Goal: Information Seeking & Learning: Compare options

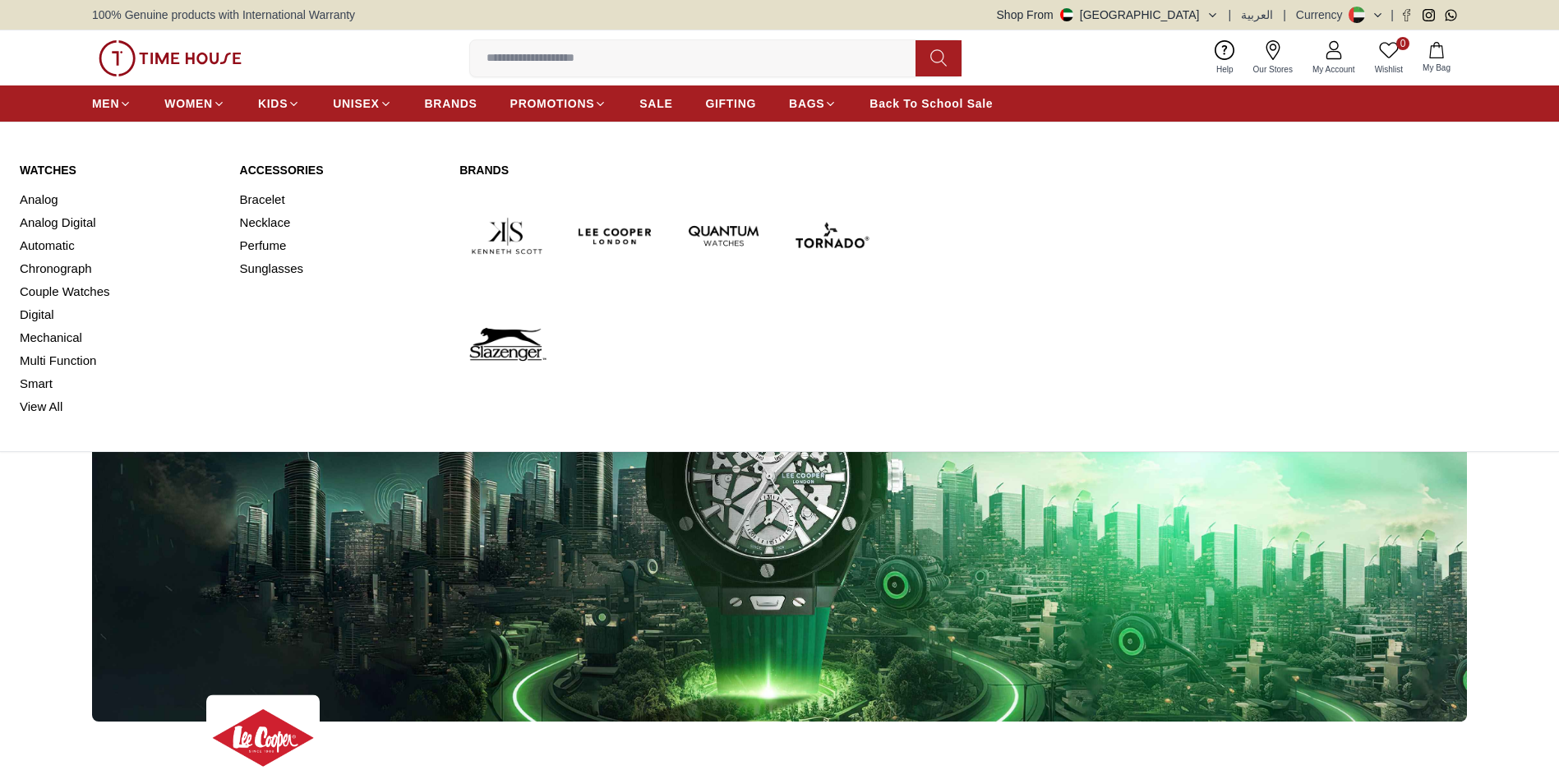
click at [106, 106] on span "MEN" at bounding box center [105, 104] width 27 height 17
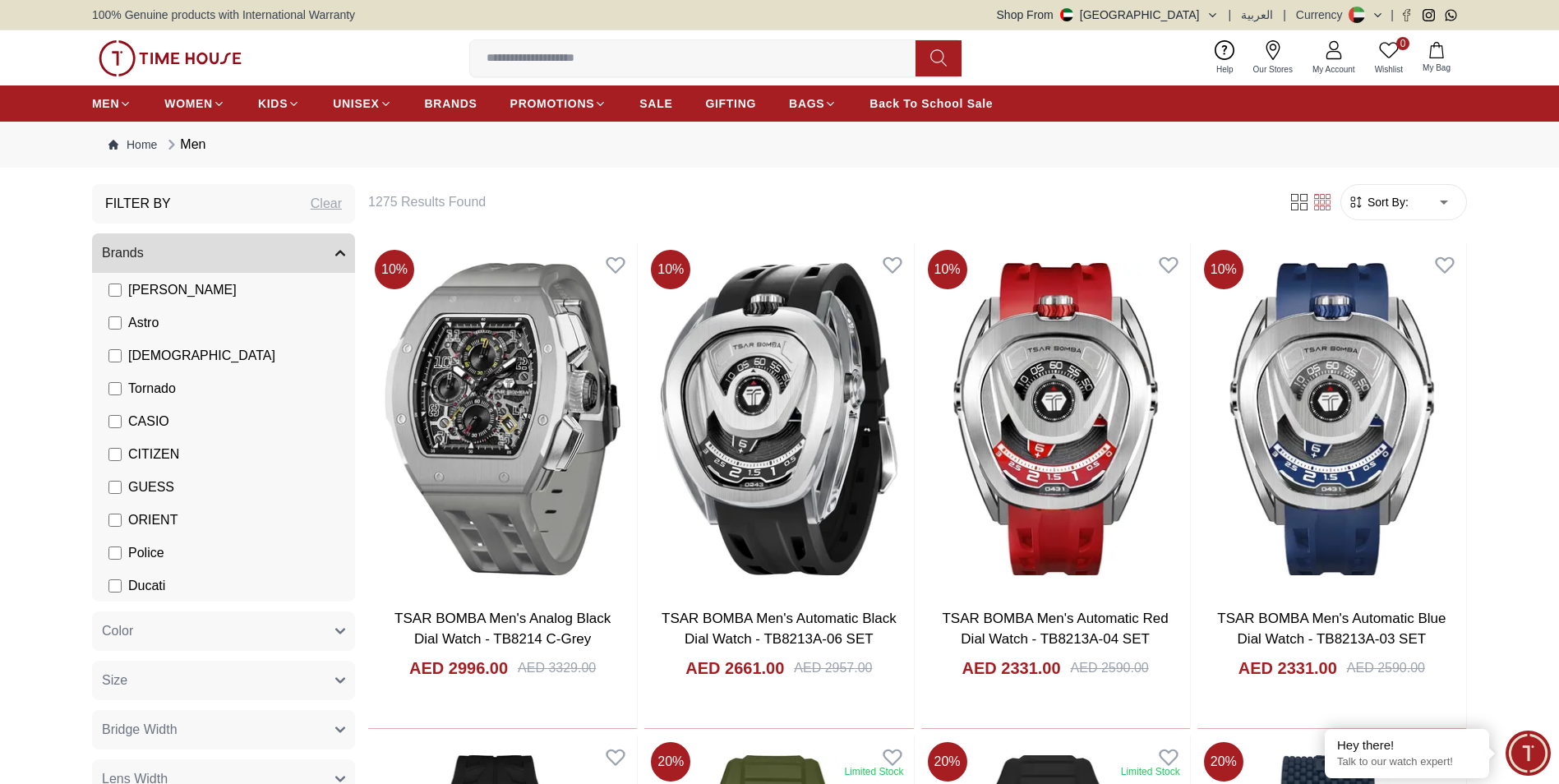
scroll to position [164, 0]
click at [338, 628] on icon "button" at bounding box center [340, 631] width 10 height 10
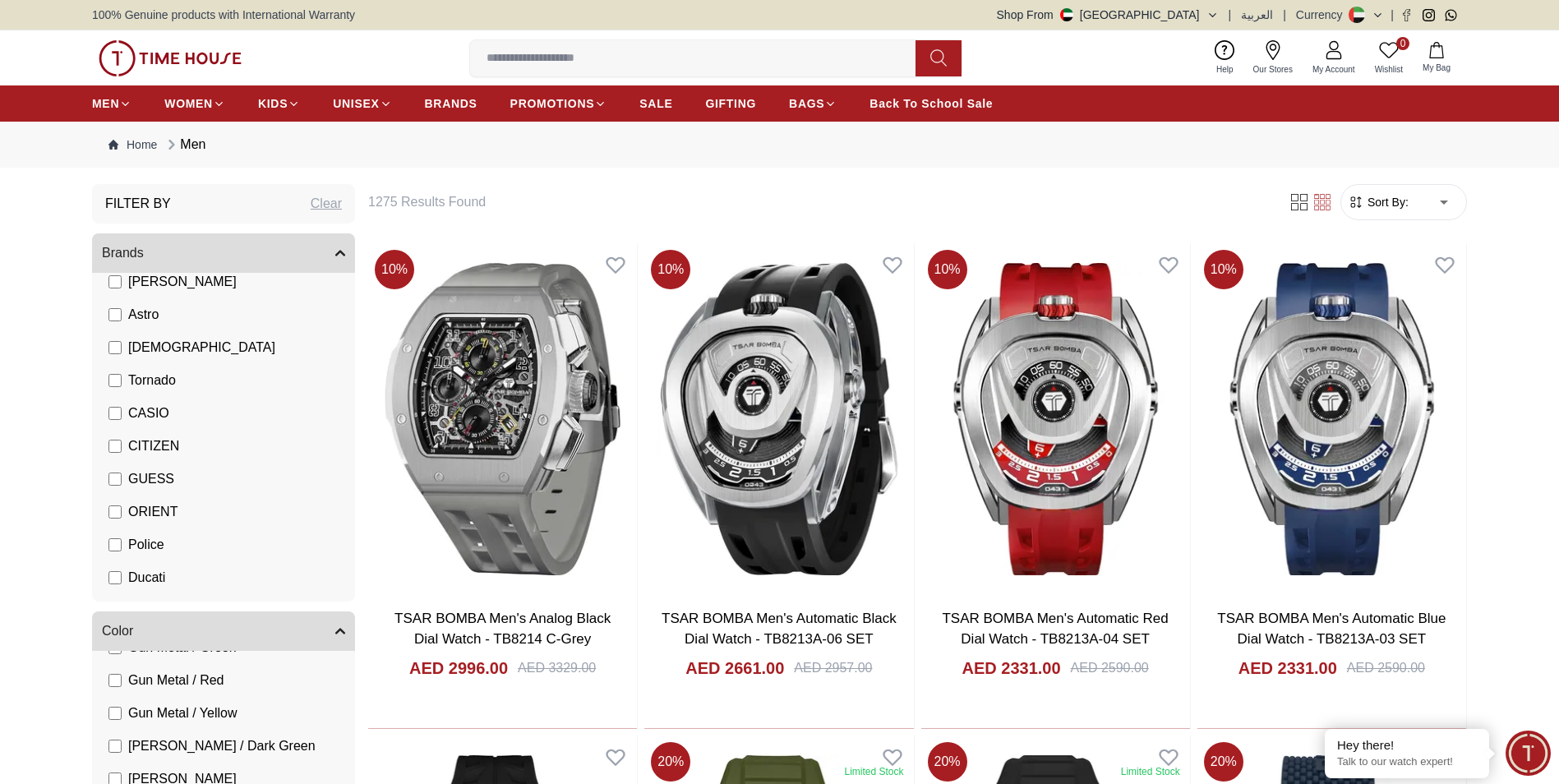
scroll to position [164, 0]
click at [107, 479] on li "GUESS" at bounding box center [227, 478] width 256 height 33
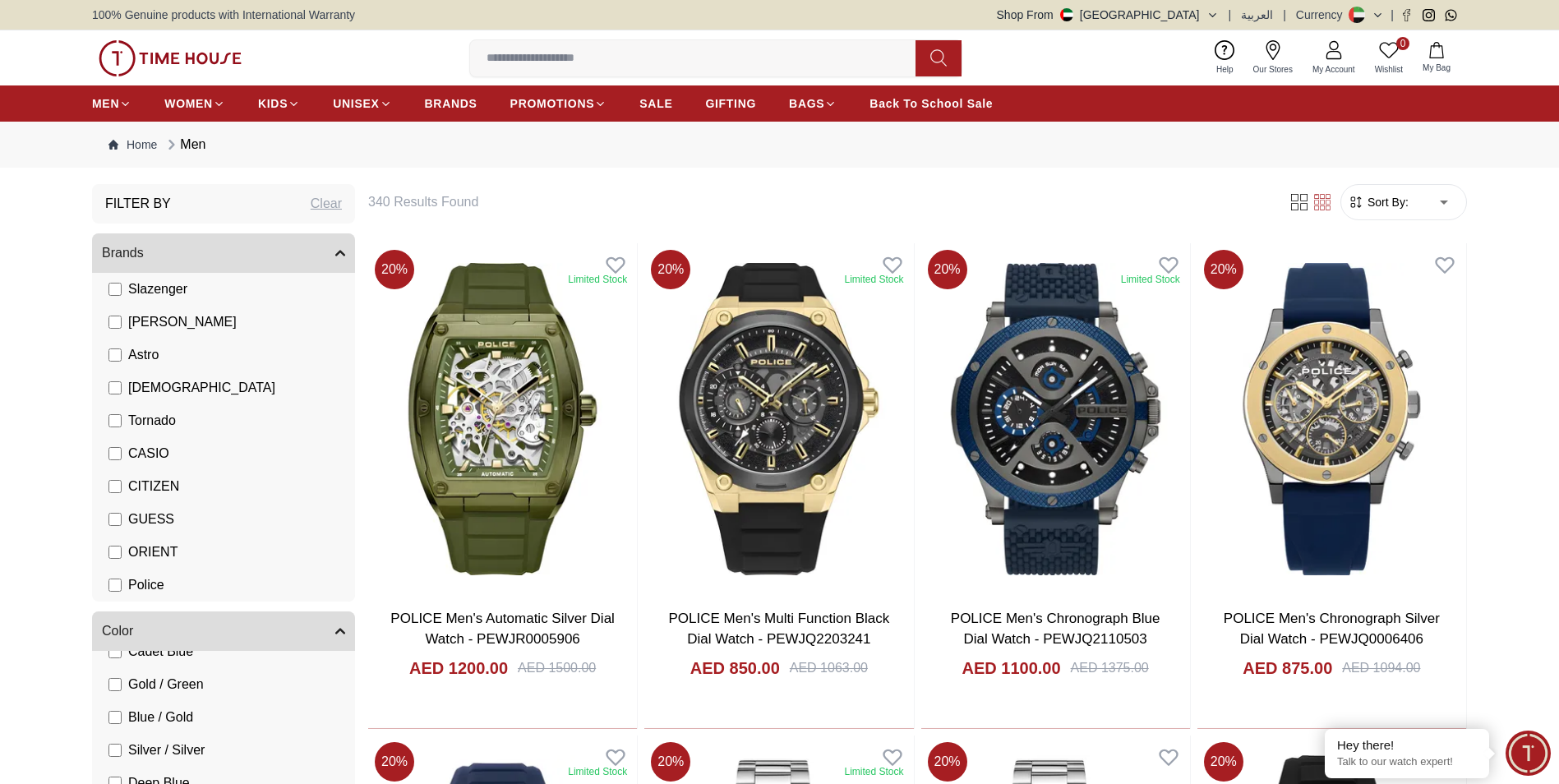
scroll to position [247, 0]
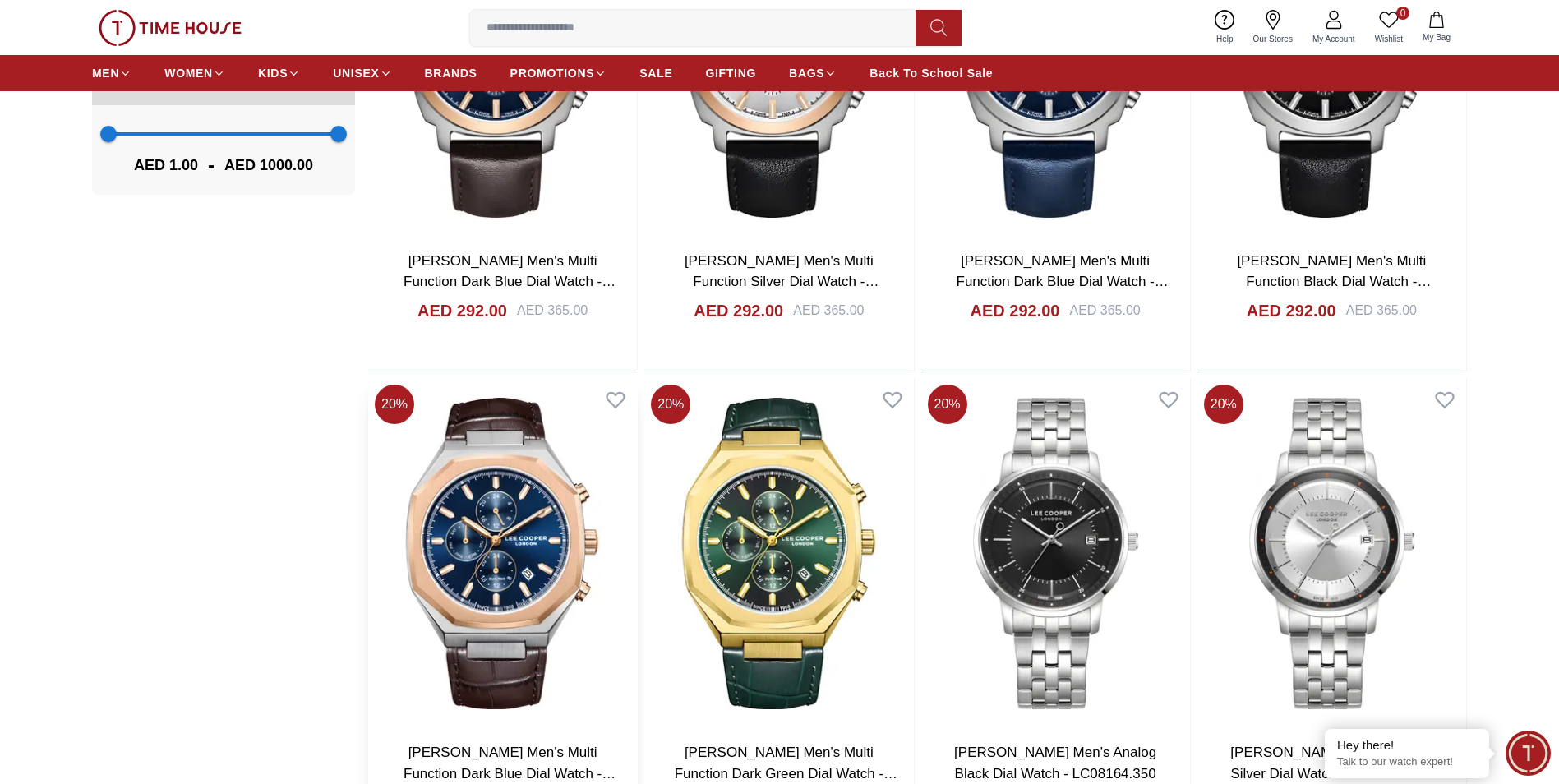
scroll to position [2136, 0]
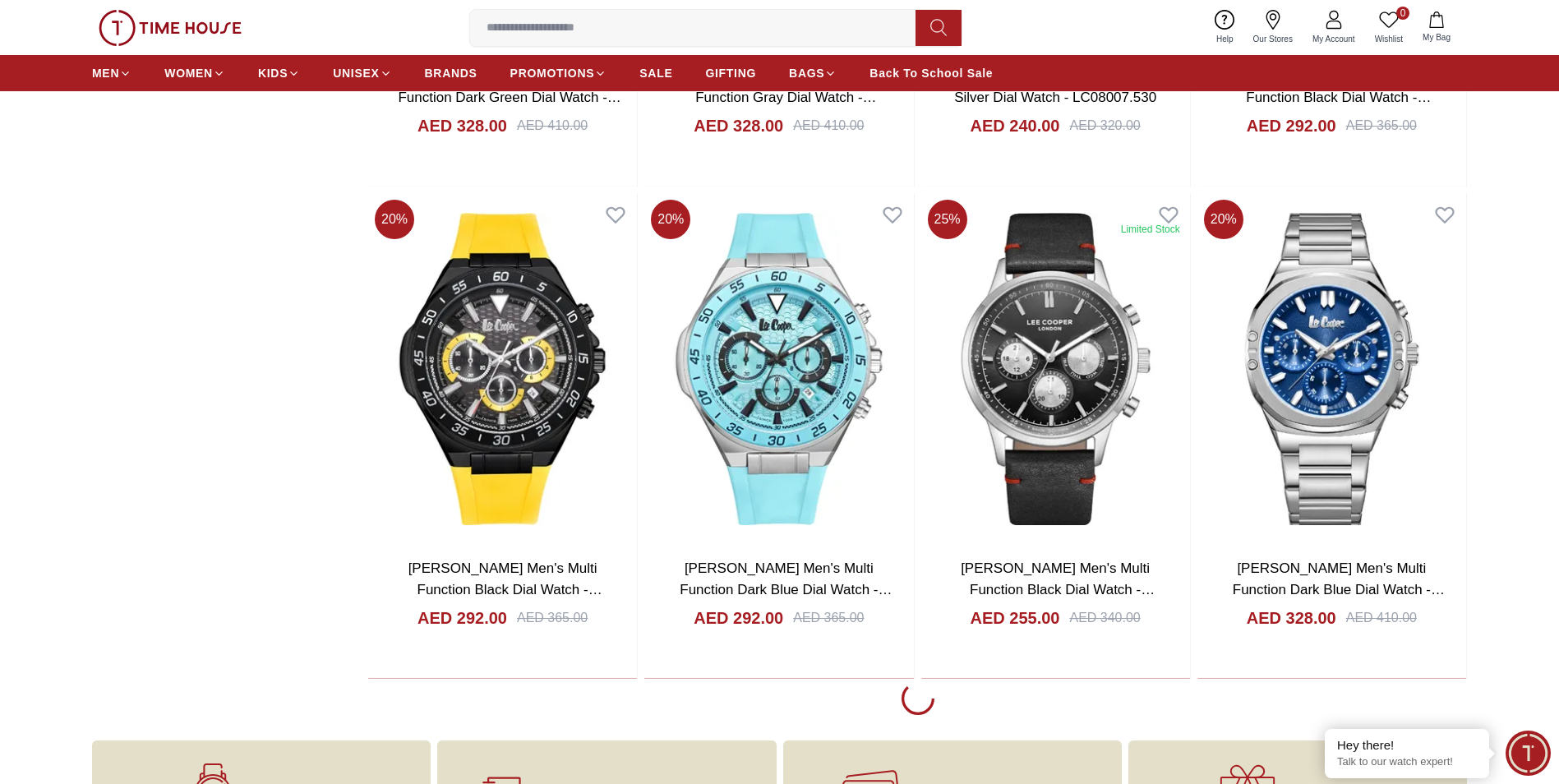
scroll to position [7230, 0]
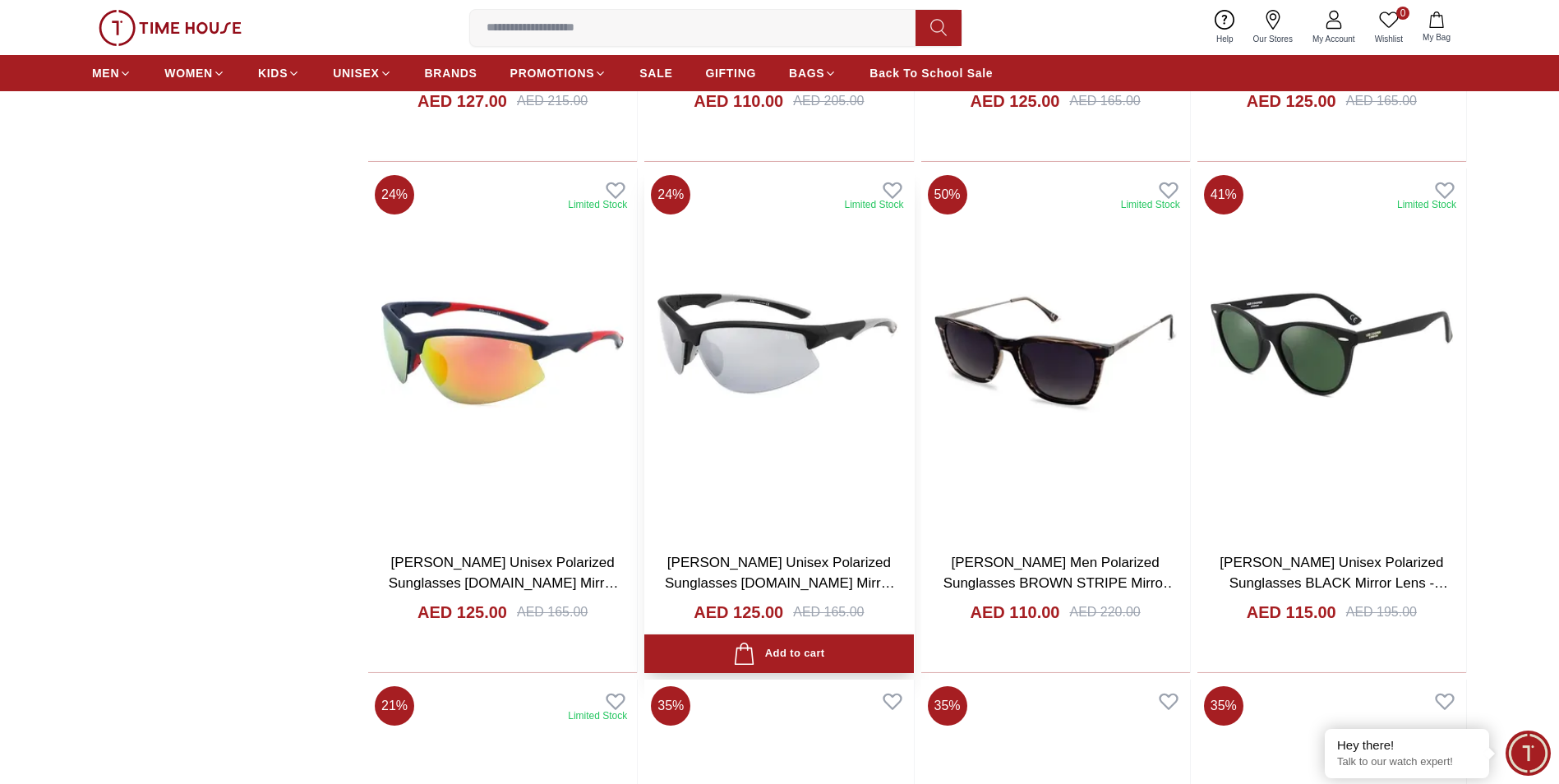
scroll to position [10023, 0]
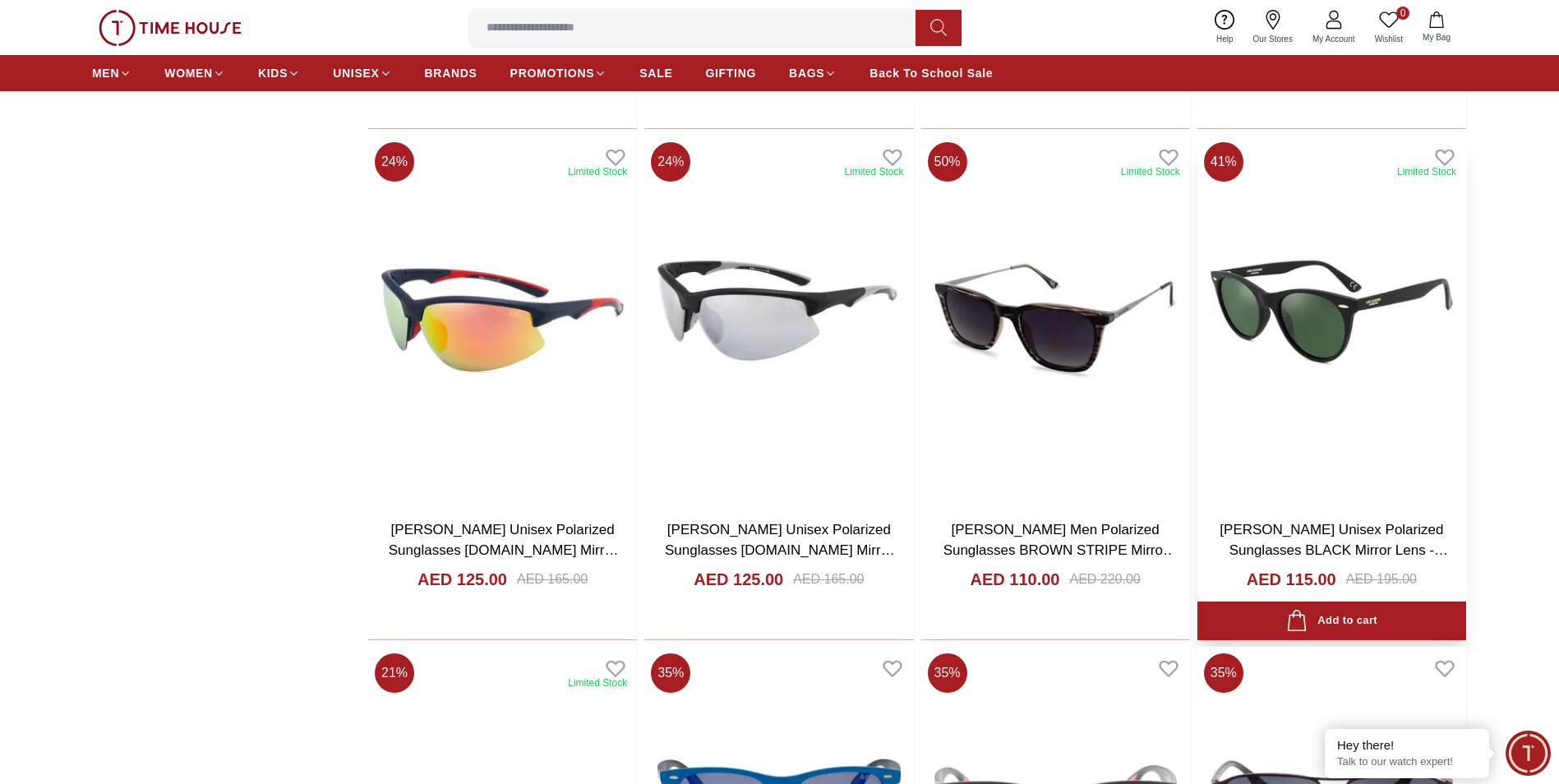
click at [1325, 345] on img at bounding box center [1331, 321] width 268 height 371
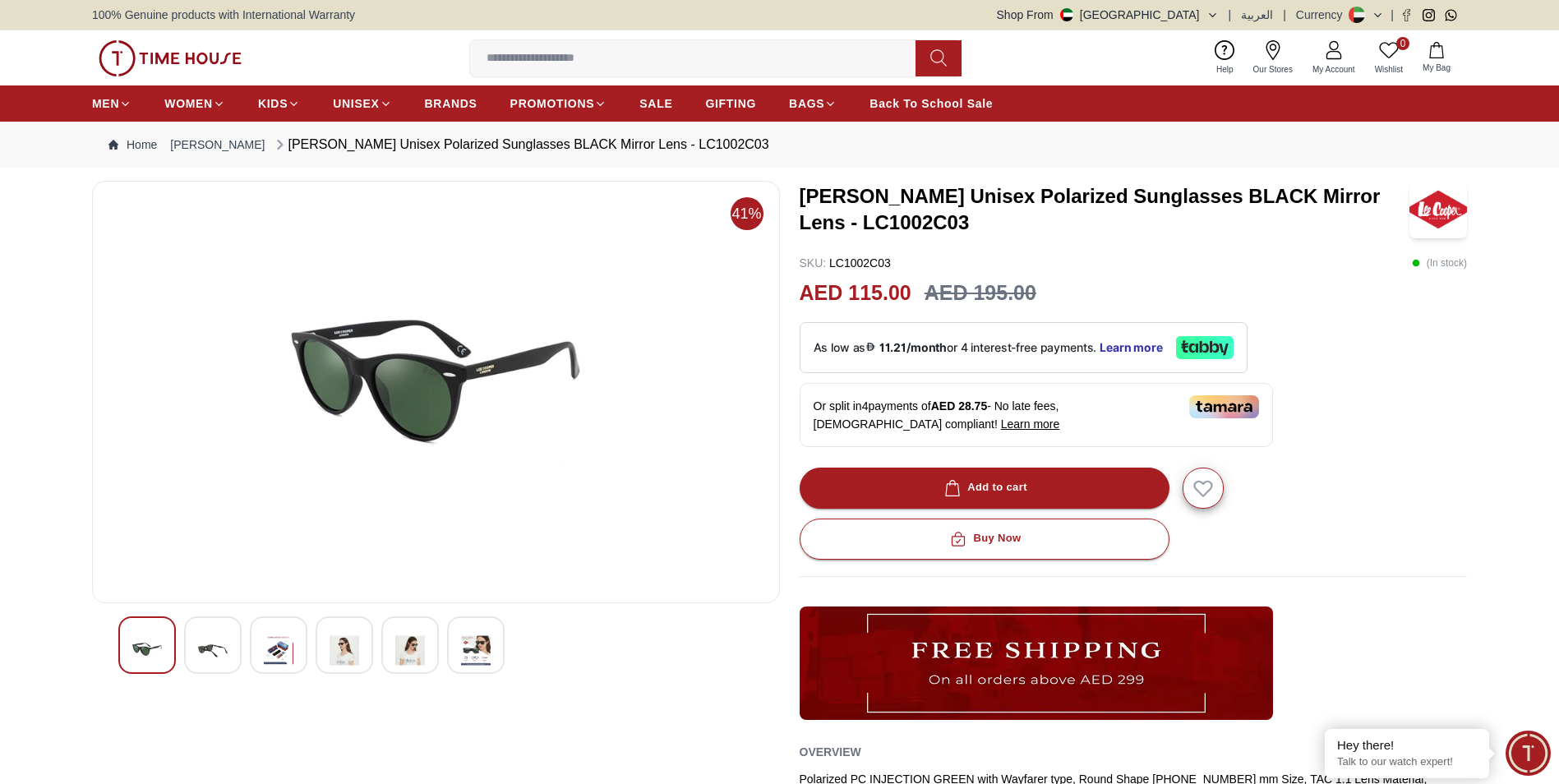
click at [407, 379] on img at bounding box center [436, 392] width 660 height 394
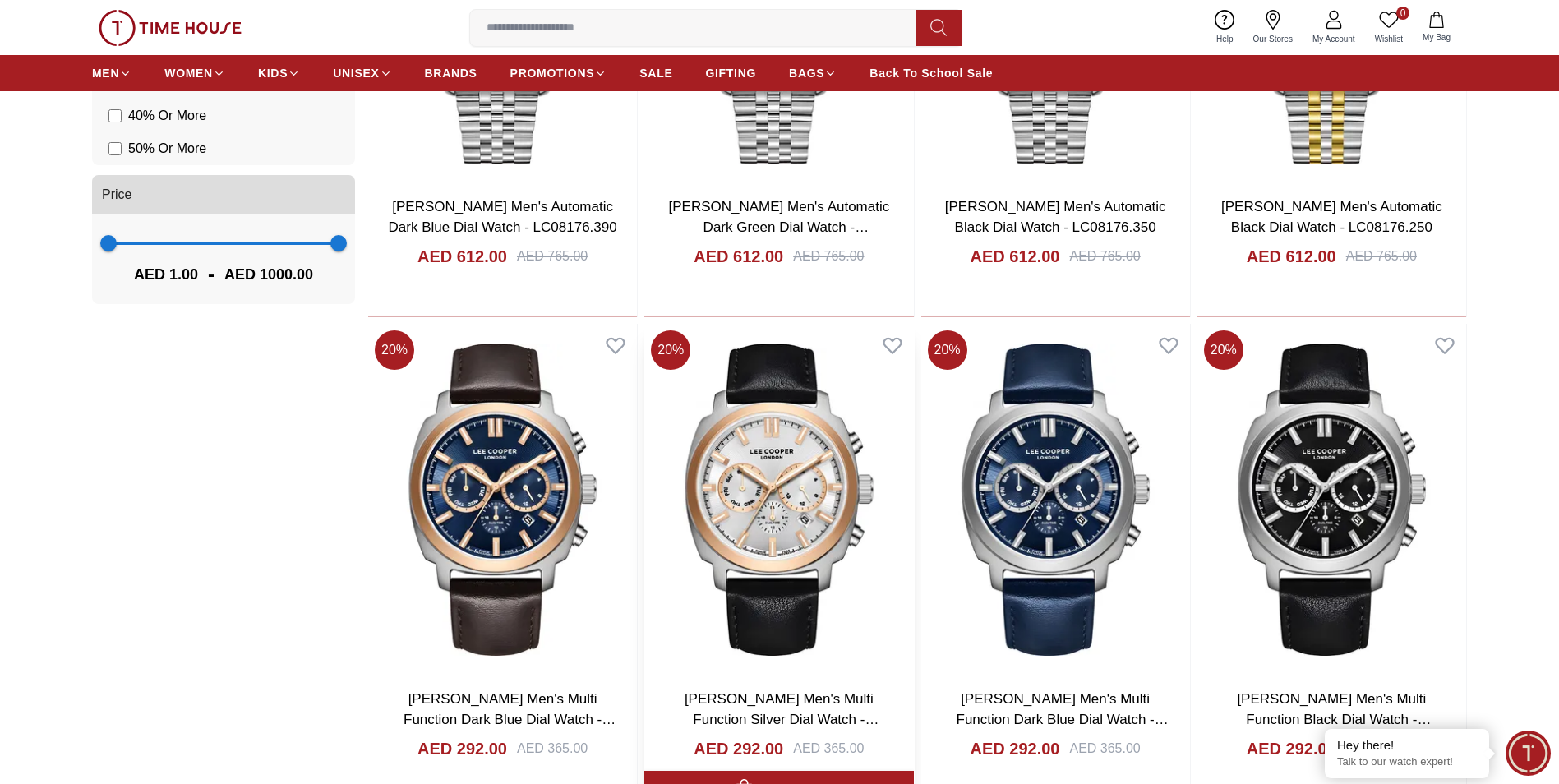
scroll to position [1435, 0]
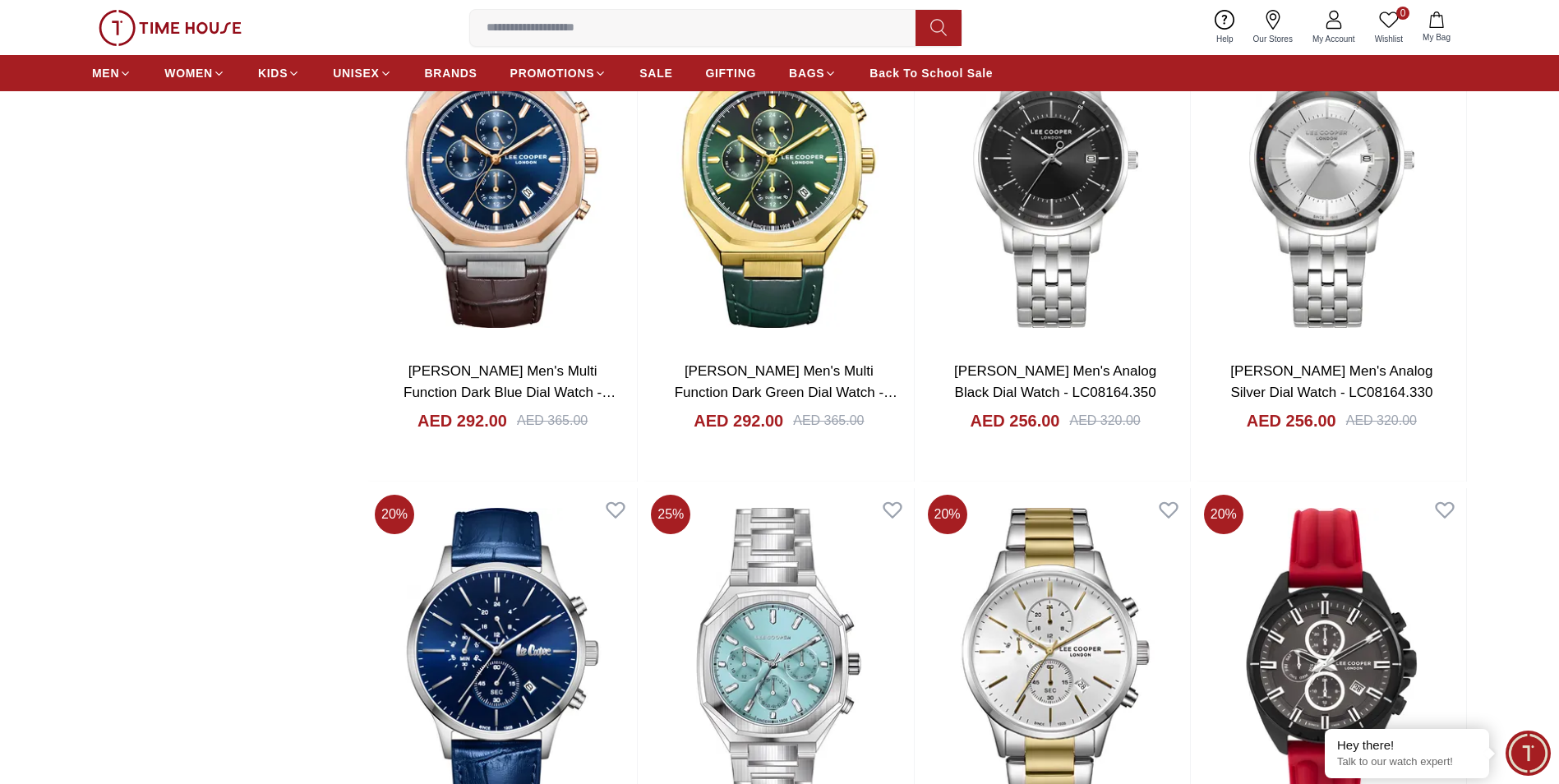
scroll to position [2503, 0]
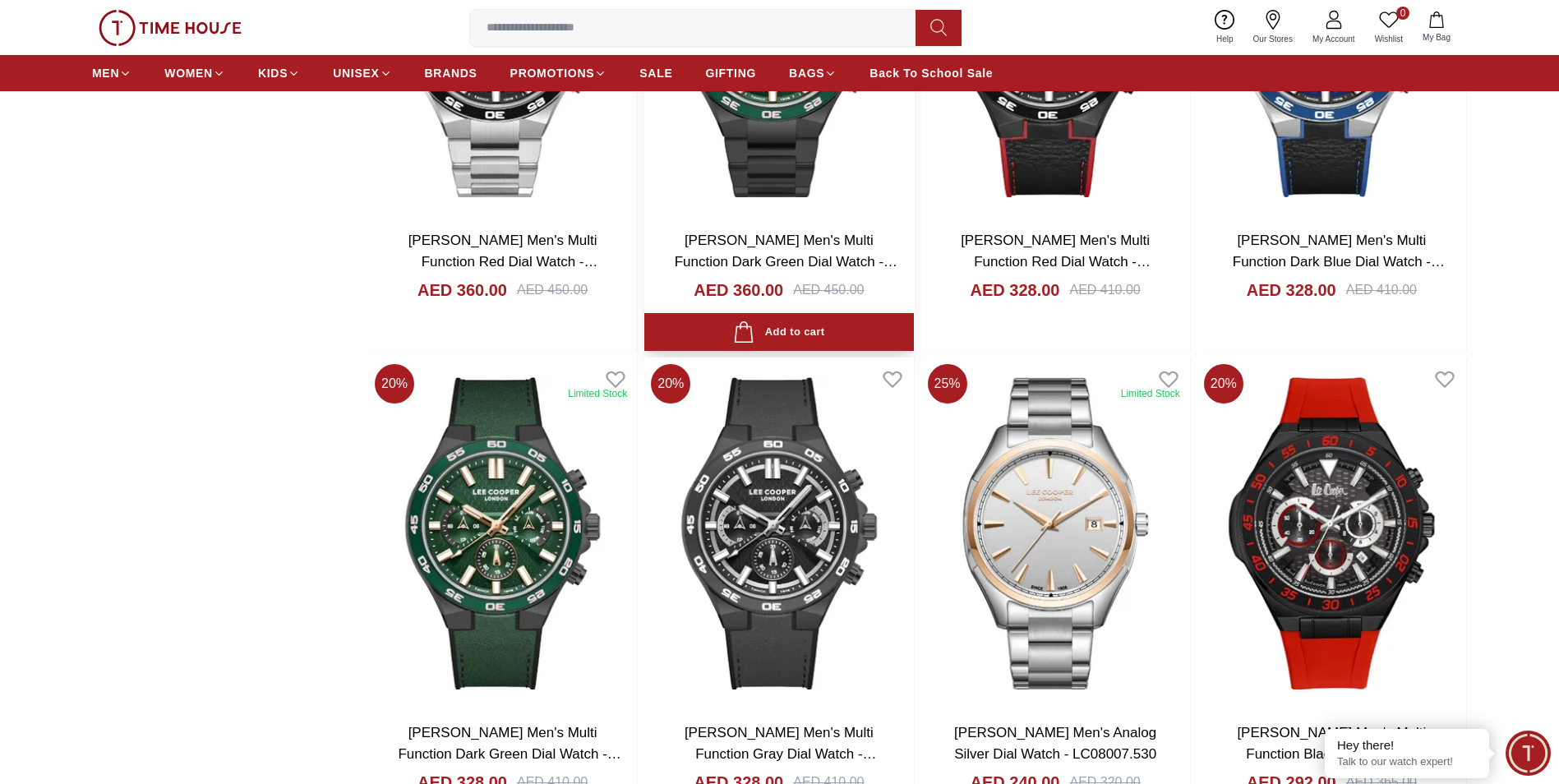
scroll to position [6282, 0]
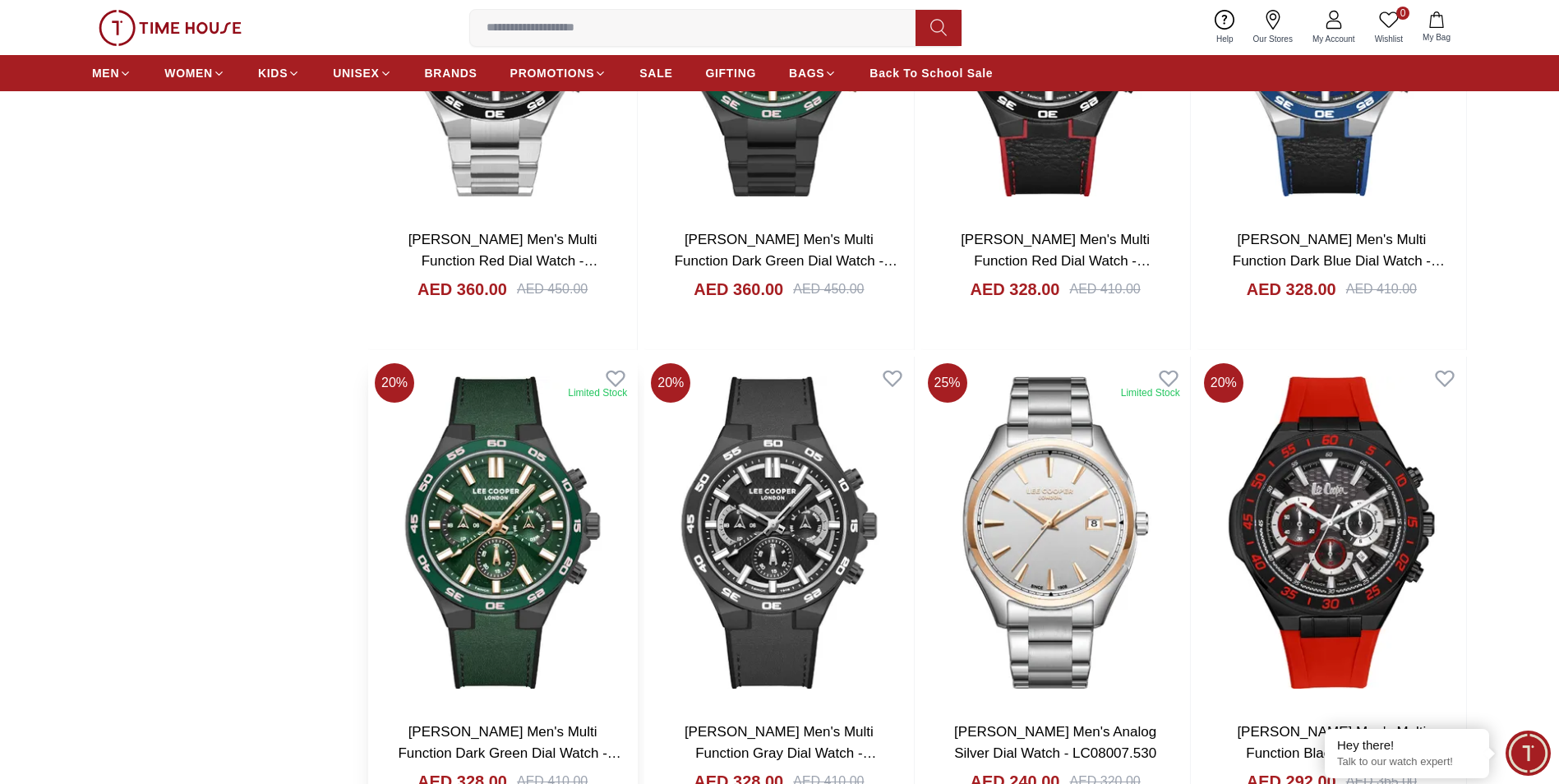
click at [502, 549] on img at bounding box center [502, 533] width 268 height 351
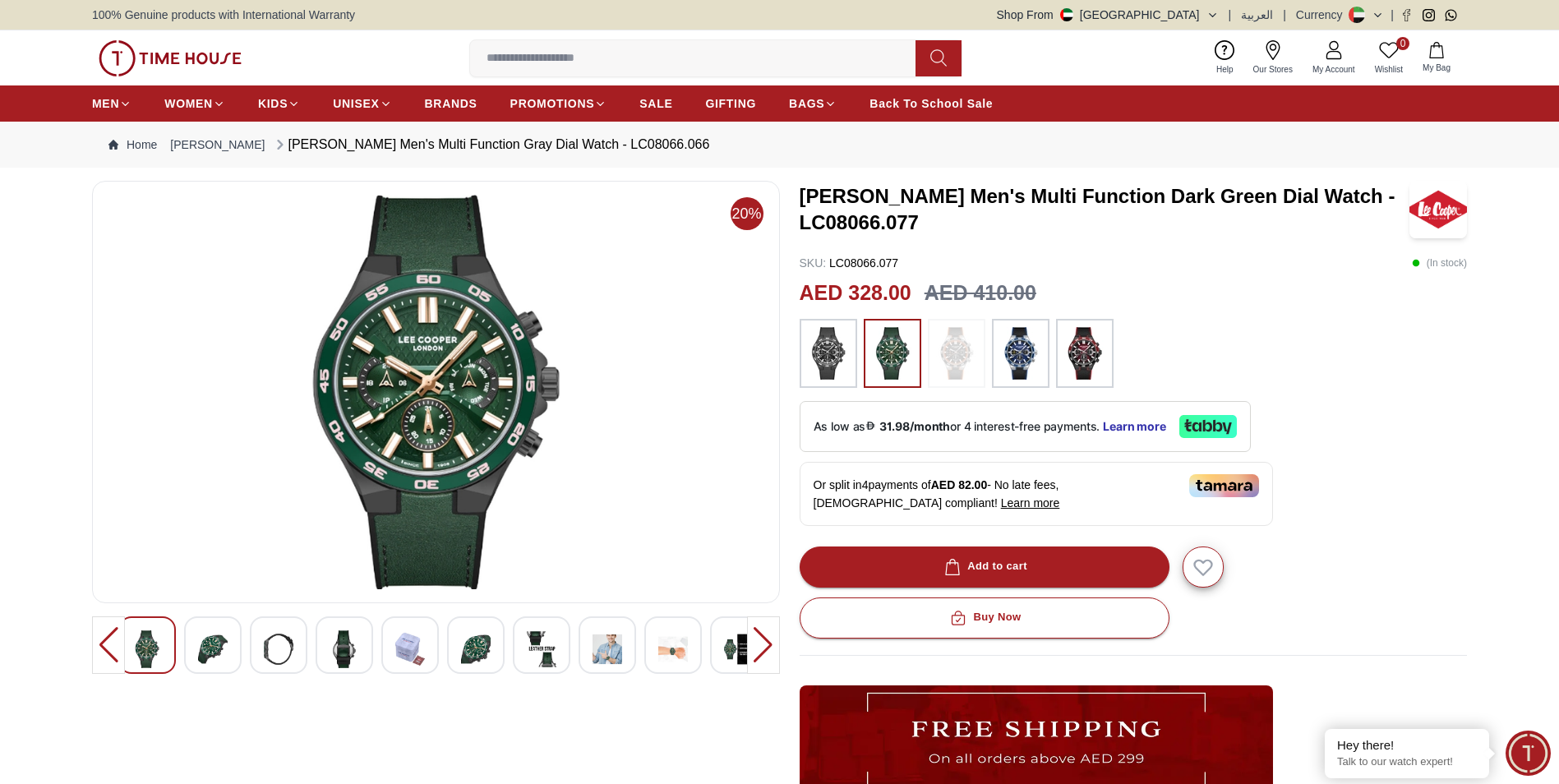
click at [195, 652] on div at bounding box center [213, 645] width 58 height 58
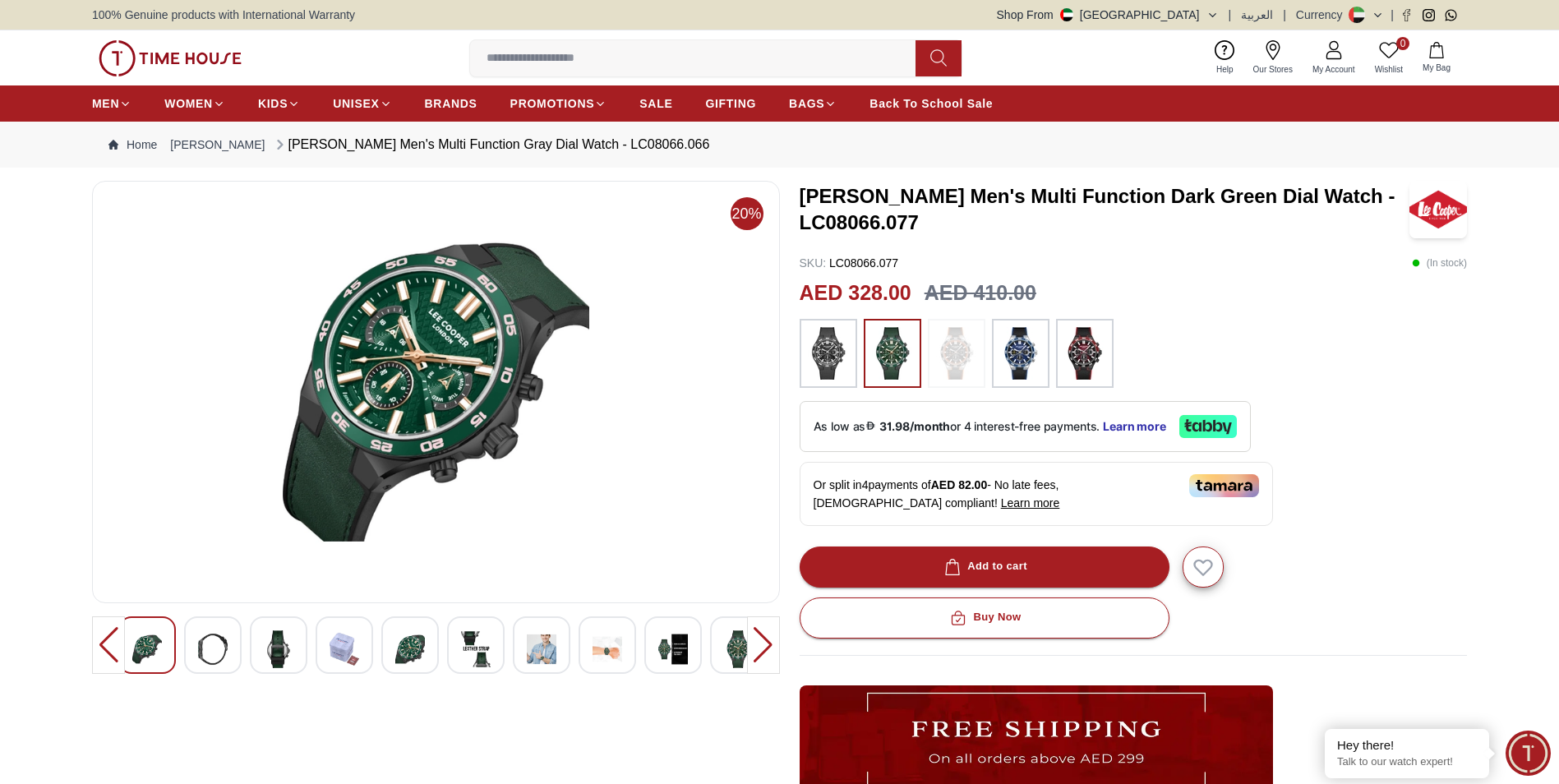
click at [286, 645] on img at bounding box center [279, 649] width 30 height 37
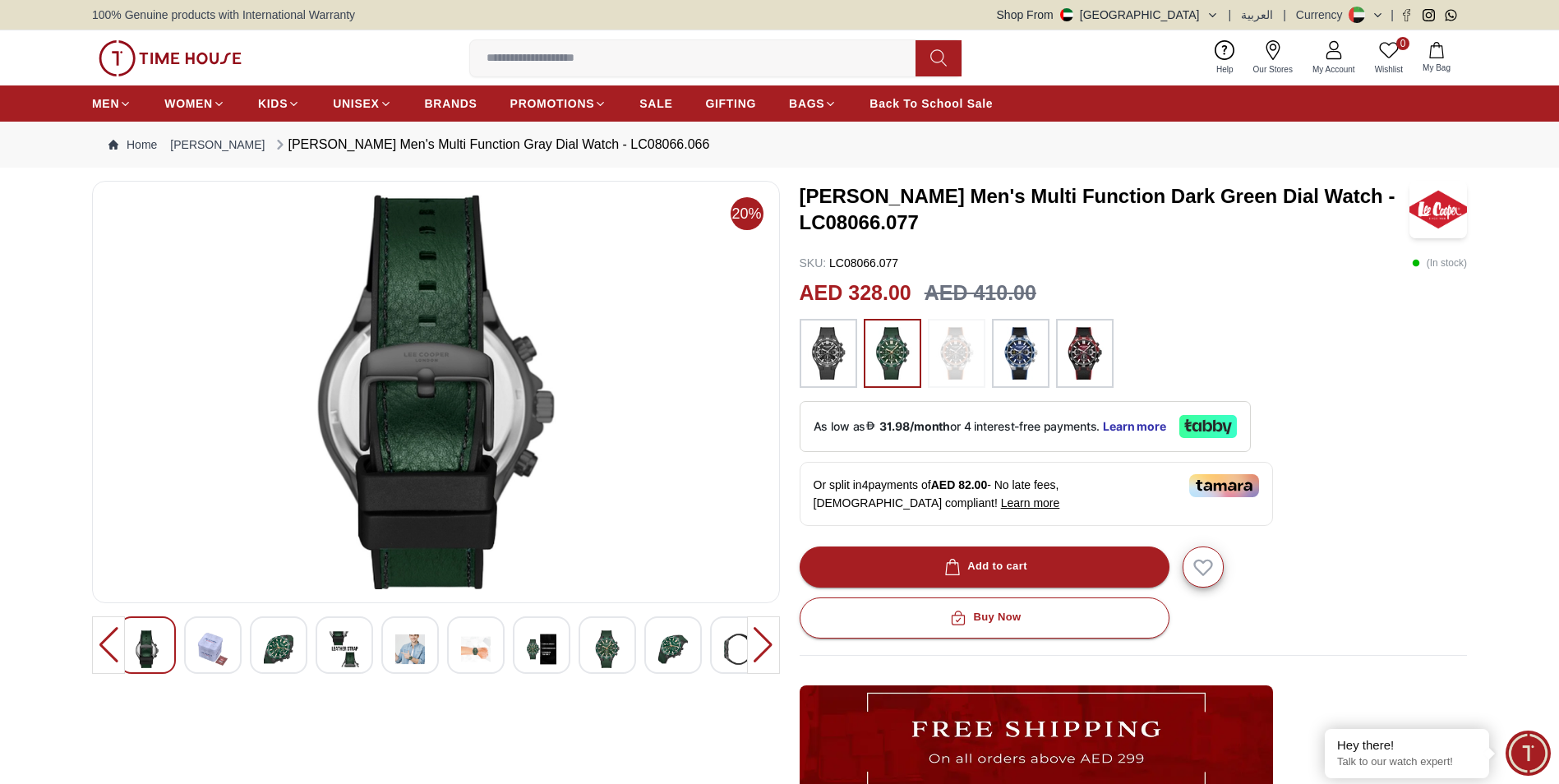
click at [348, 642] on img at bounding box center [345, 649] width 30 height 37
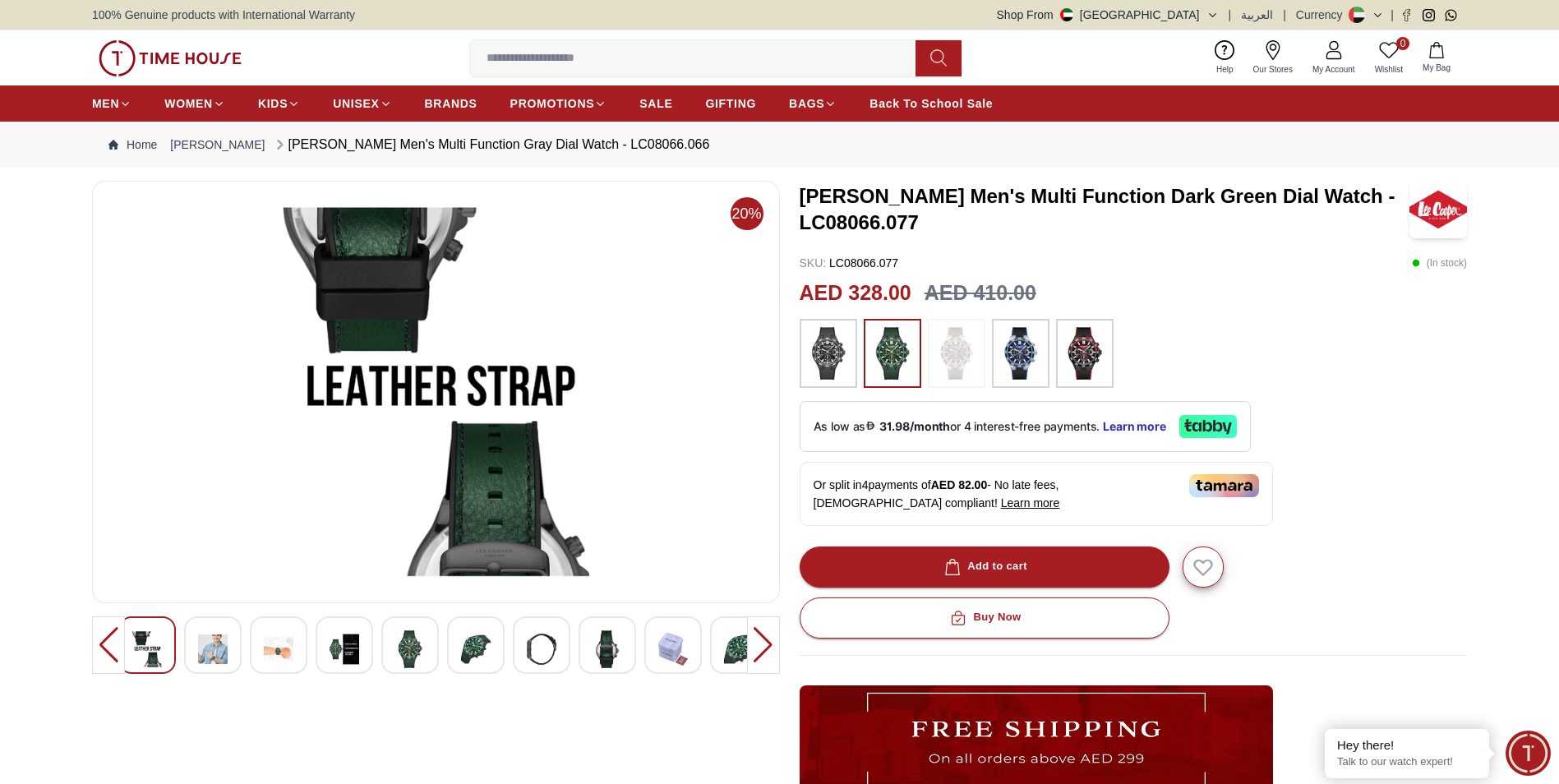
click at [409, 646] on img at bounding box center [410, 649] width 30 height 37
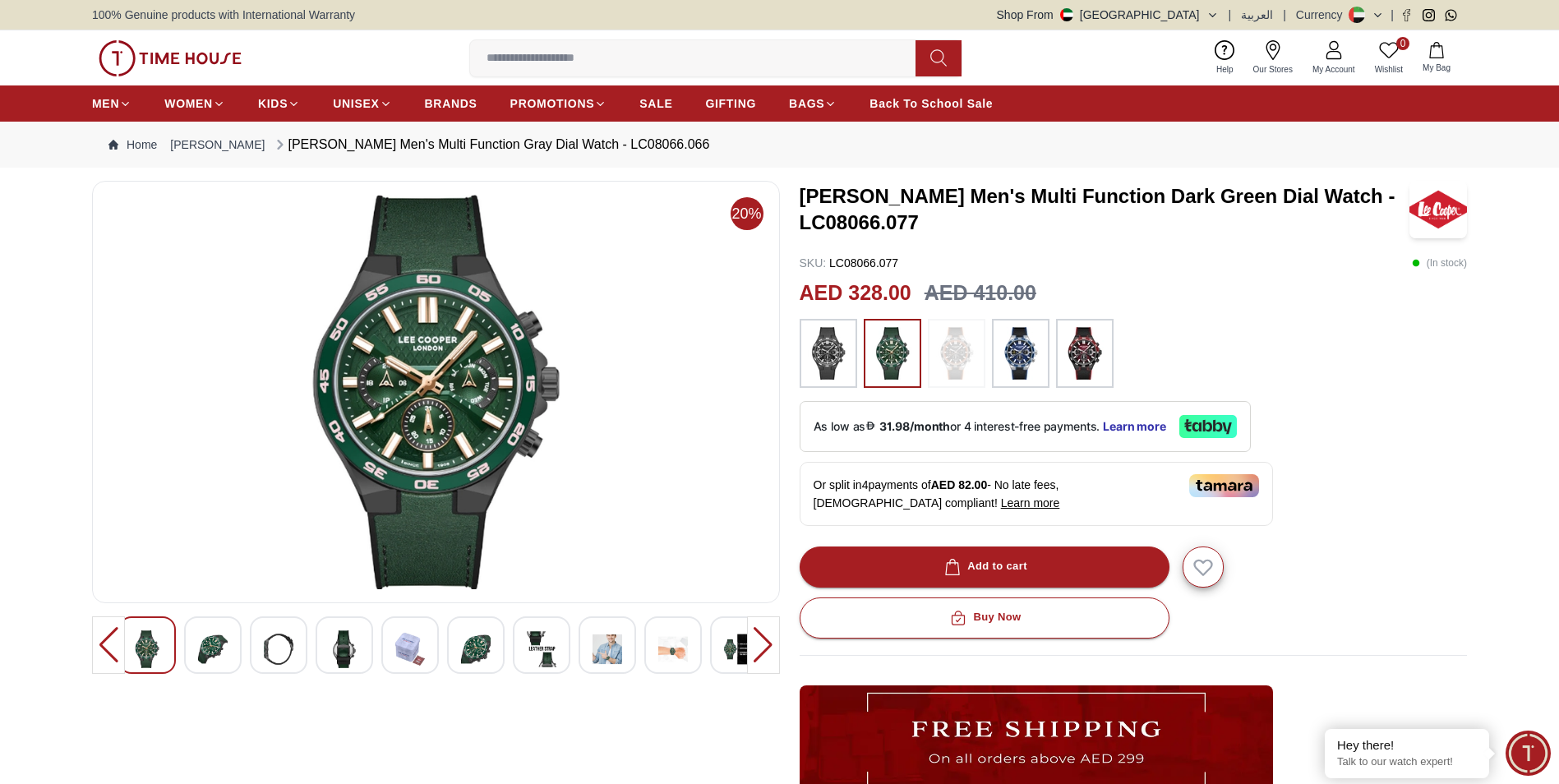
click at [459, 646] on div at bounding box center [476, 645] width 58 height 58
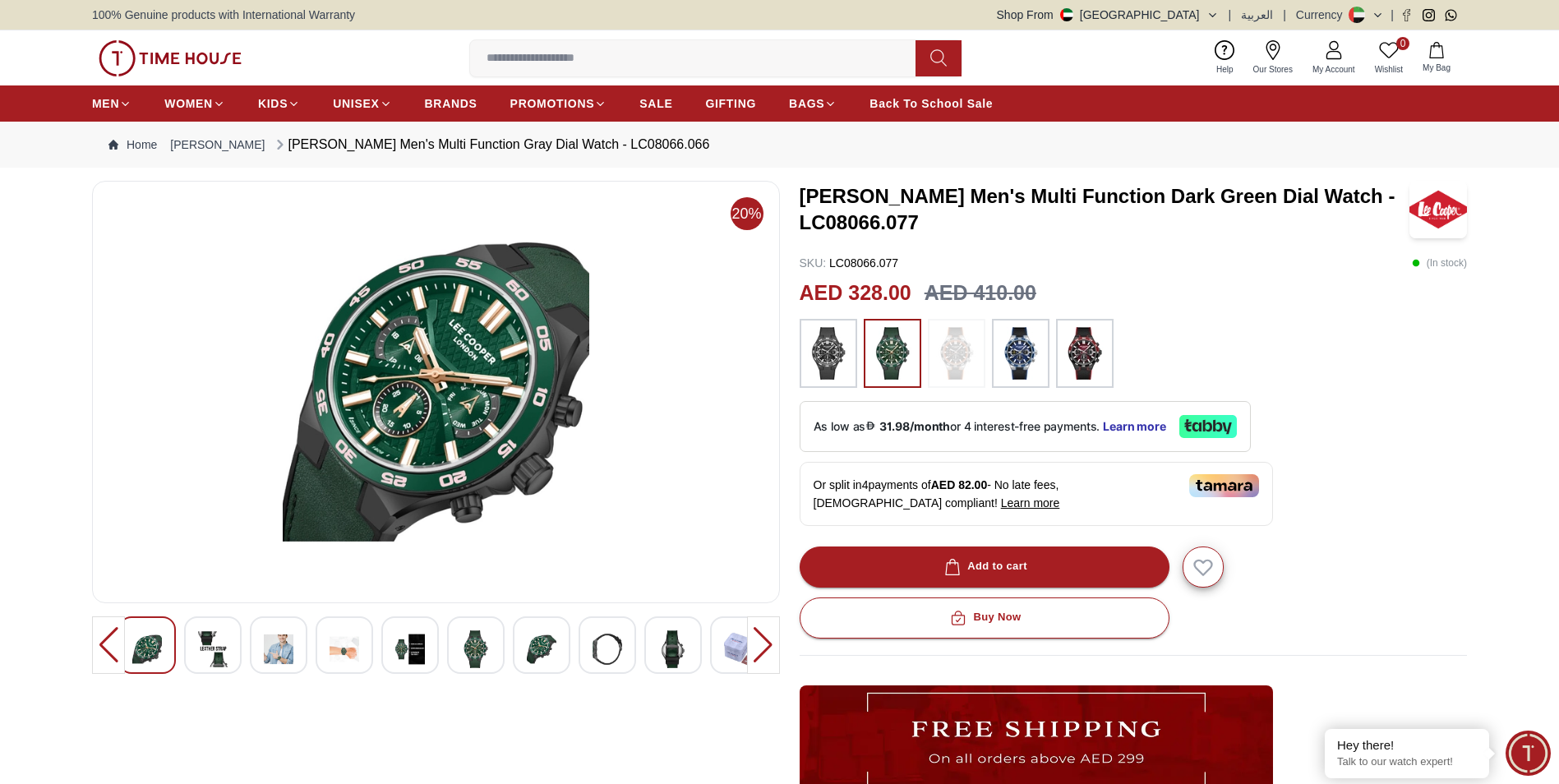
click at [555, 644] on img at bounding box center [542, 649] width 30 height 37
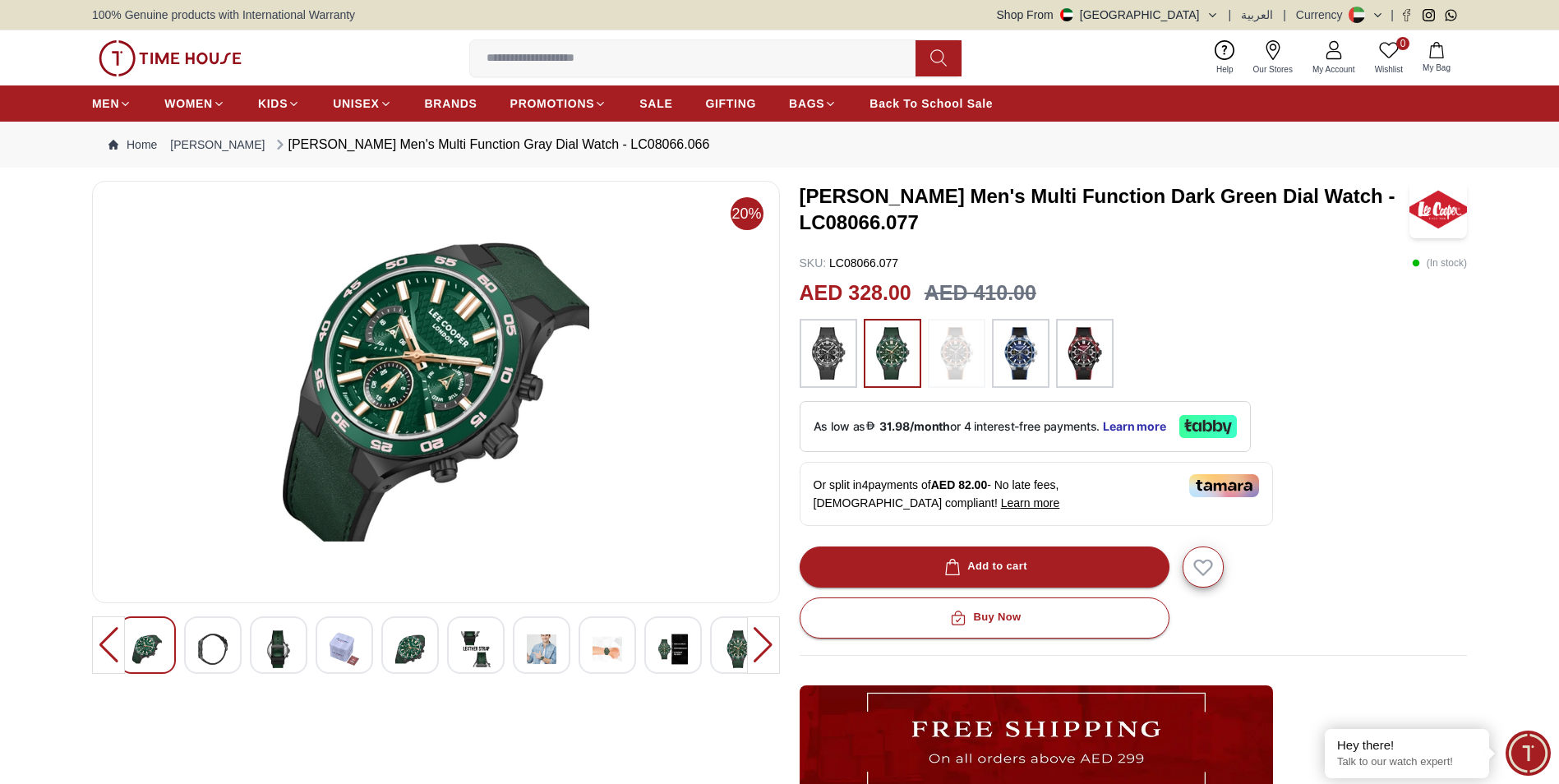
click at [764, 646] on div at bounding box center [763, 645] width 33 height 58
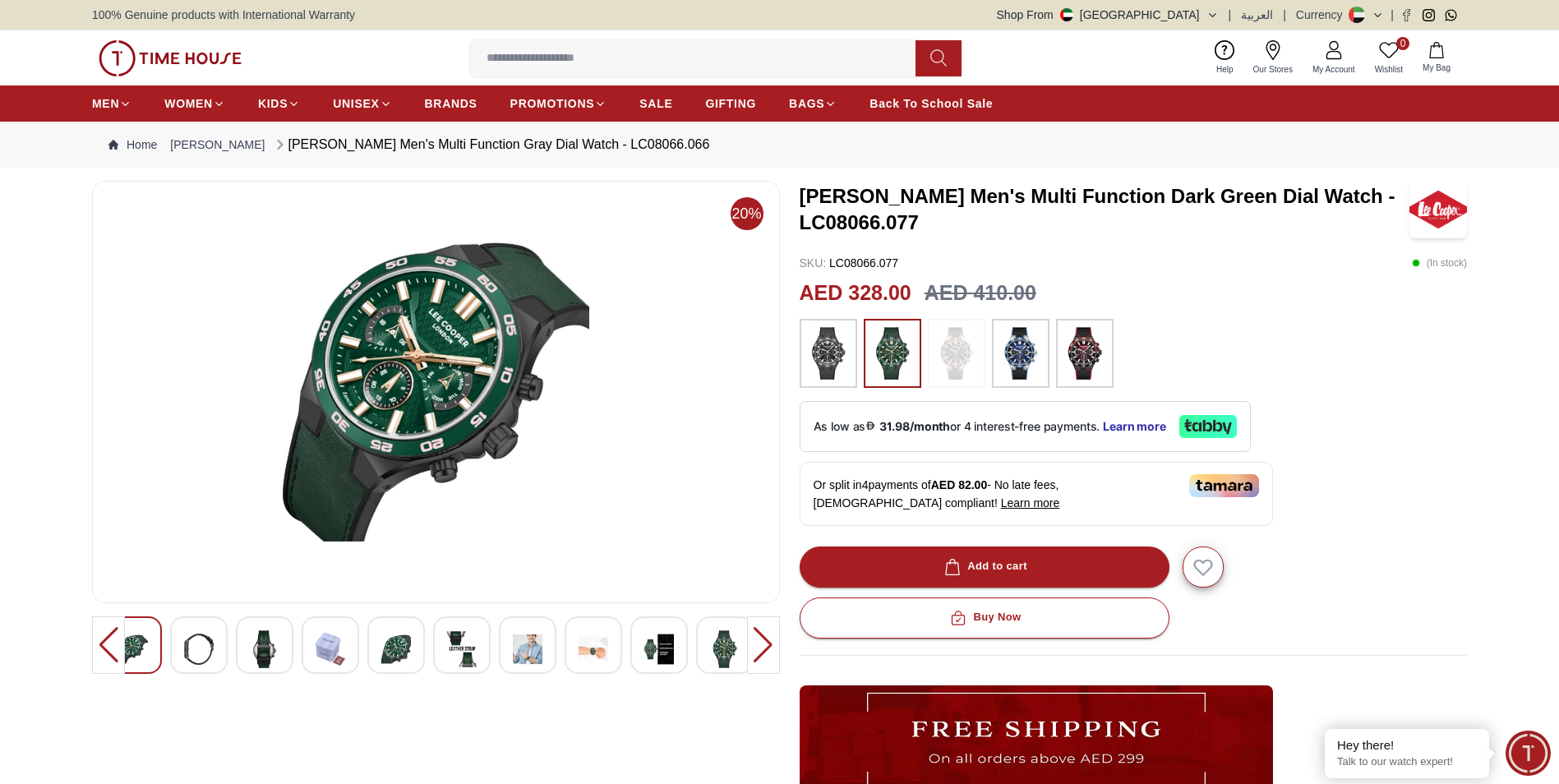
click at [765, 647] on div at bounding box center [763, 645] width 33 height 58
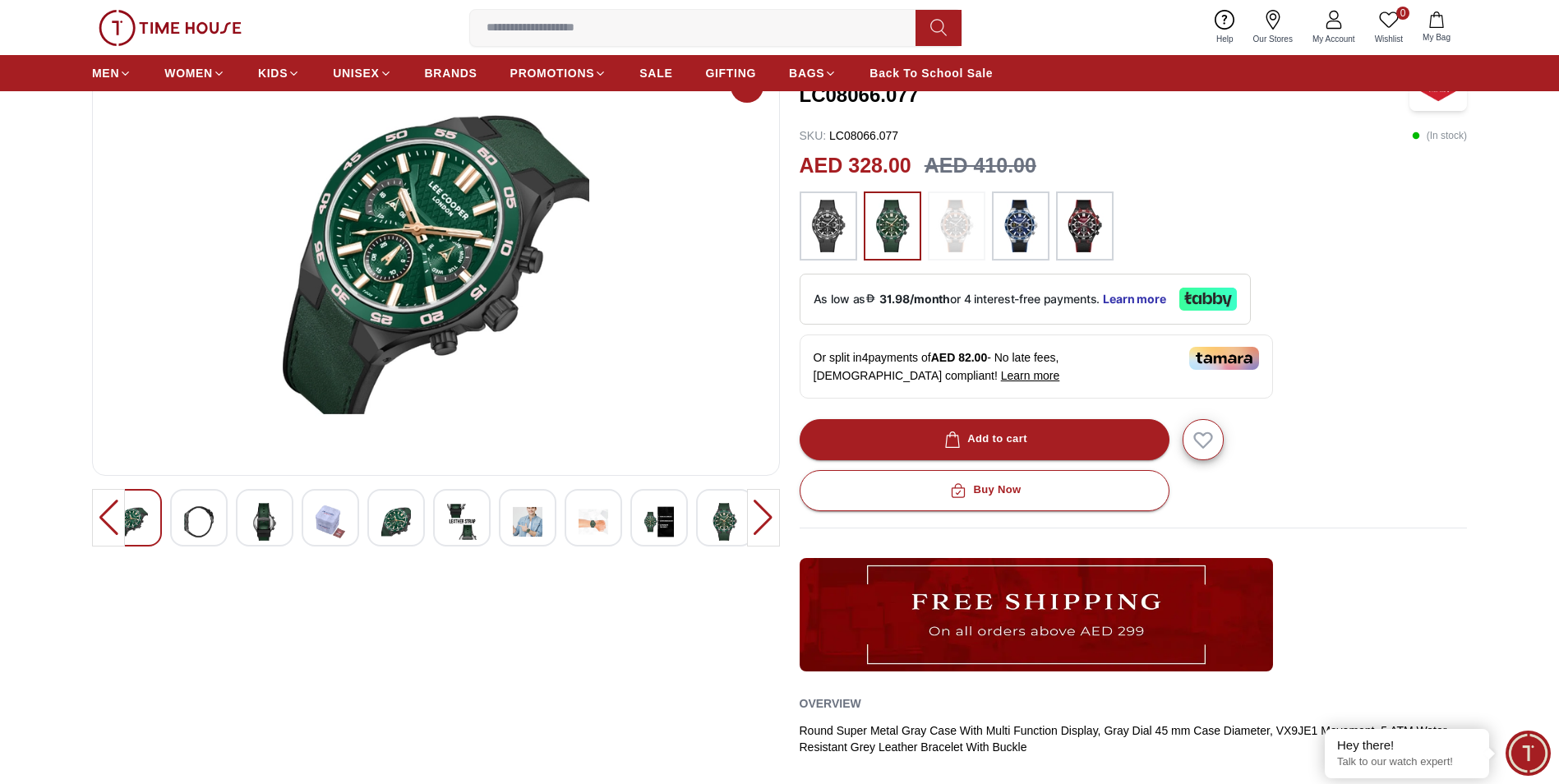
scroll to position [411, 0]
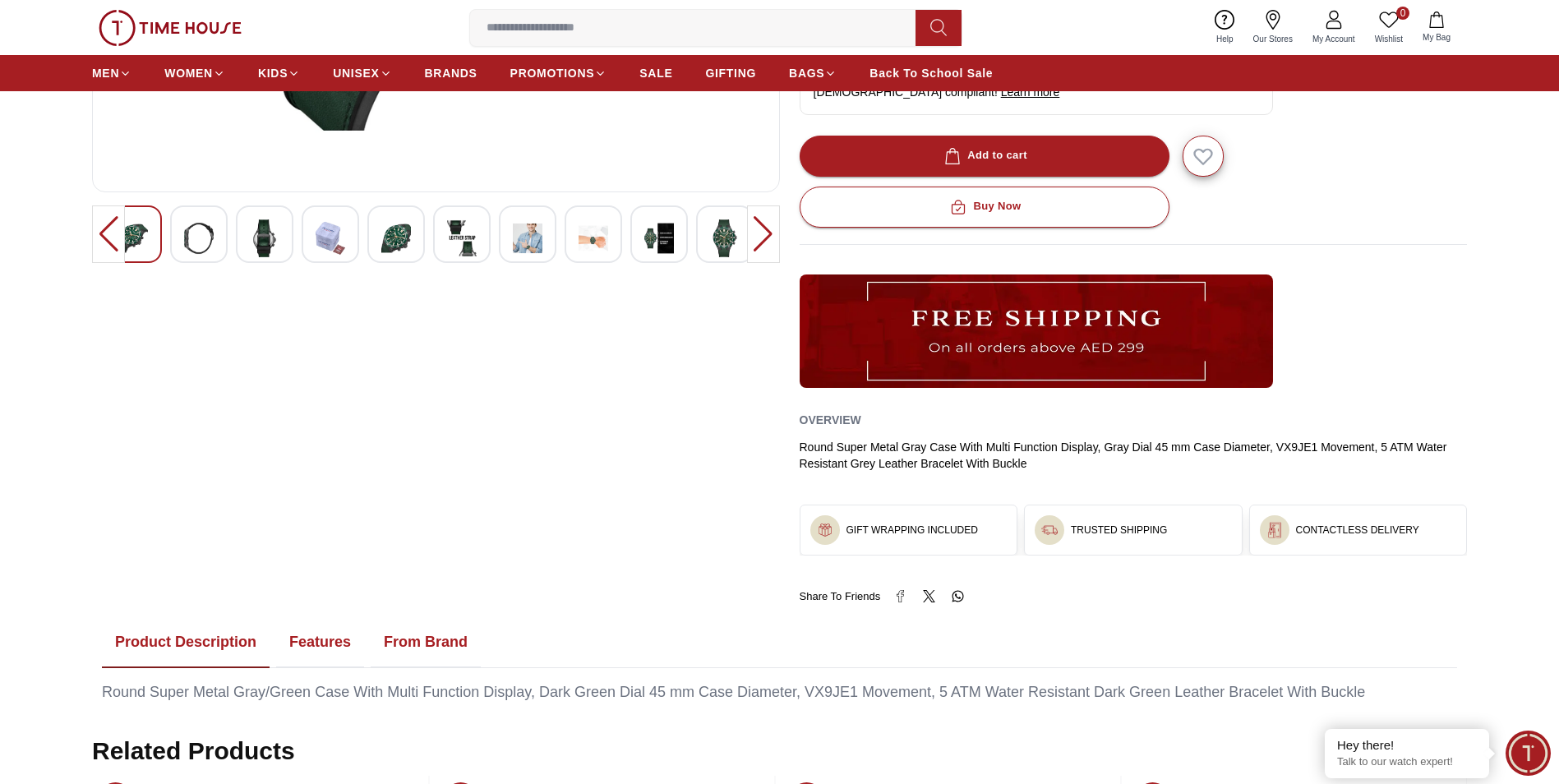
click at [316, 643] on button "Features" at bounding box center [320, 642] width 88 height 51
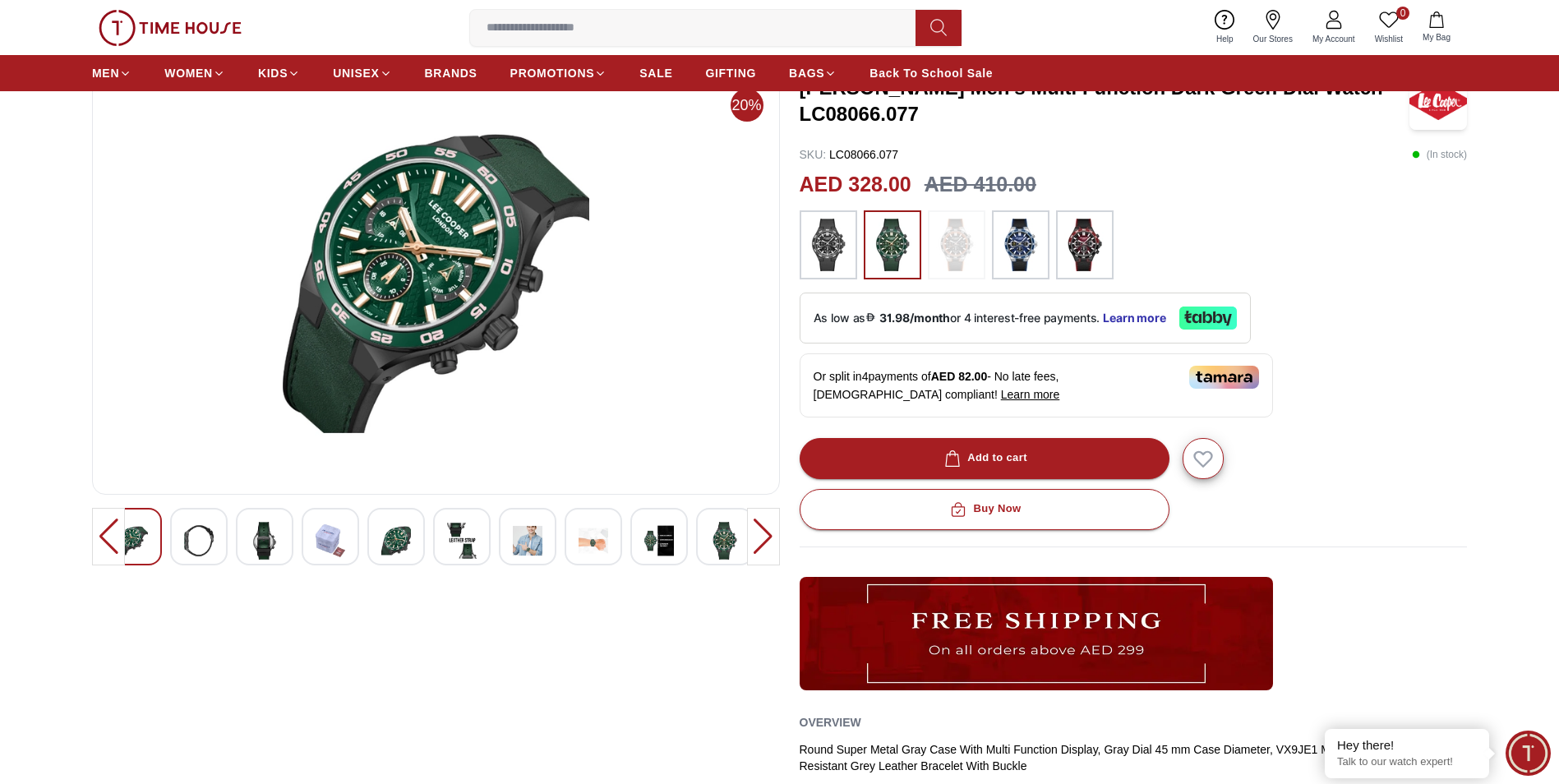
scroll to position [0, 0]
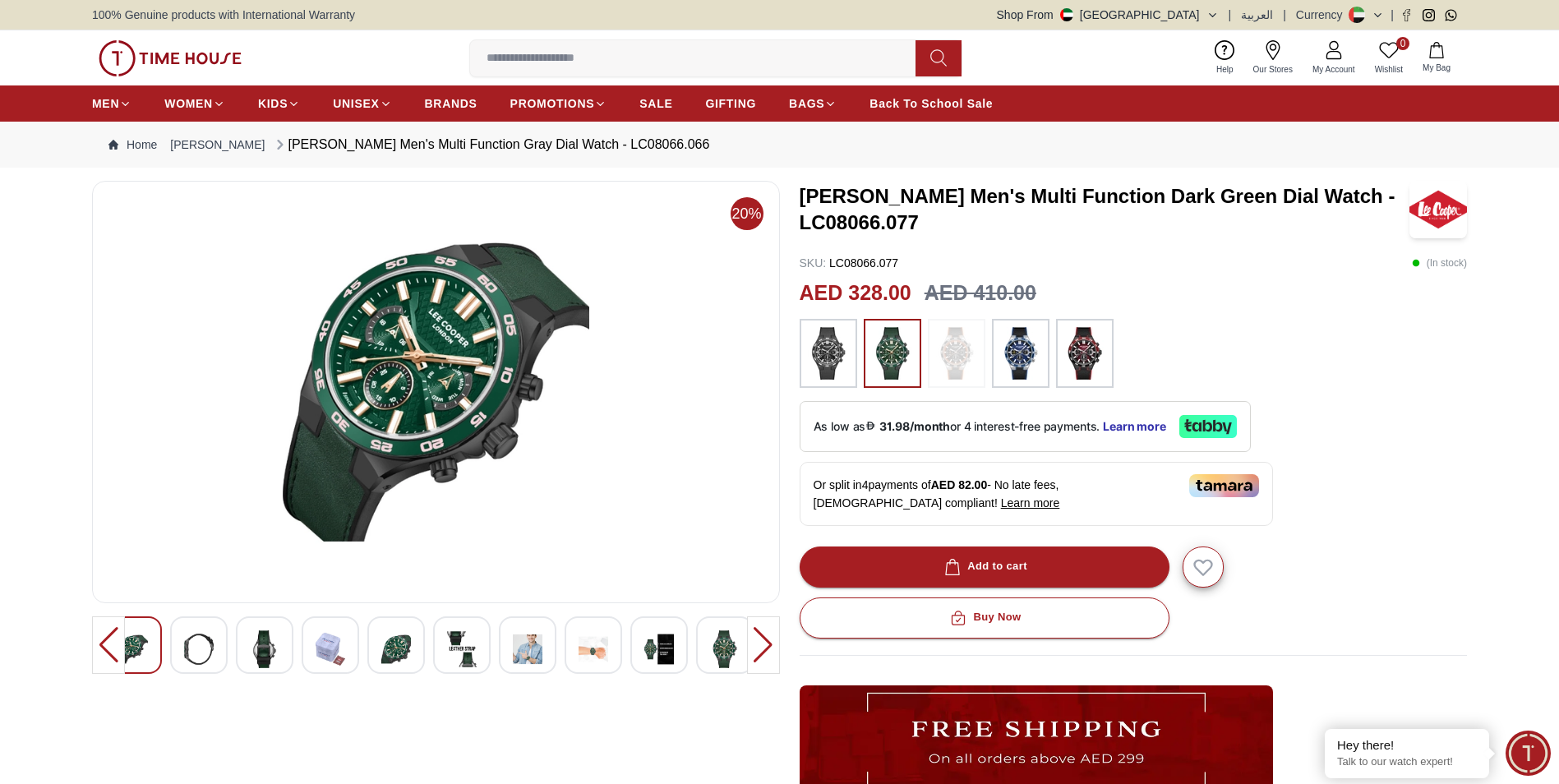
click at [350, 500] on img at bounding box center [436, 392] width 660 height 394
click at [265, 656] on img at bounding box center [265, 649] width 30 height 37
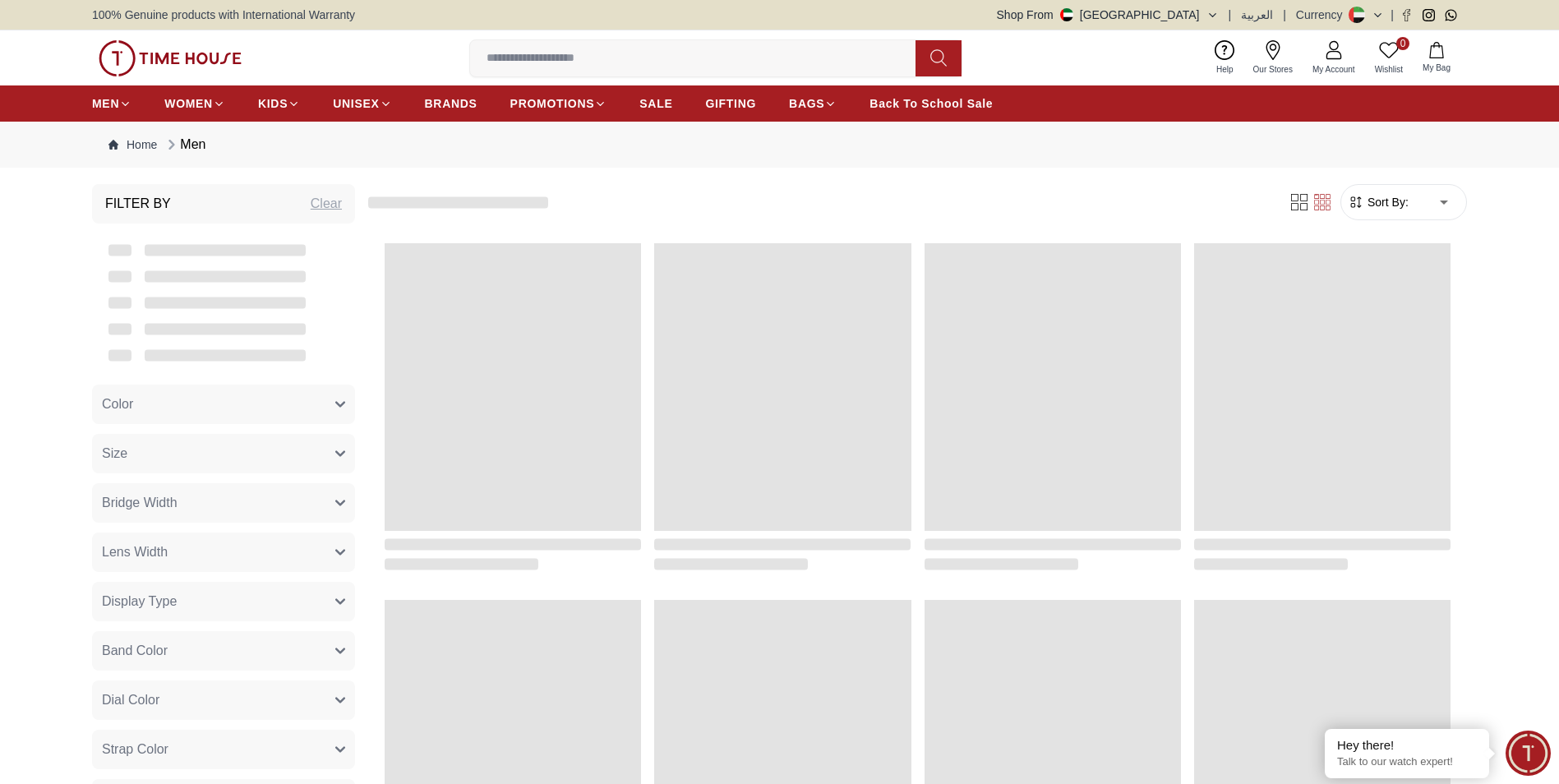
scroll to position [1518, 0]
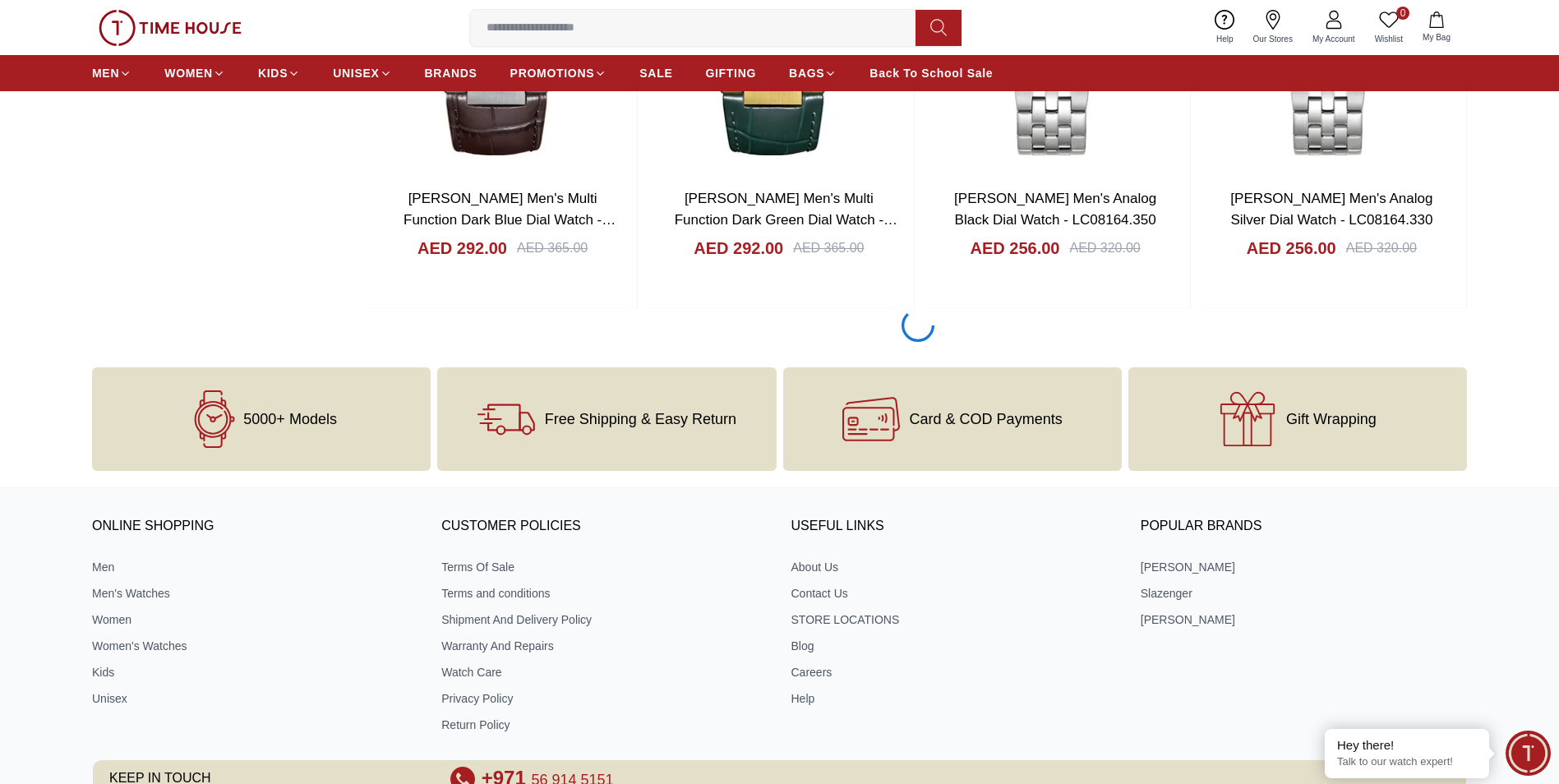
scroll to position [2421, 0]
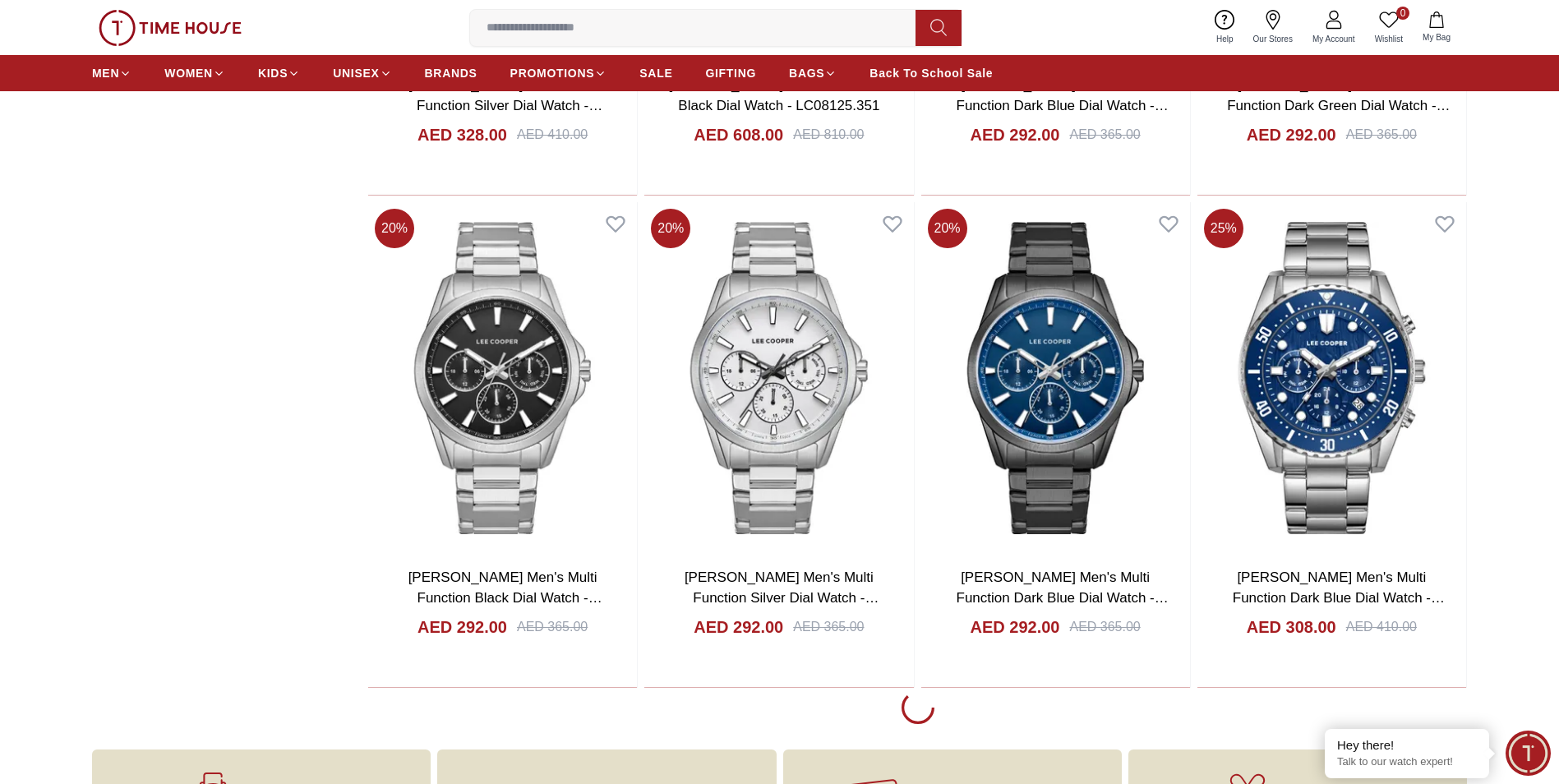
scroll to position [4968, 0]
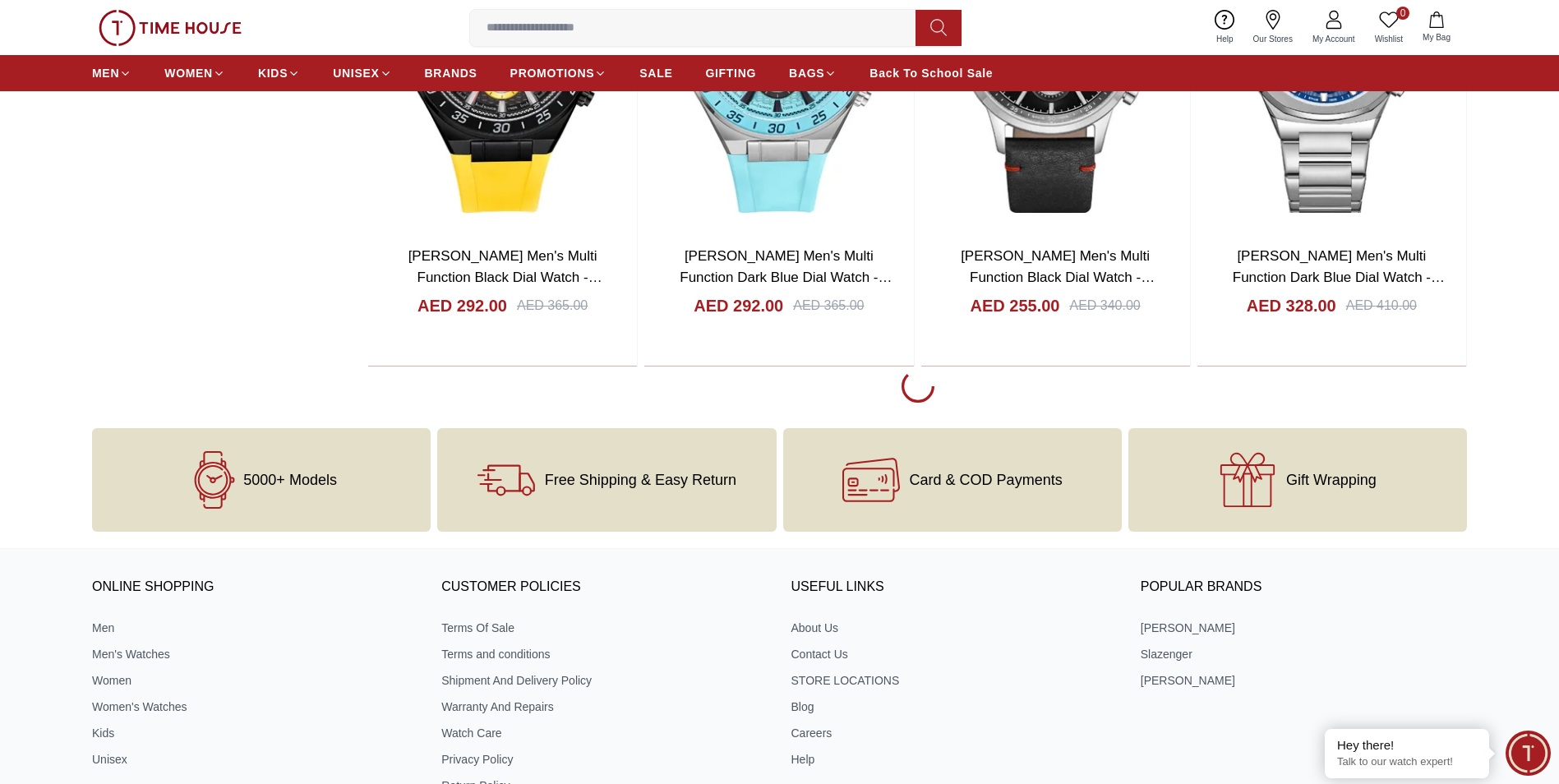
scroll to position [7268, 0]
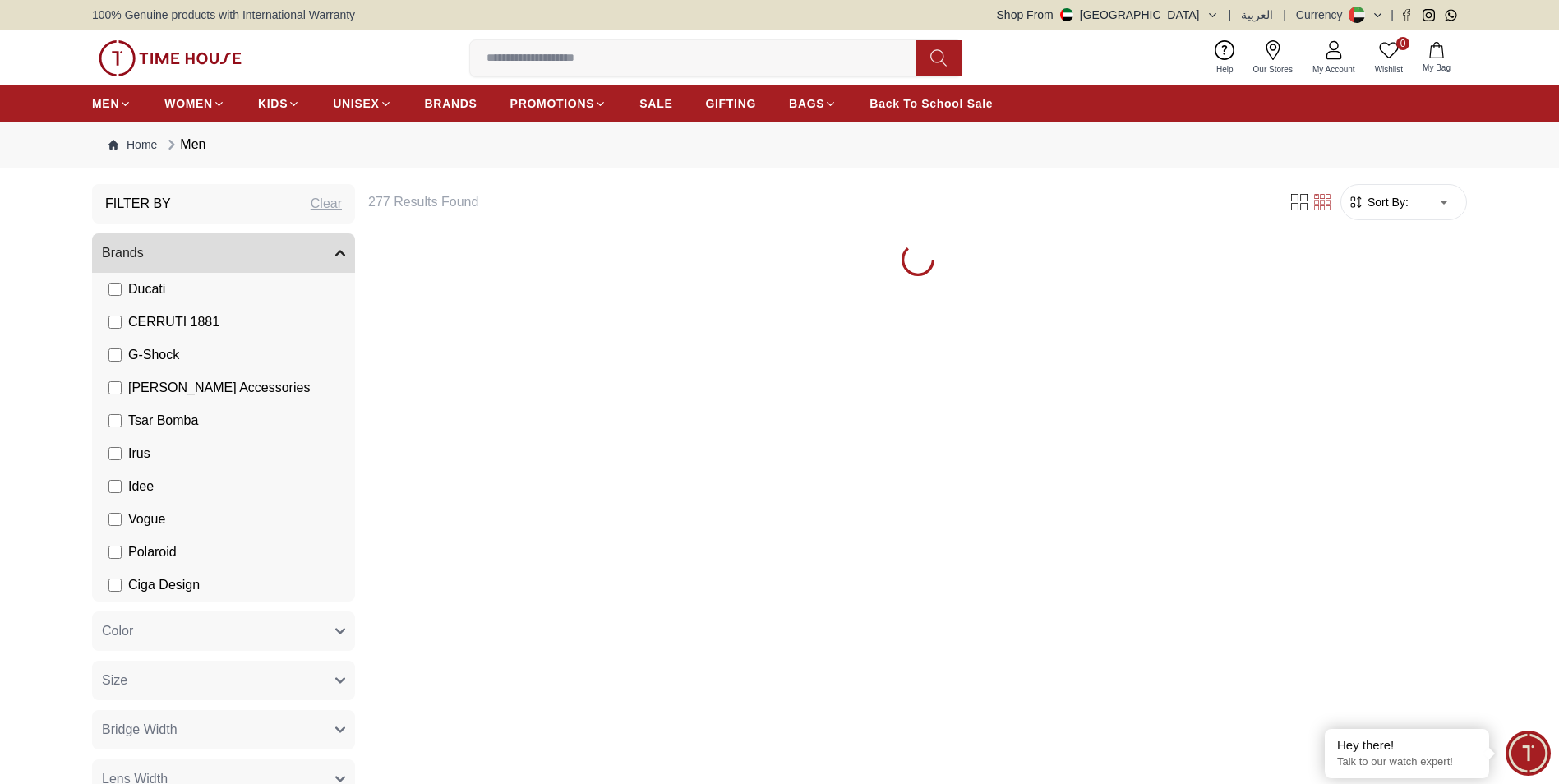
scroll to position [370, 0]
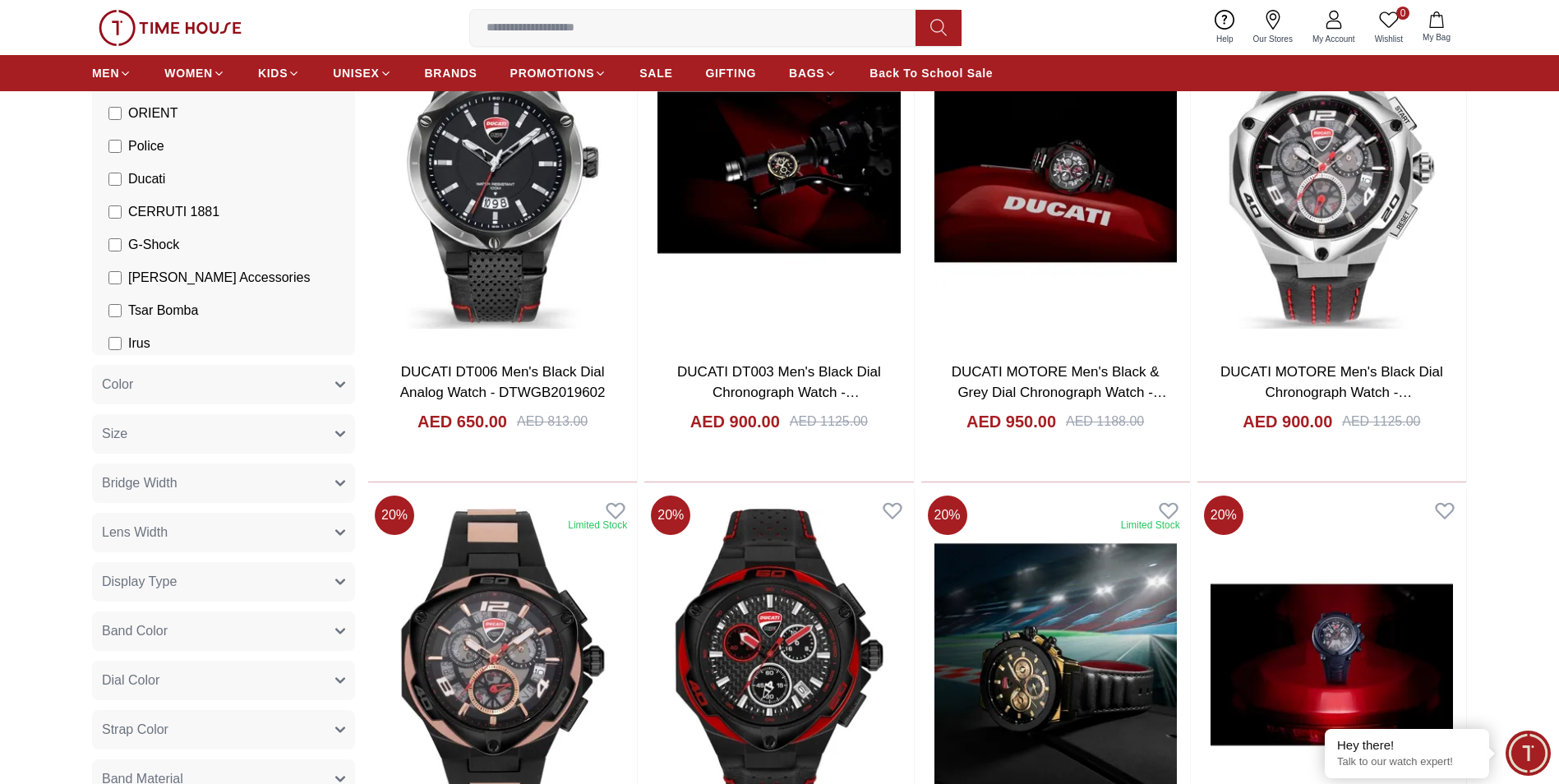
scroll to position [288, 0]
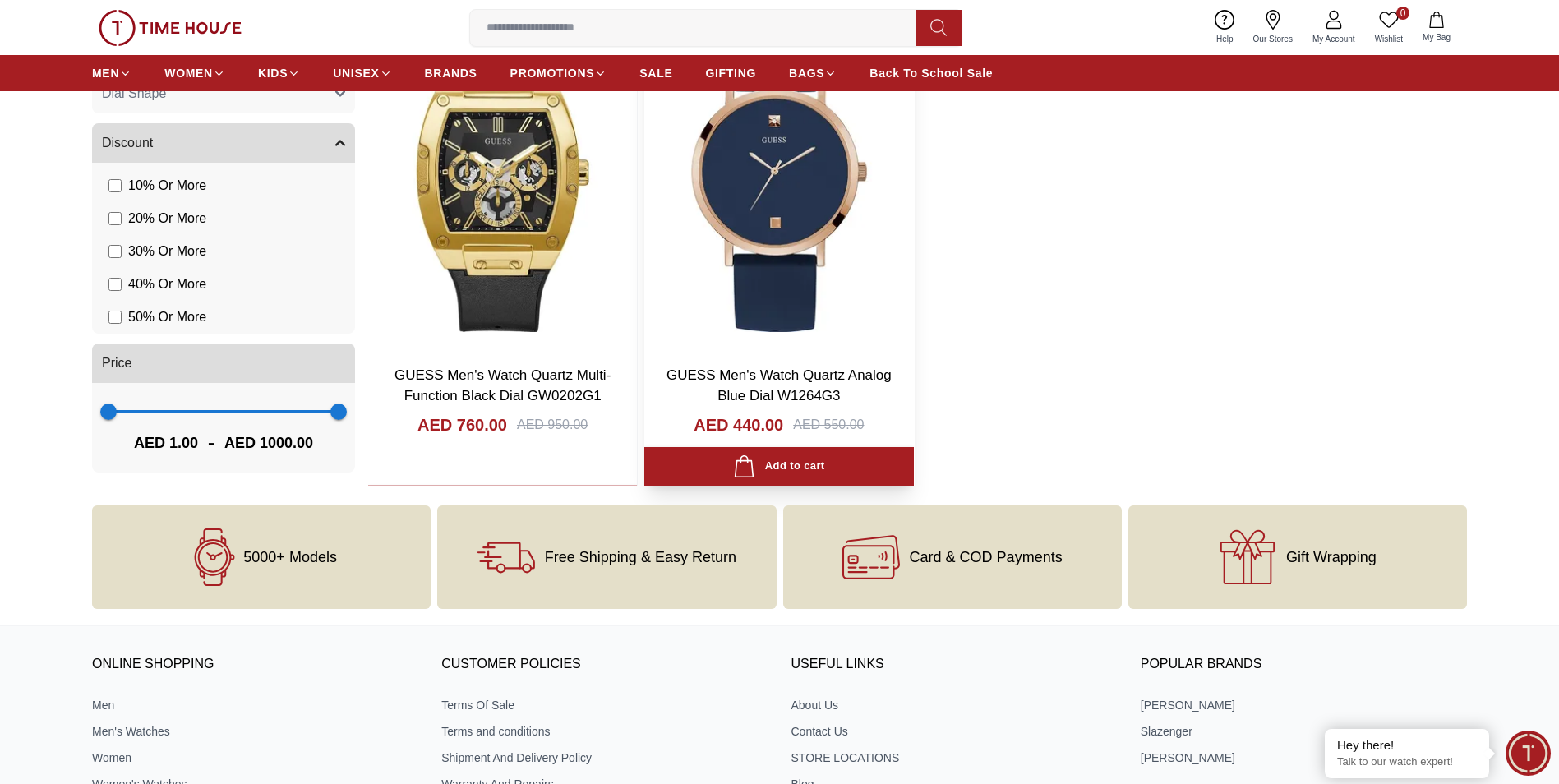
scroll to position [986, 0]
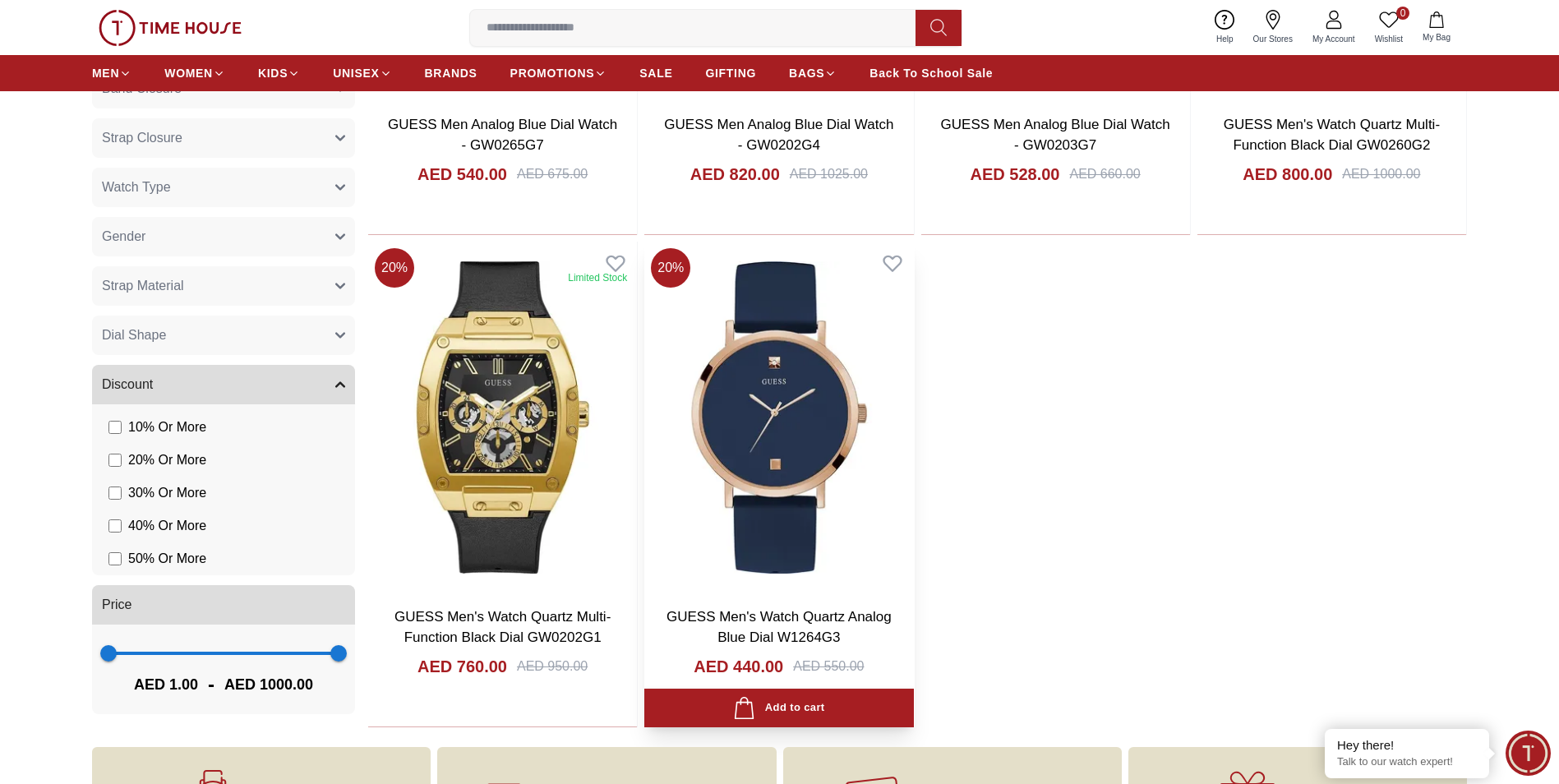
click at [751, 408] on img at bounding box center [778, 417] width 268 height 351
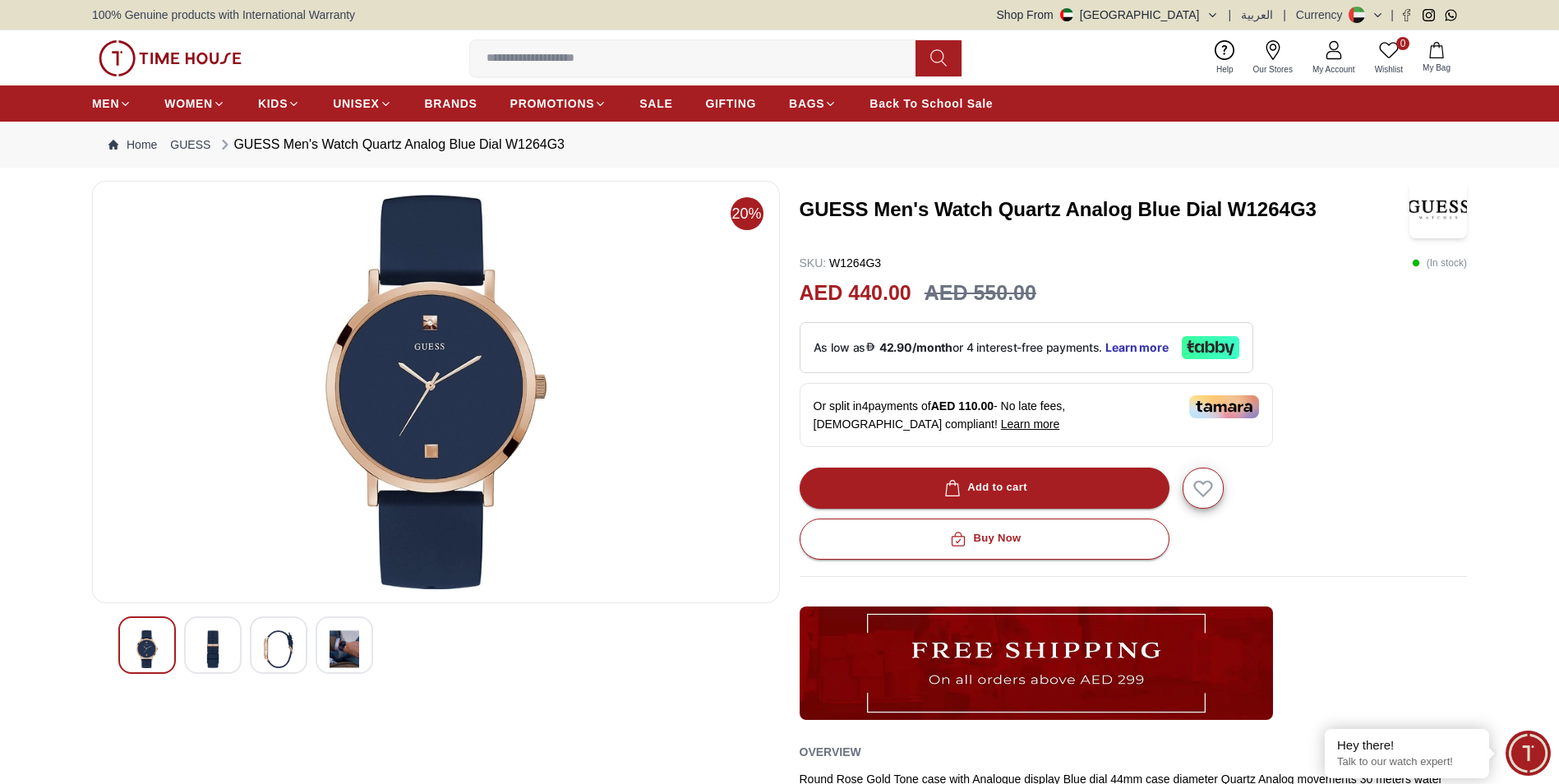
click at [221, 641] on img at bounding box center [213, 649] width 30 height 37
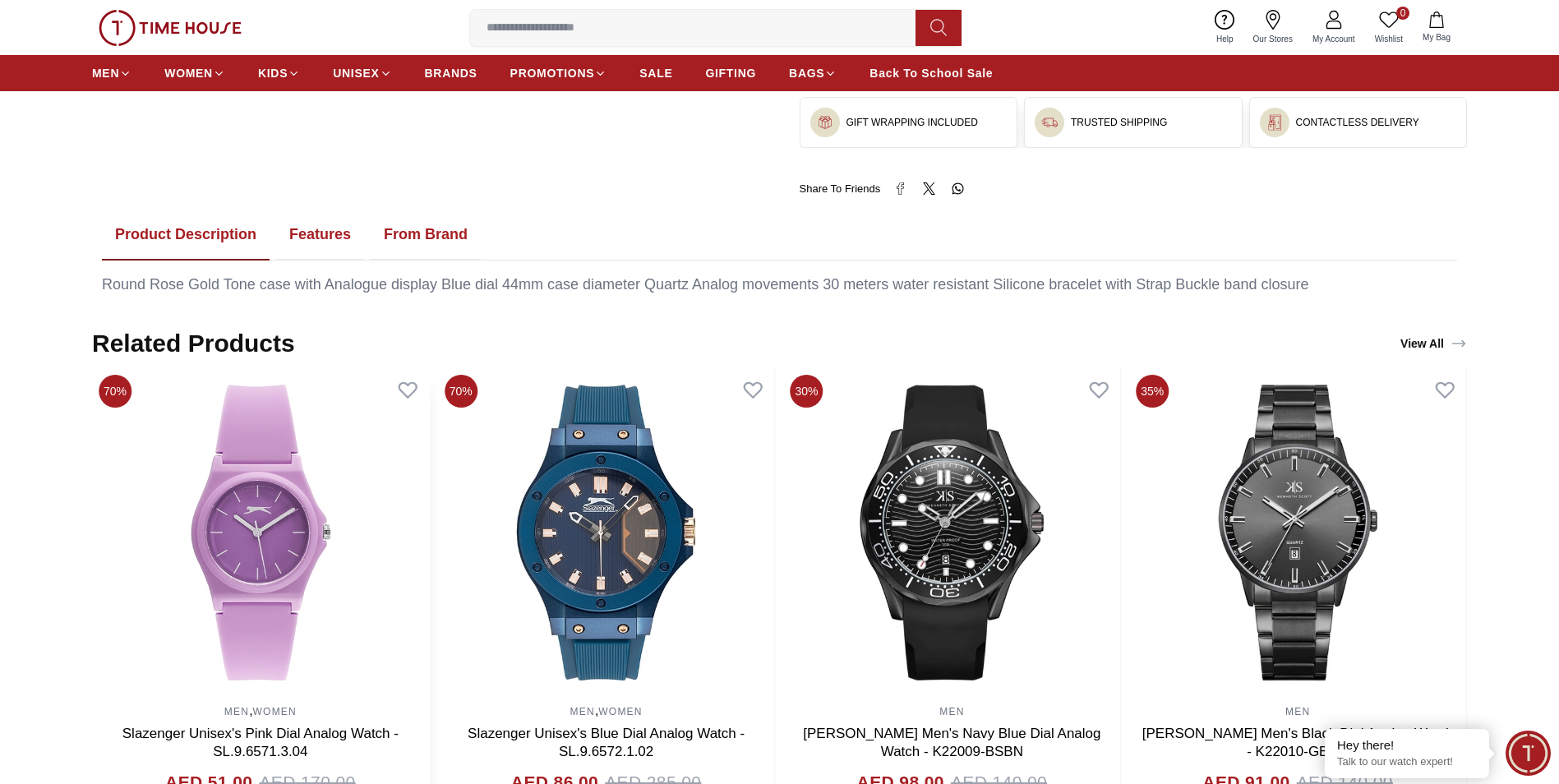
scroll to position [575, 0]
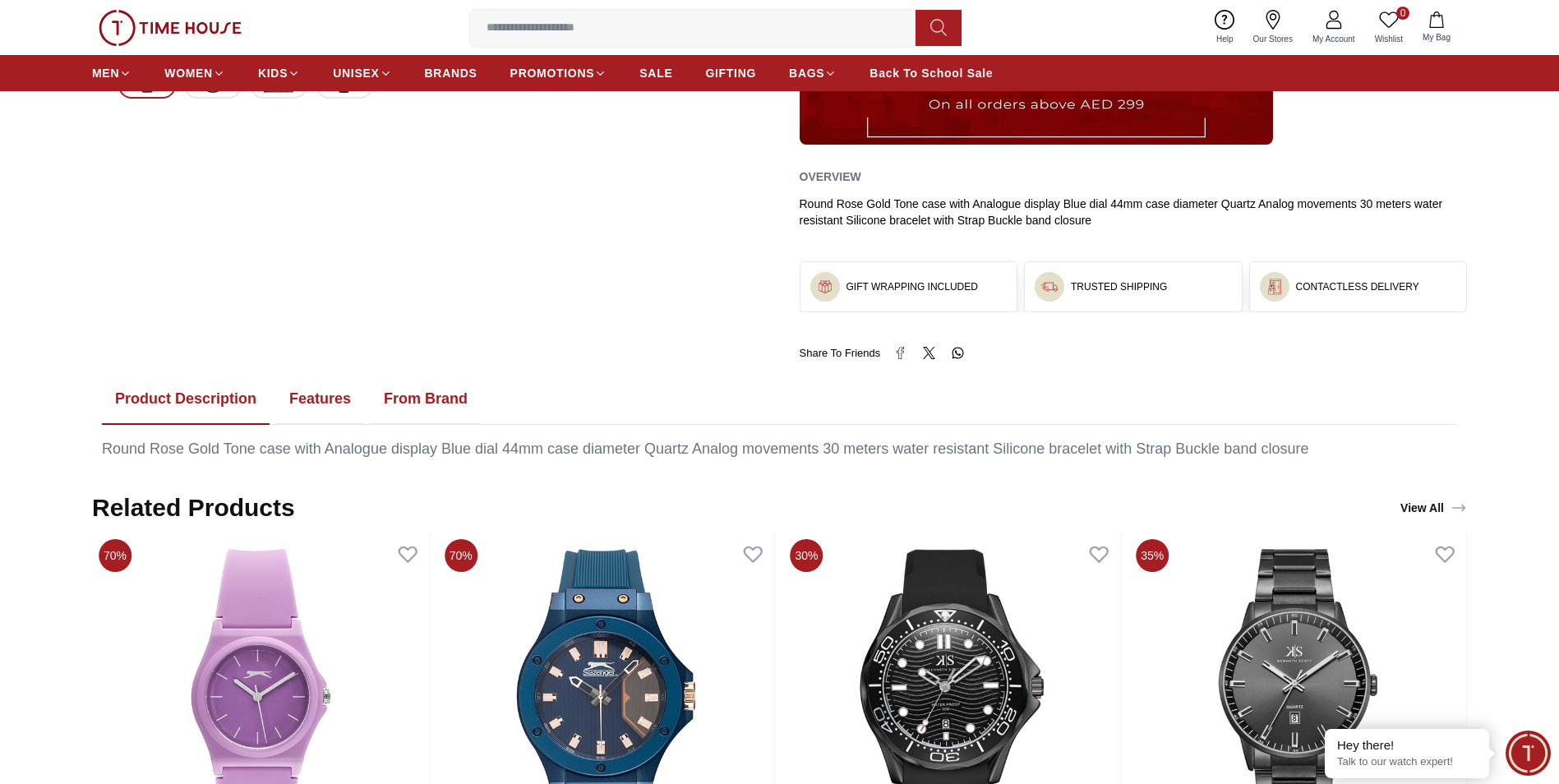
drag, startPoint x: 316, startPoint y: 397, endPoint x: 331, endPoint y: 408, distance: 18.6
click at [316, 397] on button "Features" at bounding box center [320, 399] width 88 height 51
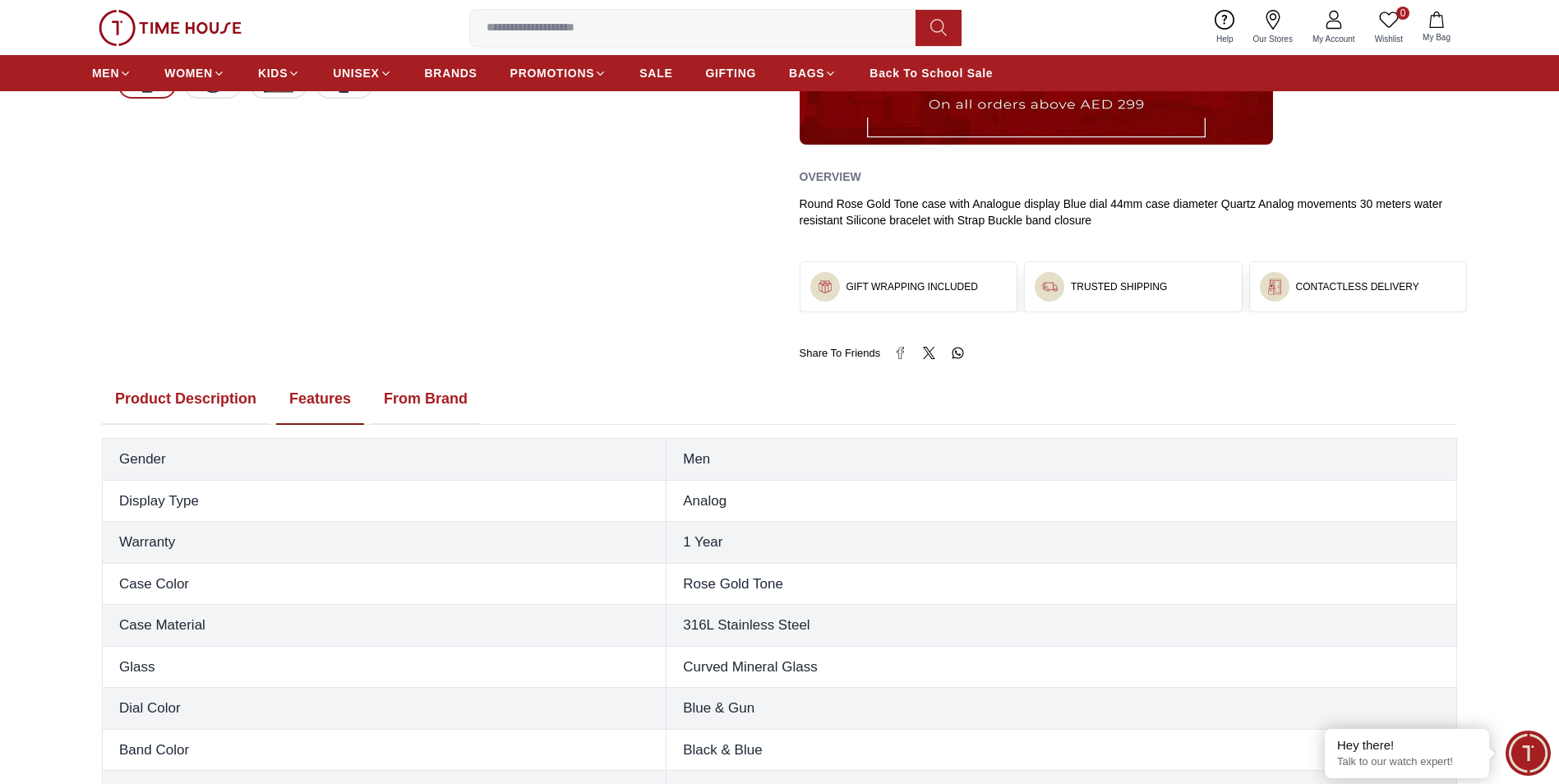
scroll to position [247, 0]
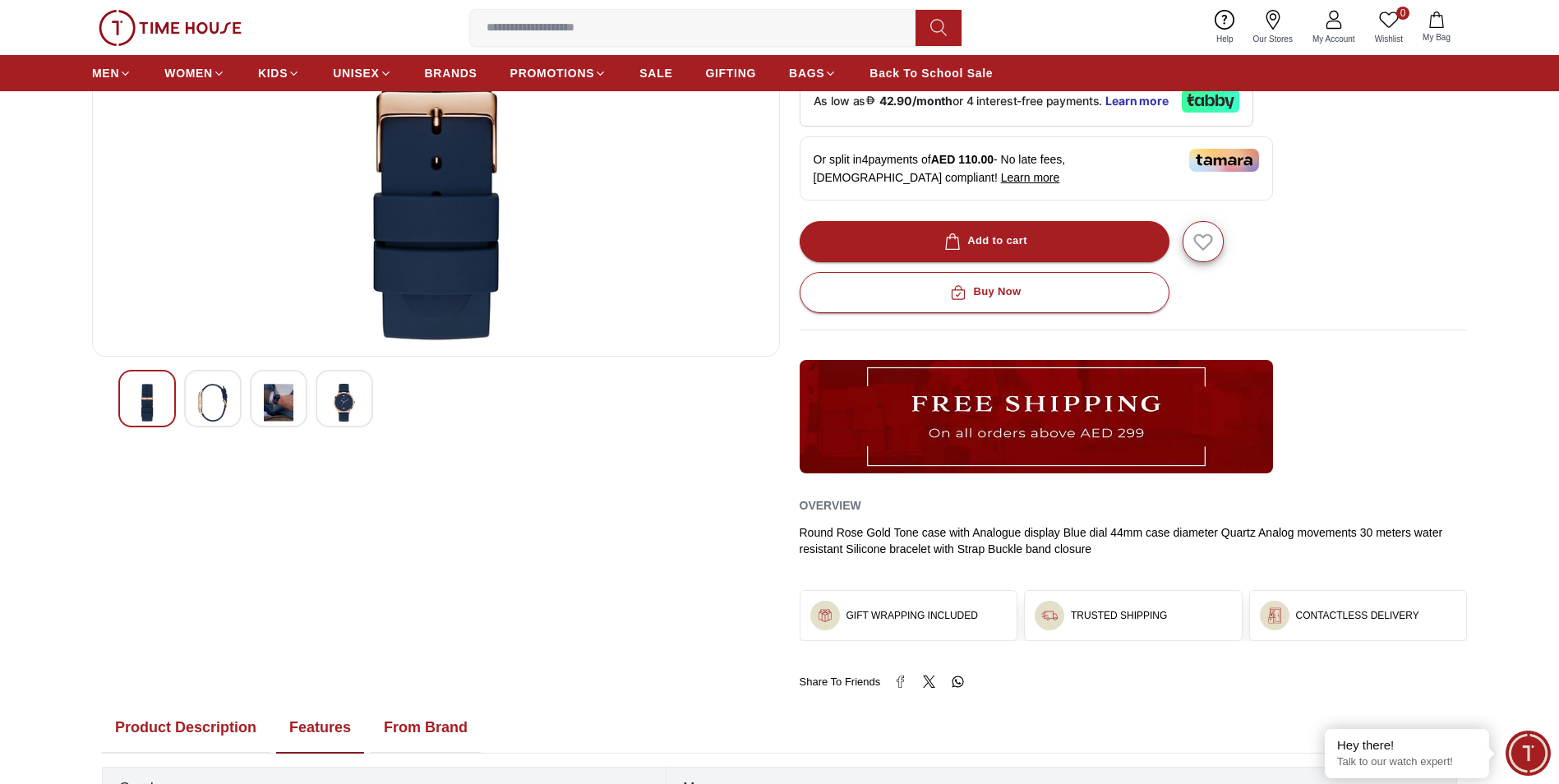
click at [279, 396] on img at bounding box center [279, 403] width 30 height 37
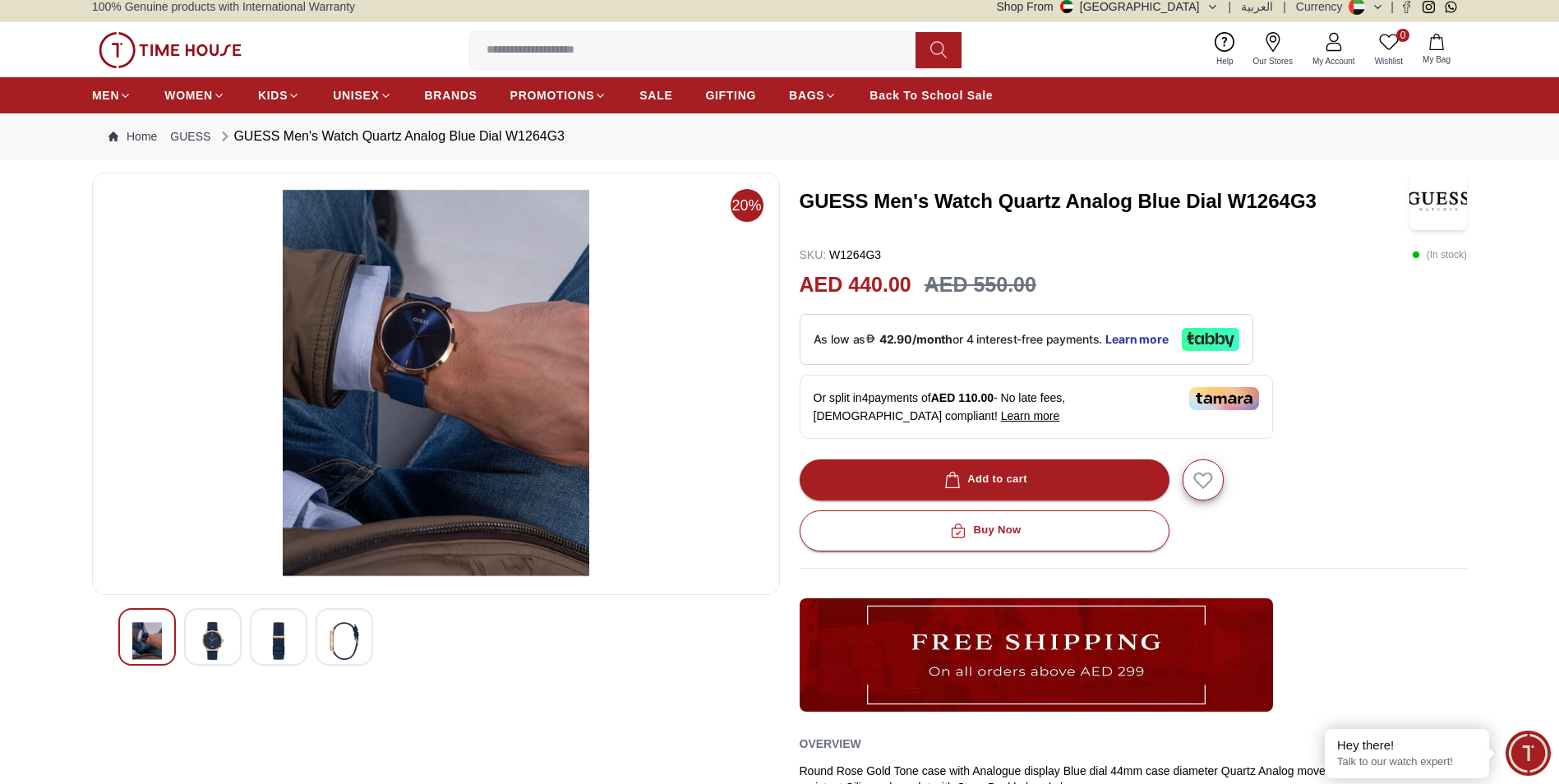
scroll to position [0, 0]
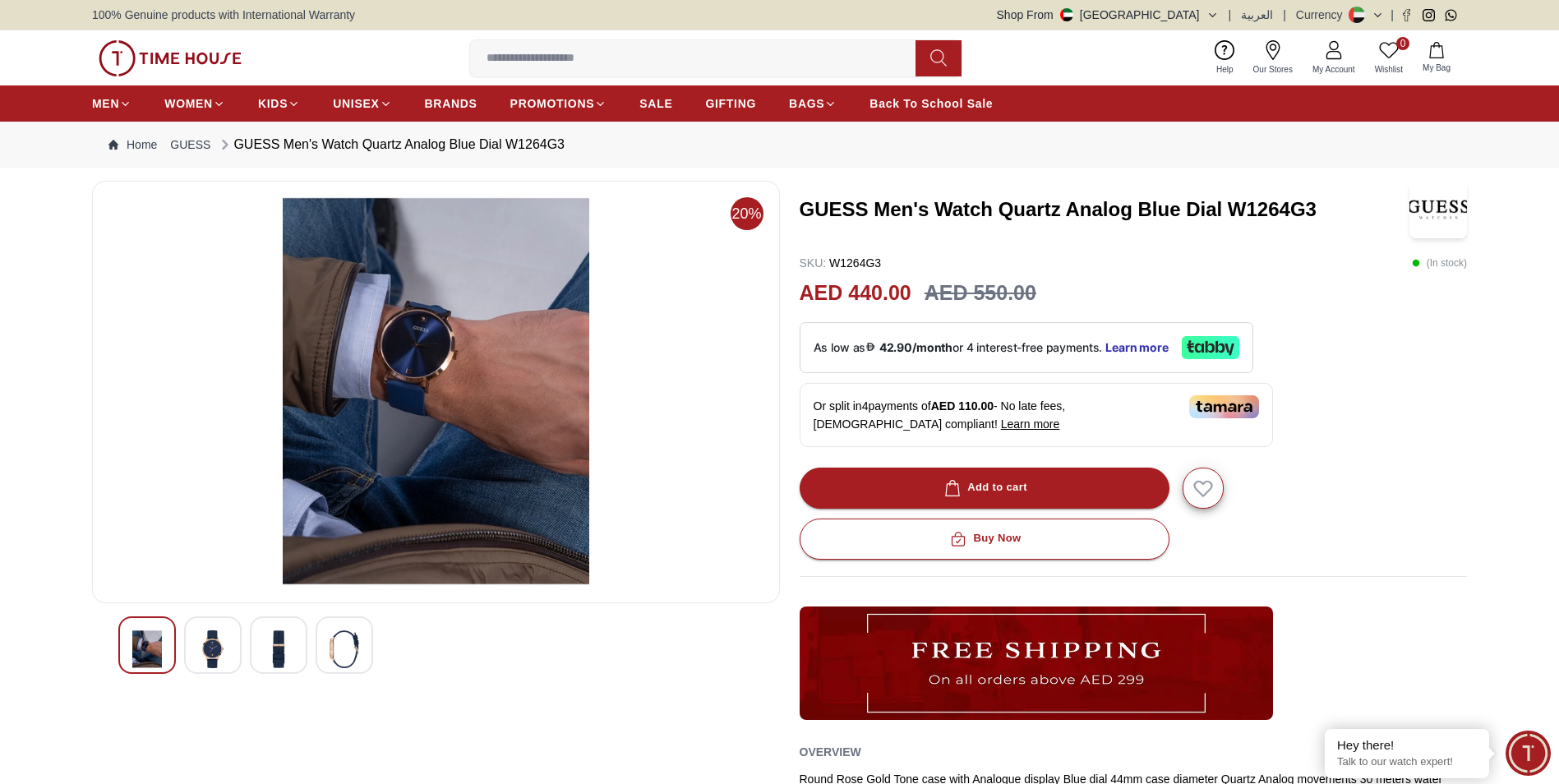
click at [342, 651] on img at bounding box center [345, 649] width 30 height 37
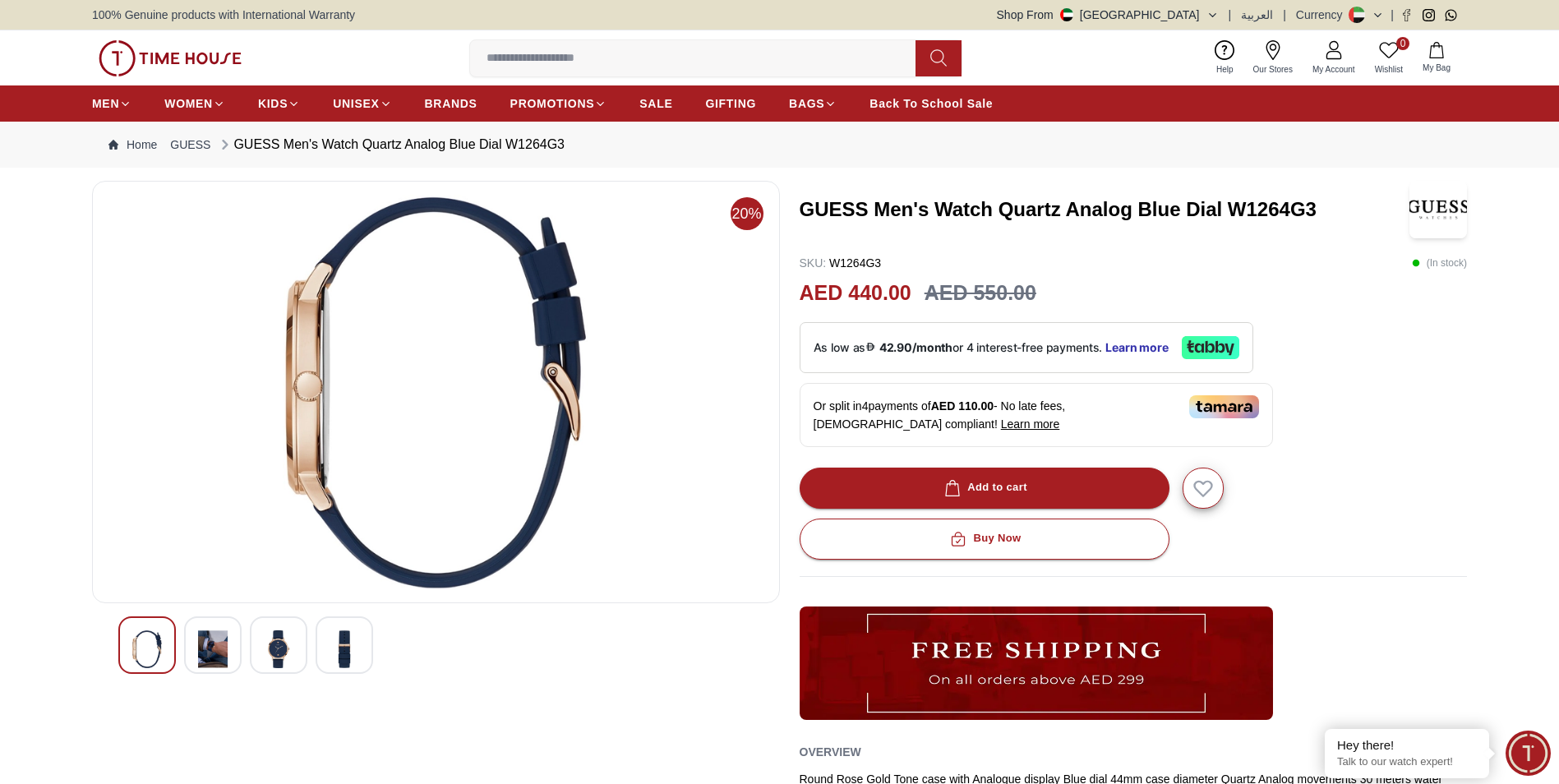
click at [175, 651] on div at bounding box center [148, 645] width 58 height 58
click at [150, 653] on img at bounding box center [148, 649] width 30 height 37
click at [214, 649] on img at bounding box center [213, 649] width 30 height 37
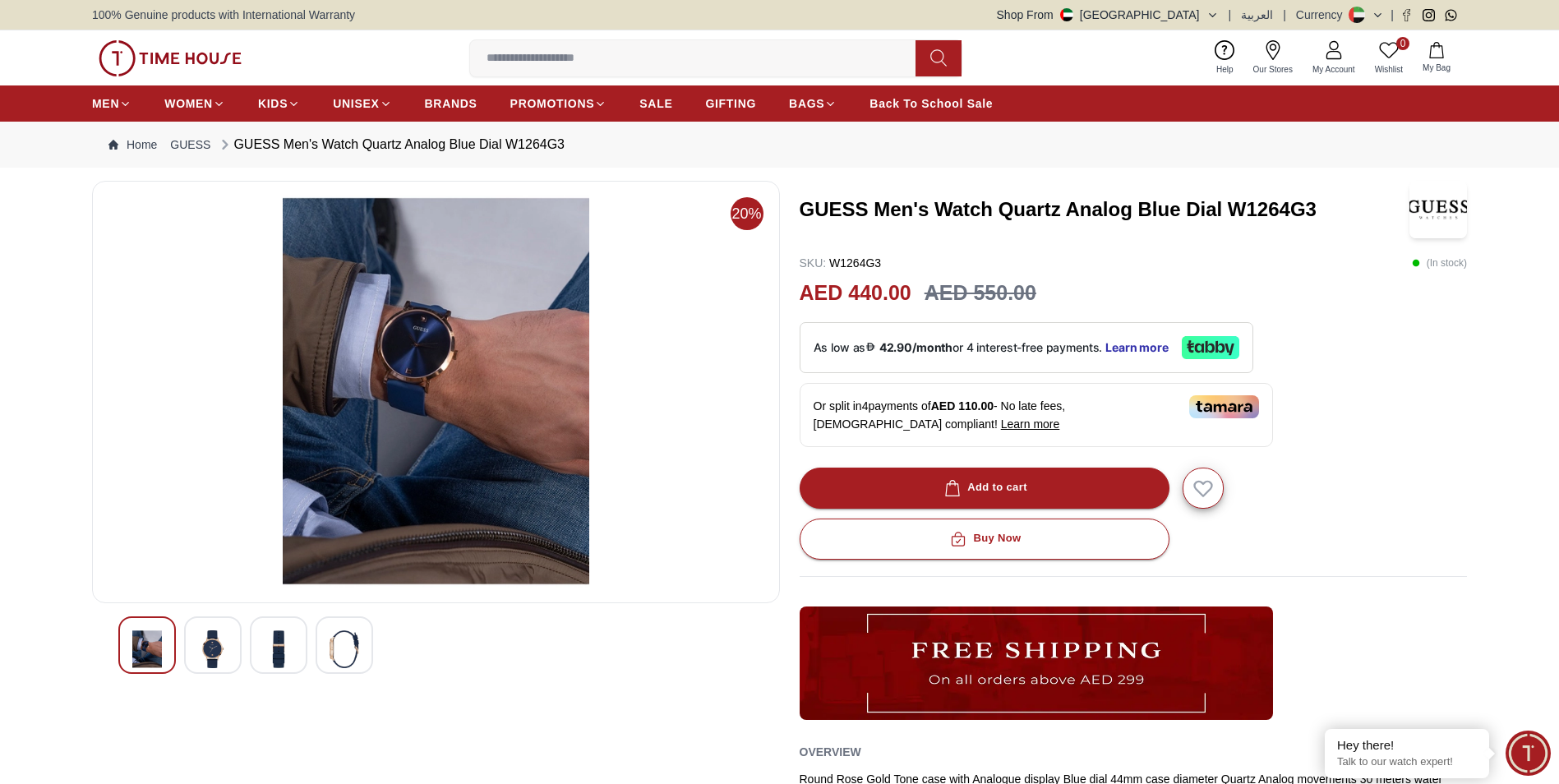
click at [276, 642] on img at bounding box center [279, 649] width 30 height 37
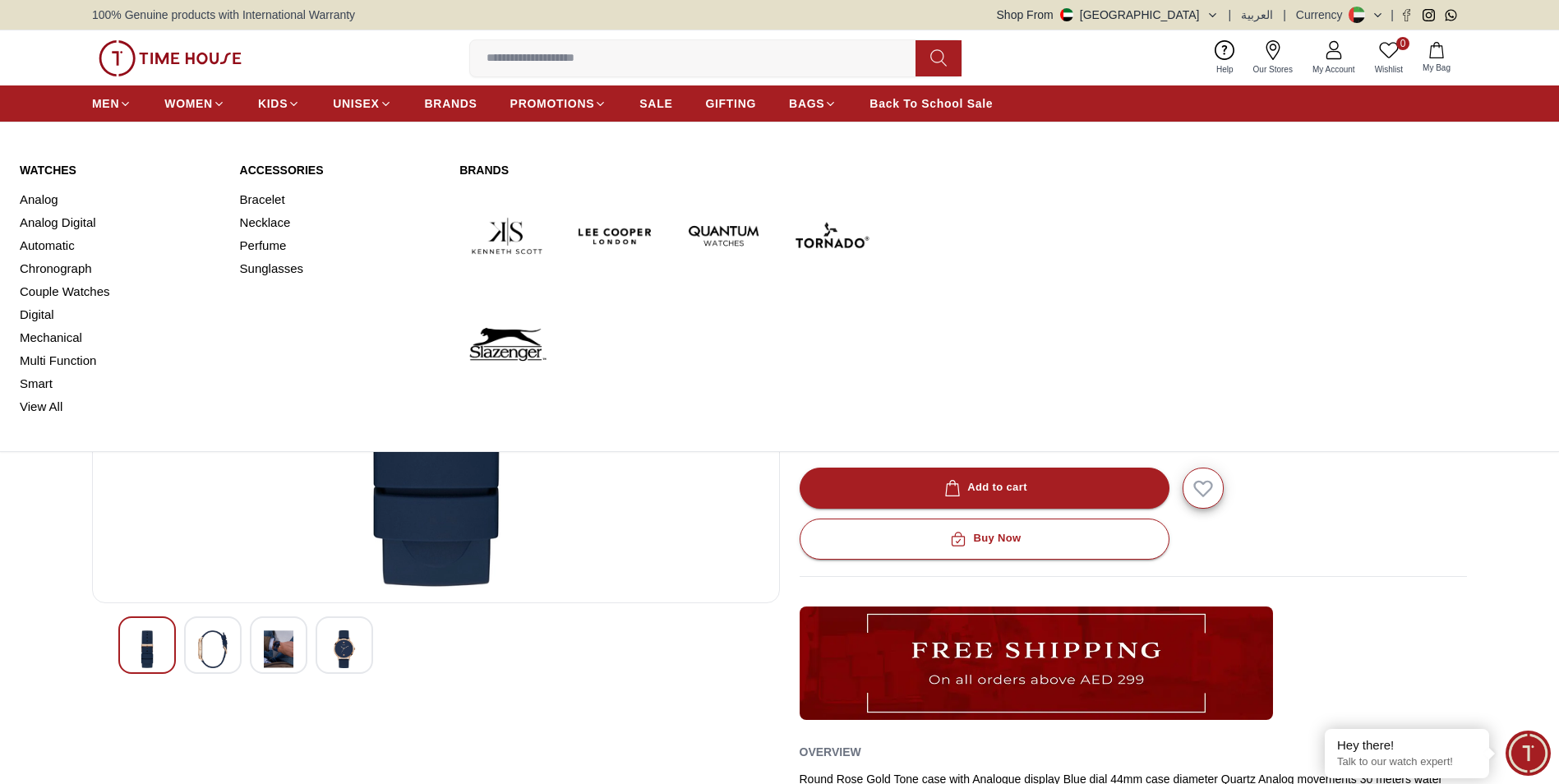
click at [617, 228] on img at bounding box center [616, 235] width 95 height 95
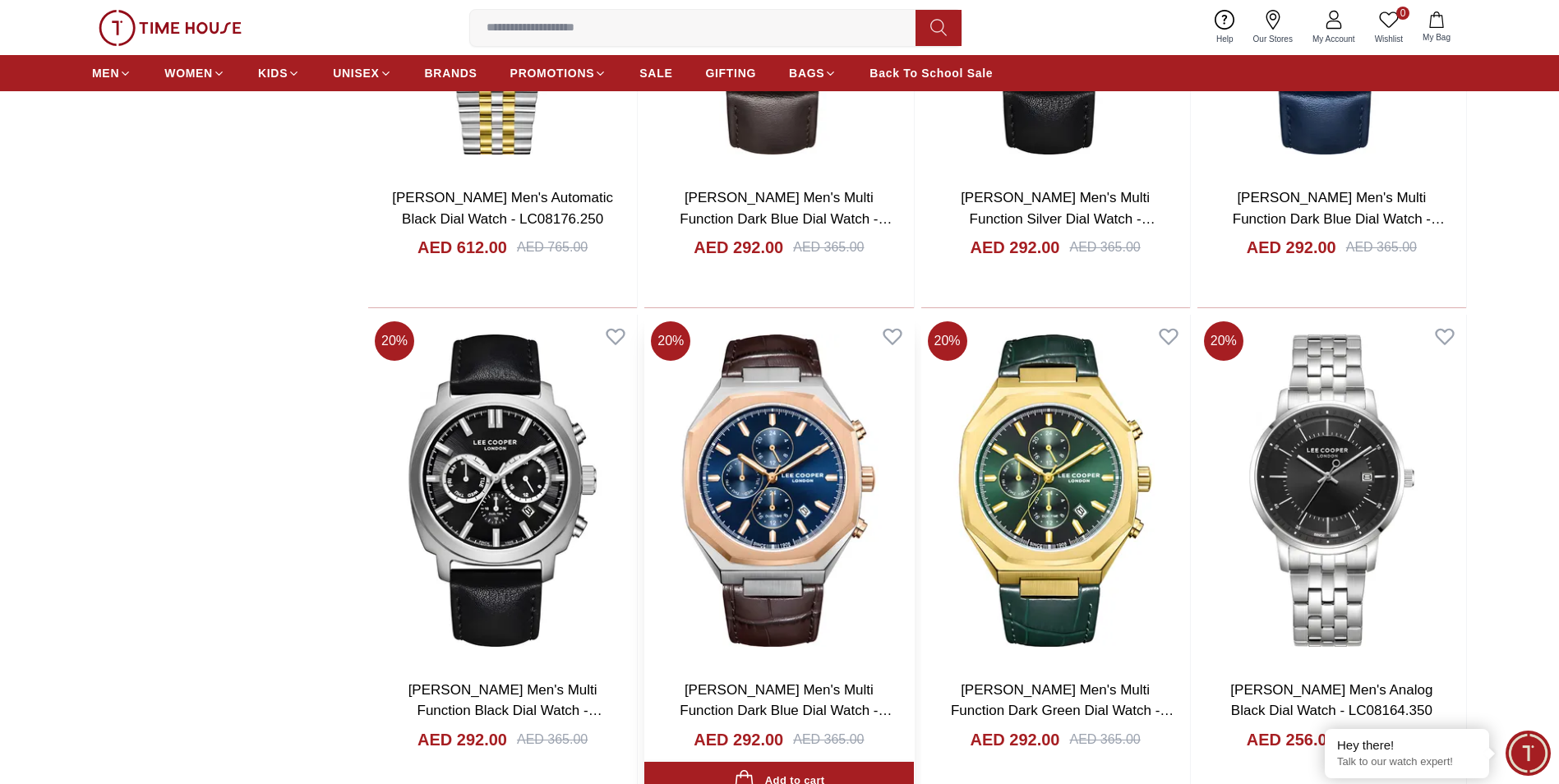
scroll to position [2875, 0]
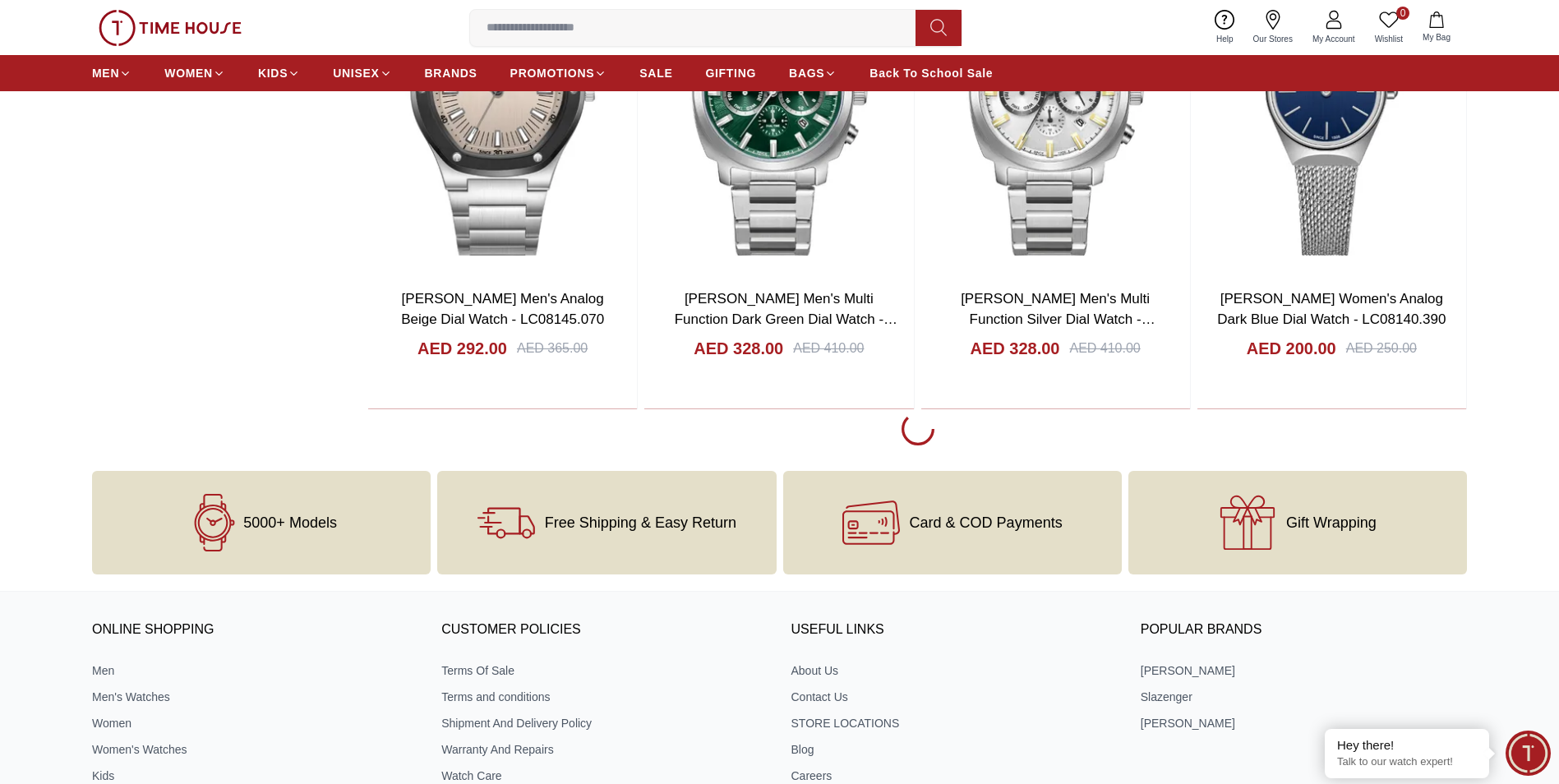
scroll to position [7969, 0]
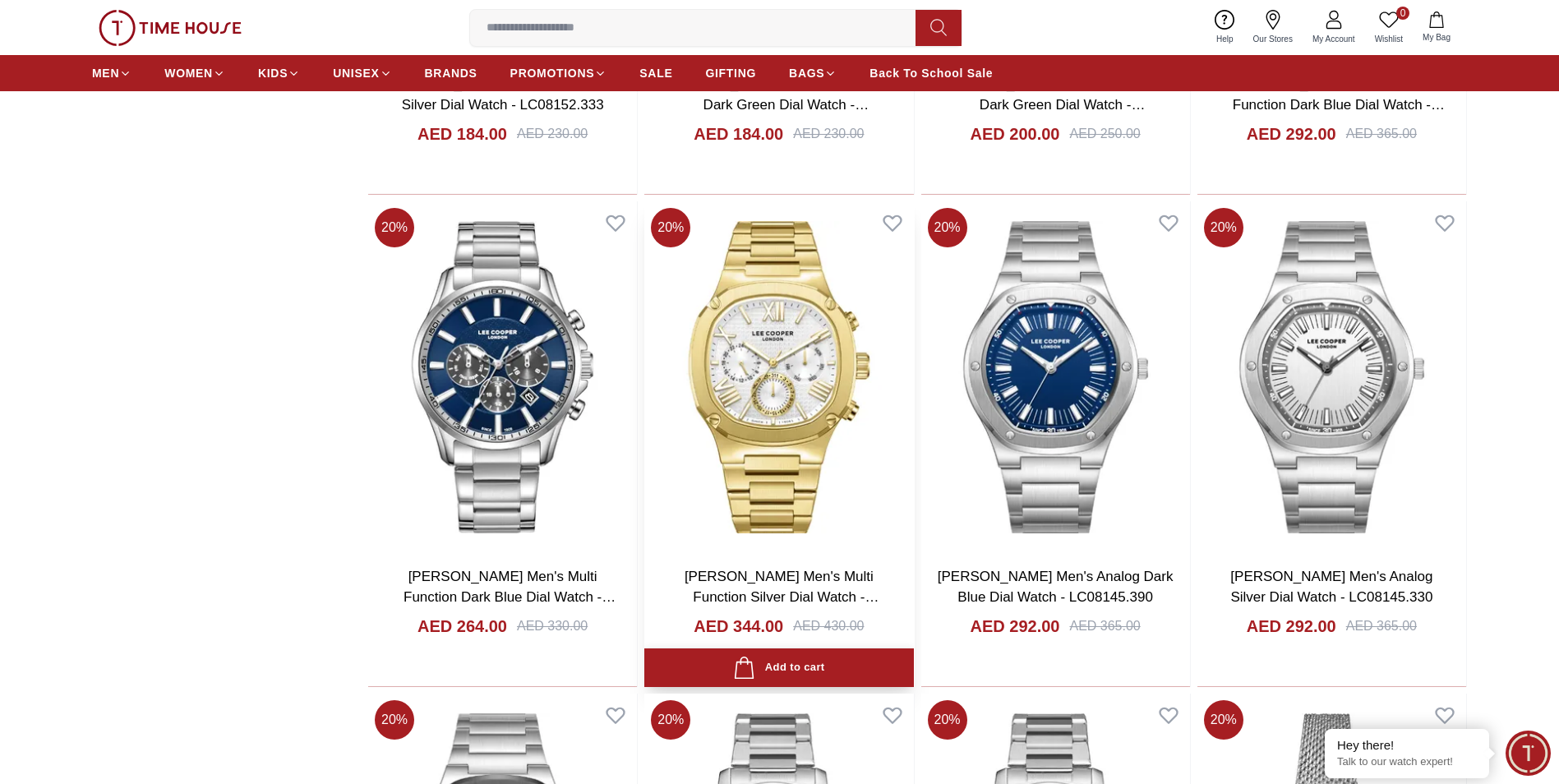
scroll to position [7065, 0]
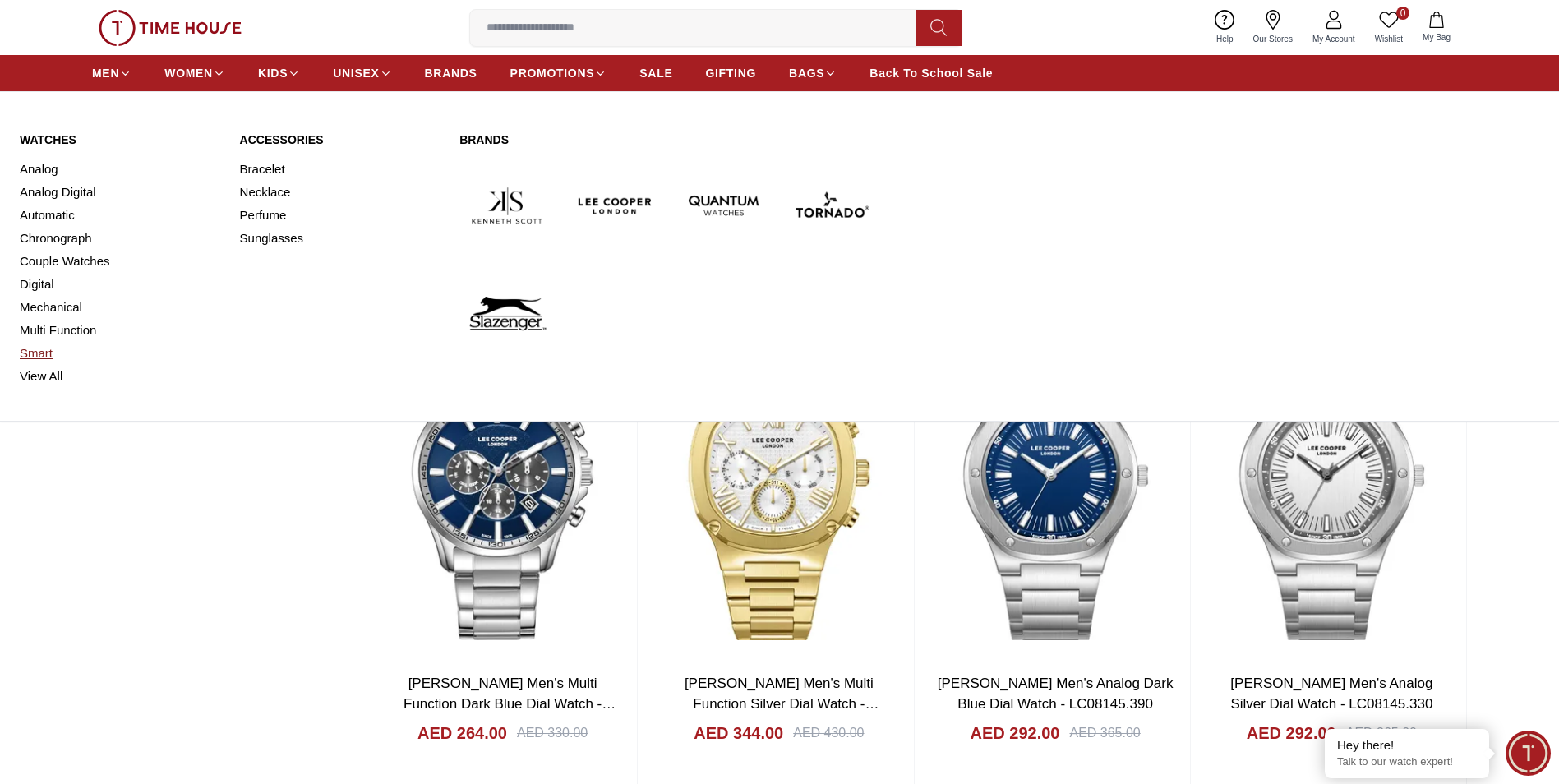
click at [50, 350] on link "Smart" at bounding box center [120, 353] width 201 height 23
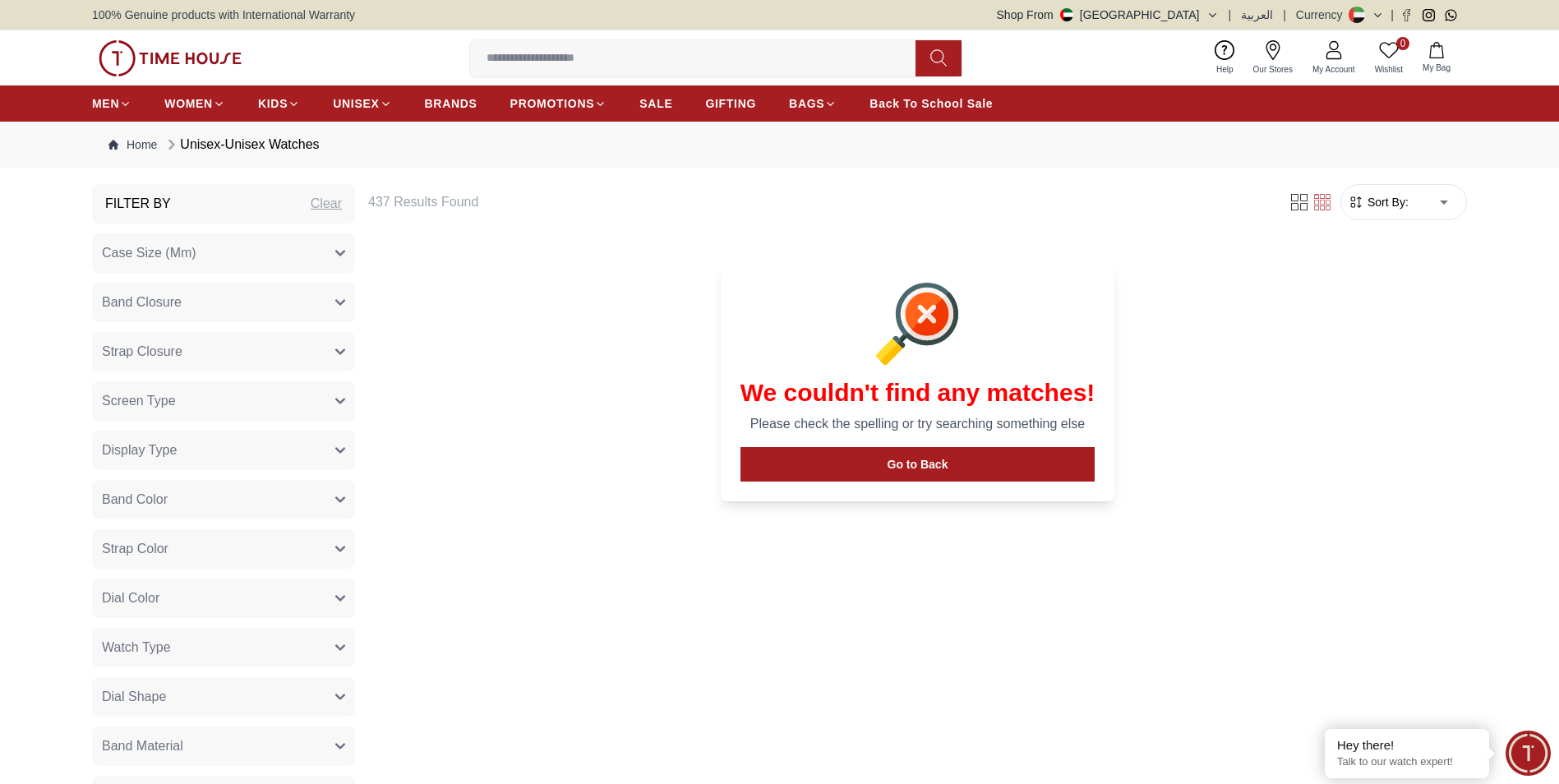
click at [340, 296] on button "Band Closure" at bounding box center [222, 302] width 263 height 39
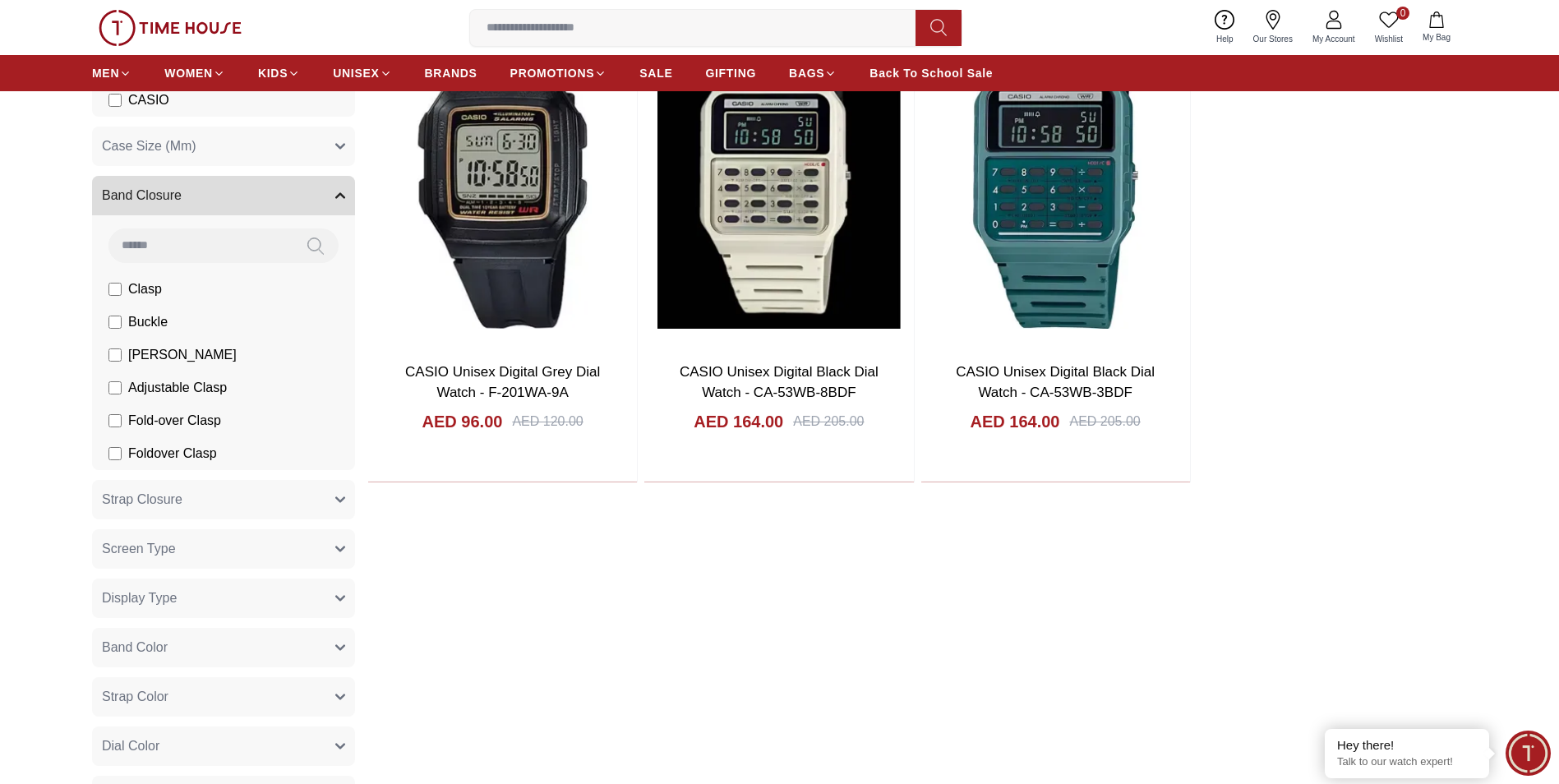
scroll to position [386, 0]
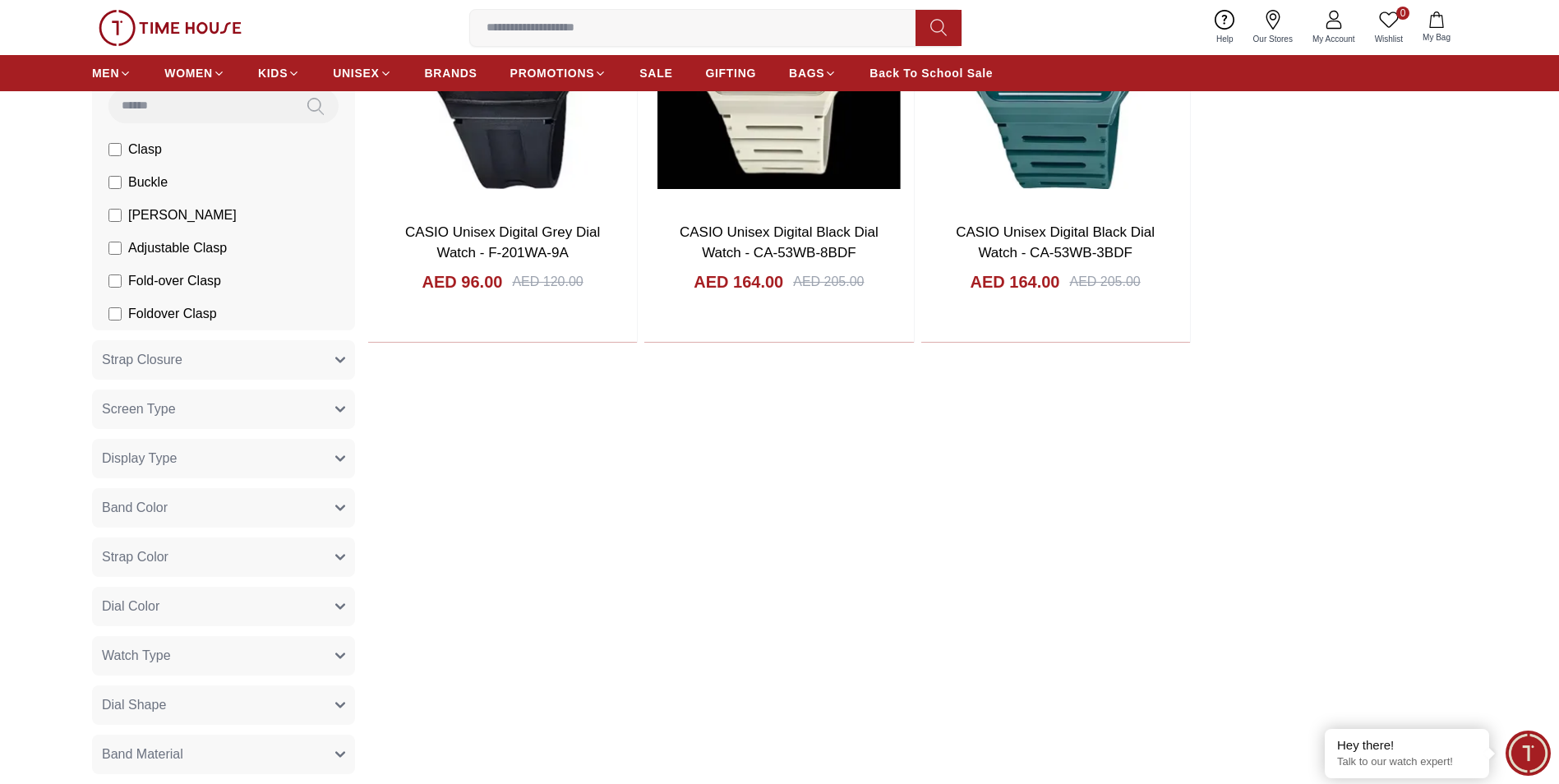
click at [337, 360] on icon "button" at bounding box center [340, 360] width 8 height 4
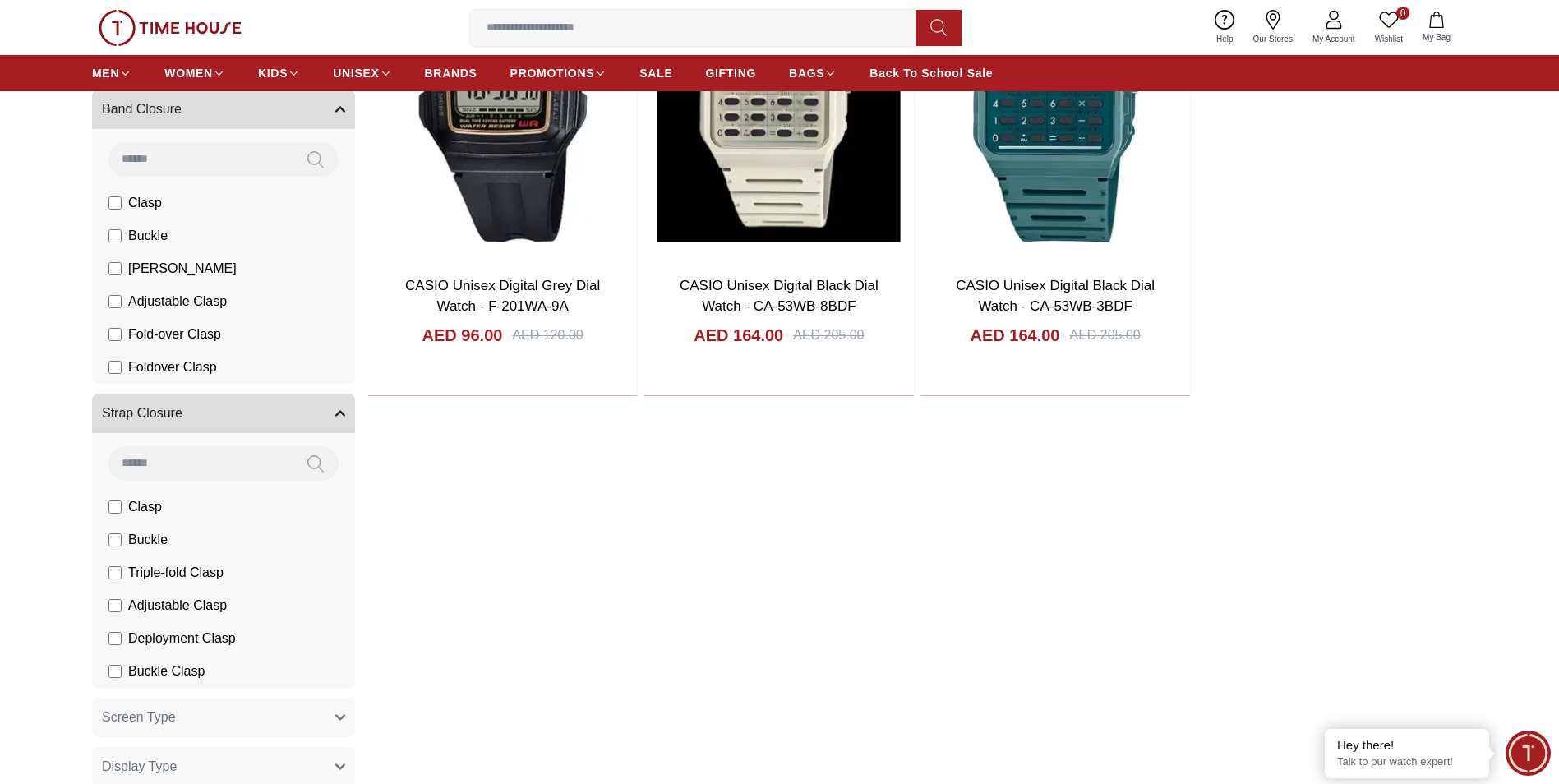
scroll to position [304, 0]
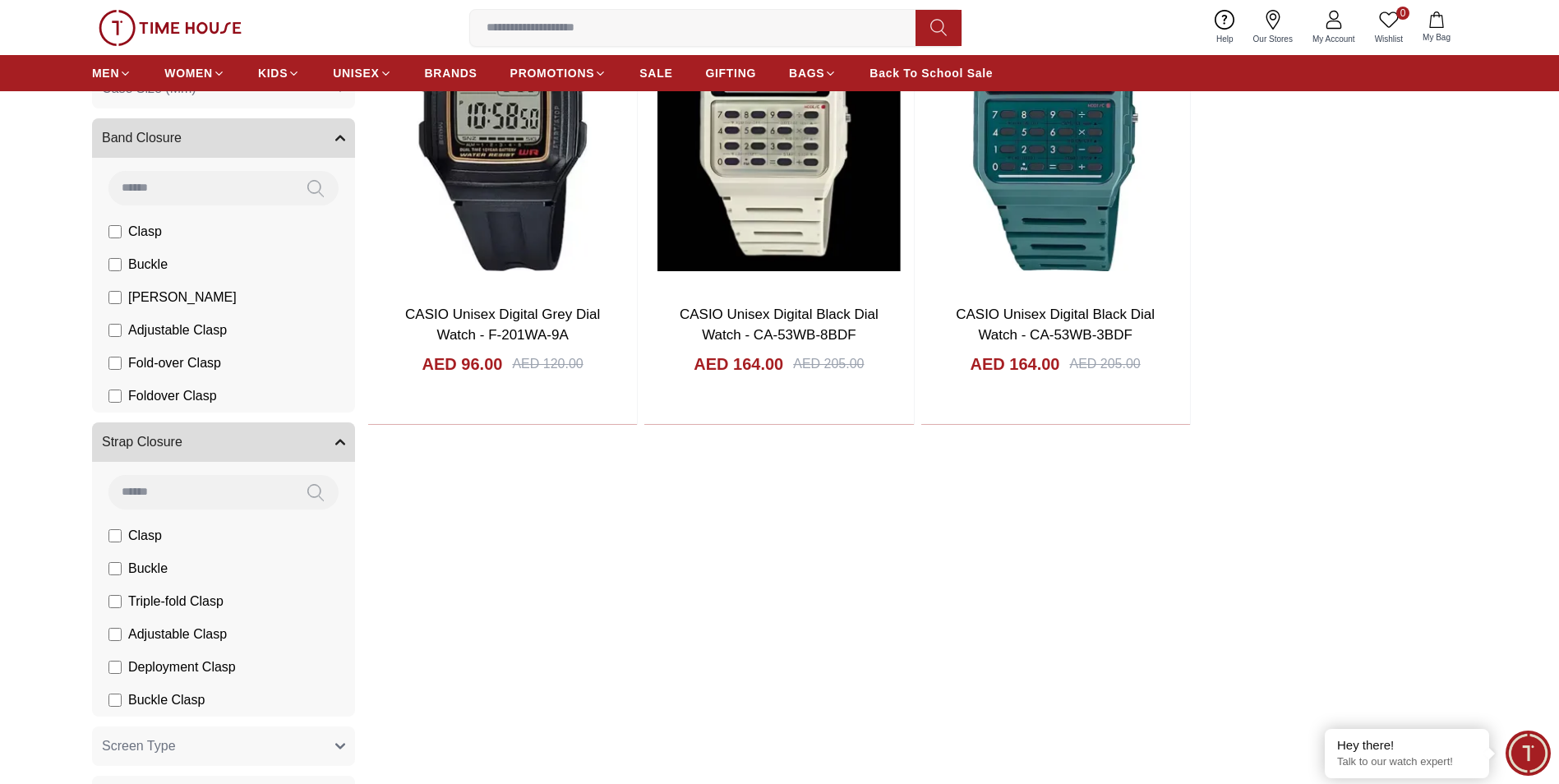
drag, startPoint x: 124, startPoint y: 568, endPoint x: 172, endPoint y: 591, distance: 53.2
click at [0, 0] on label "Buckle" at bounding box center [0, 0] width 0 height 0
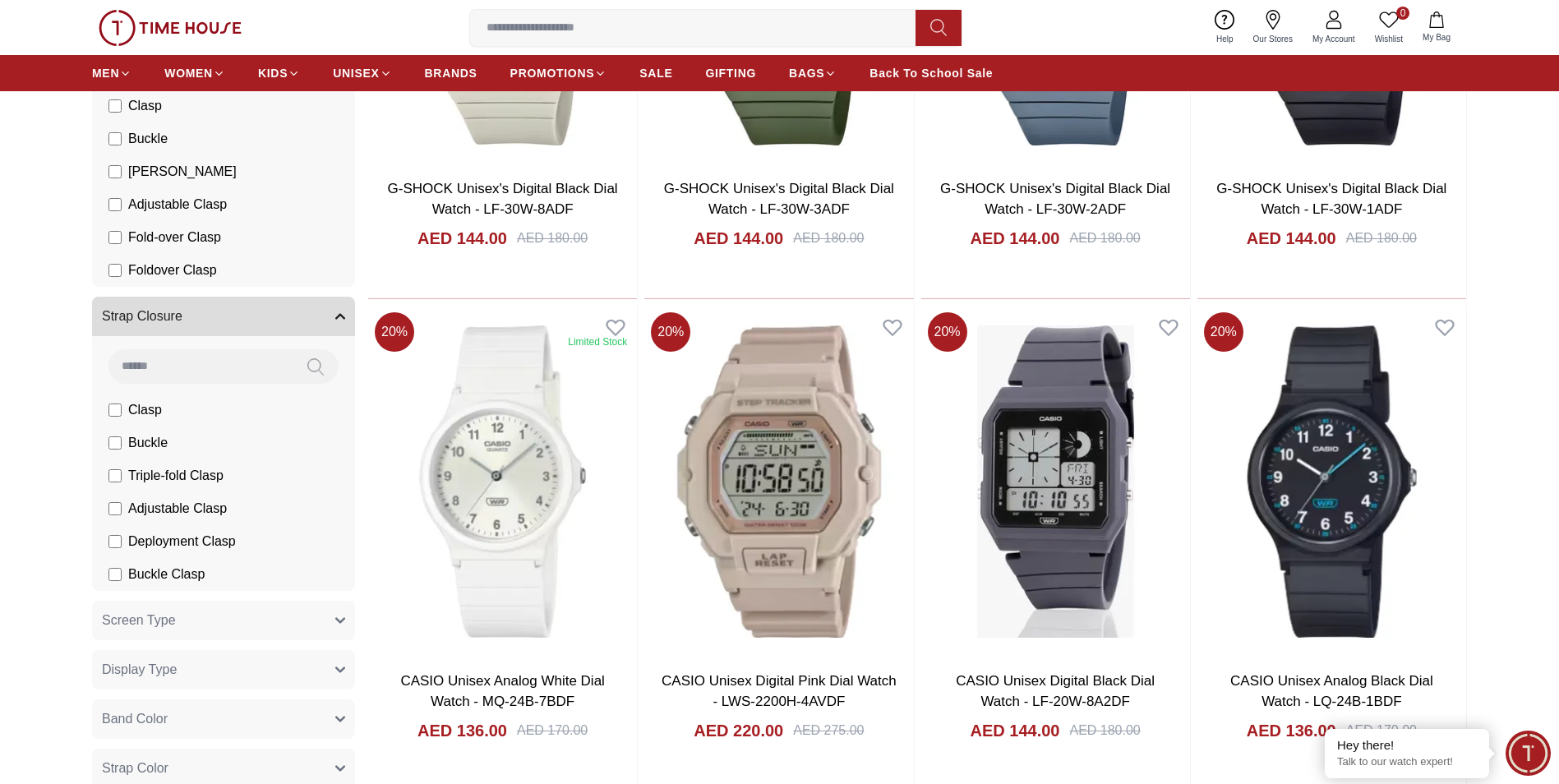
scroll to position [468, 0]
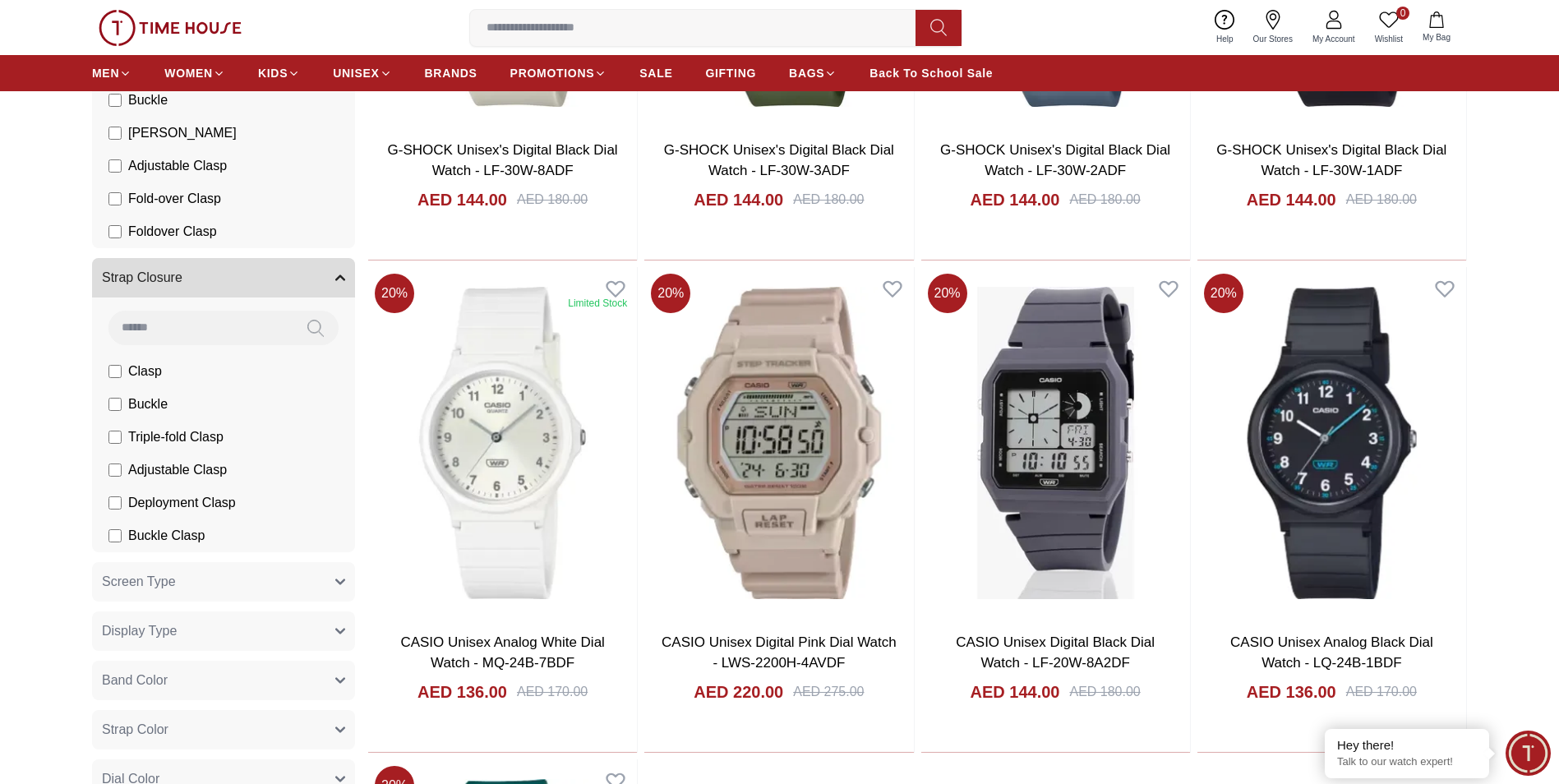
click at [335, 580] on button "Screen Type" at bounding box center [222, 581] width 263 height 39
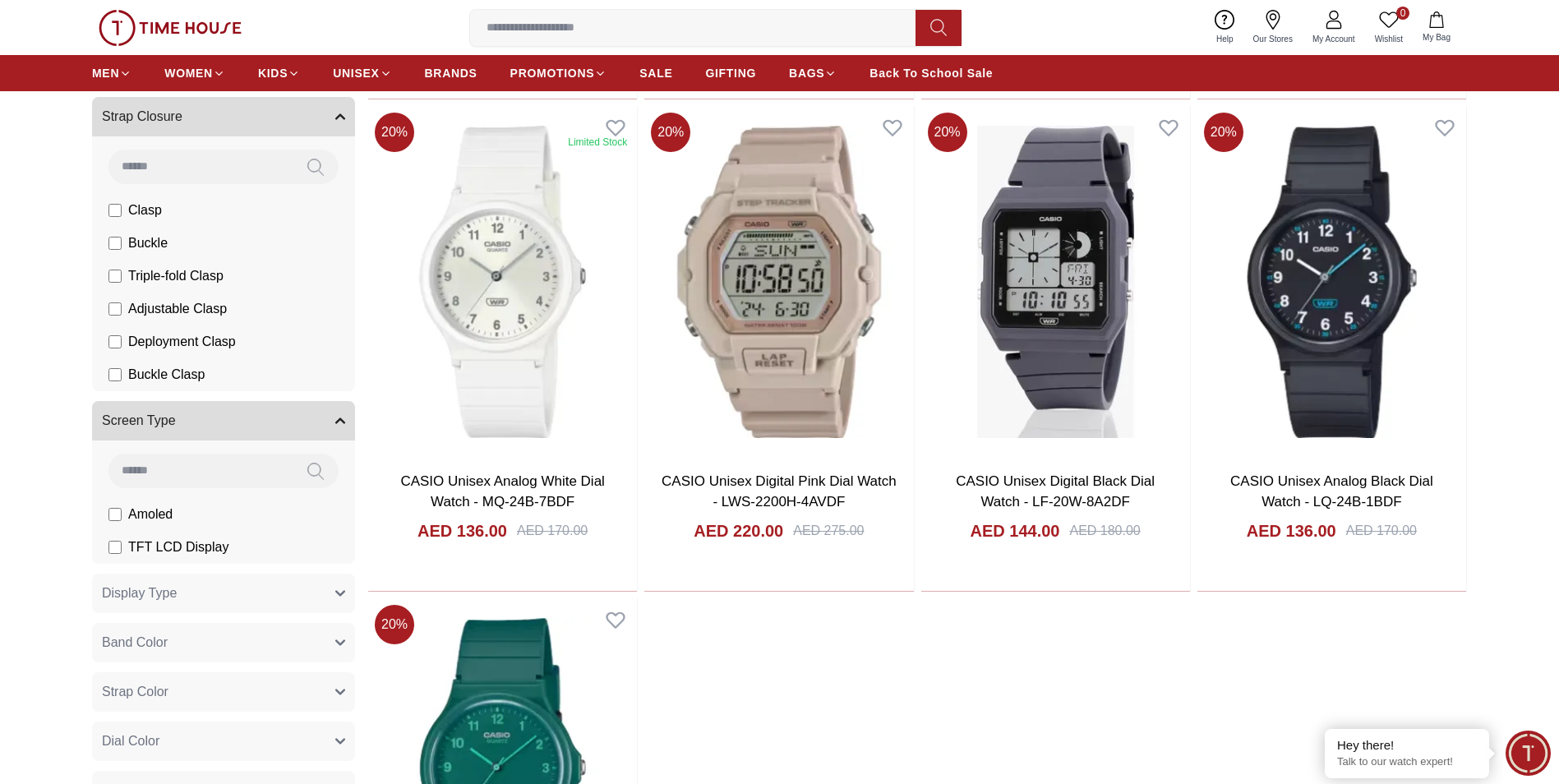
scroll to position [633, 0]
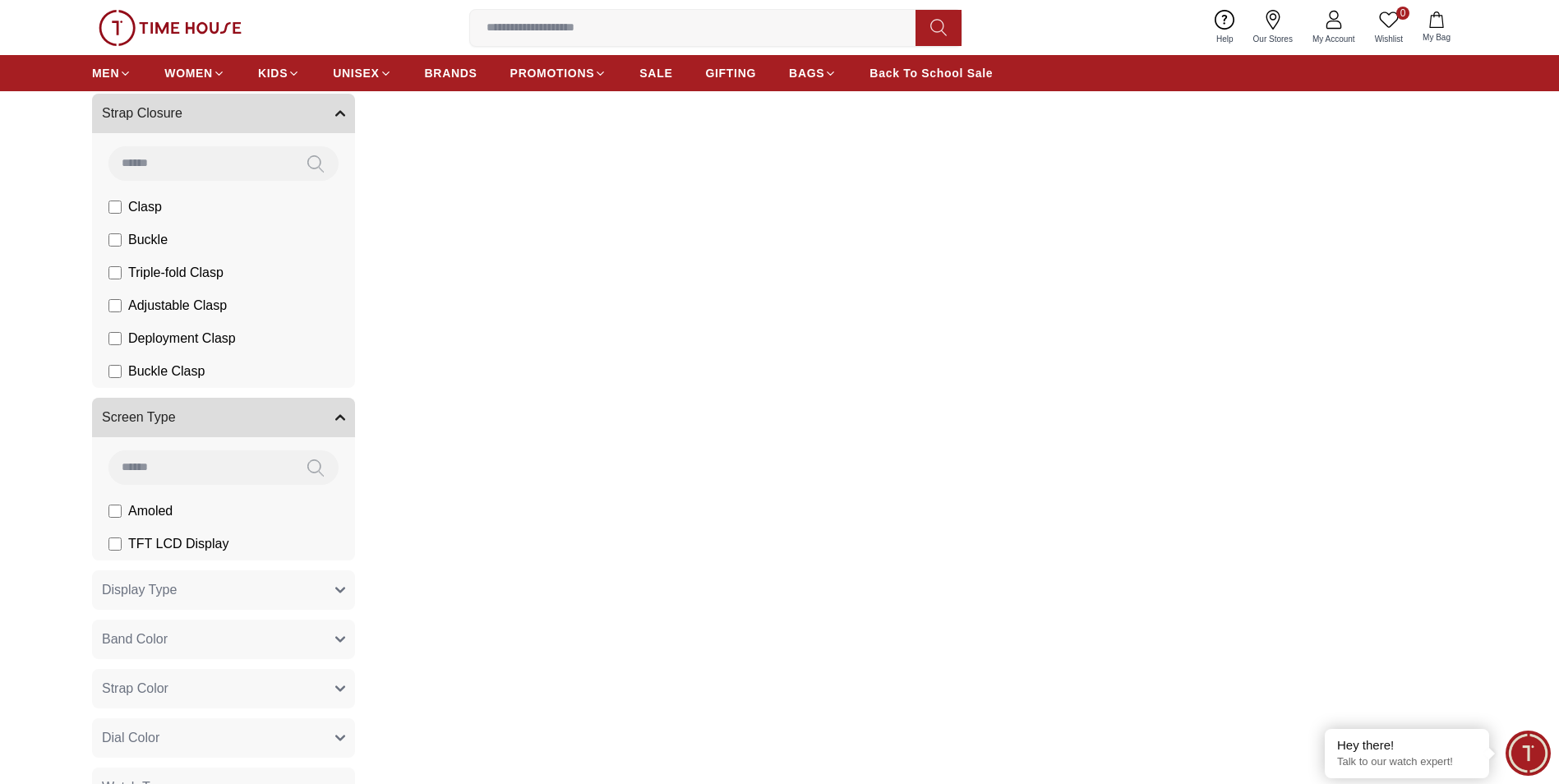
scroll to position [715, 0]
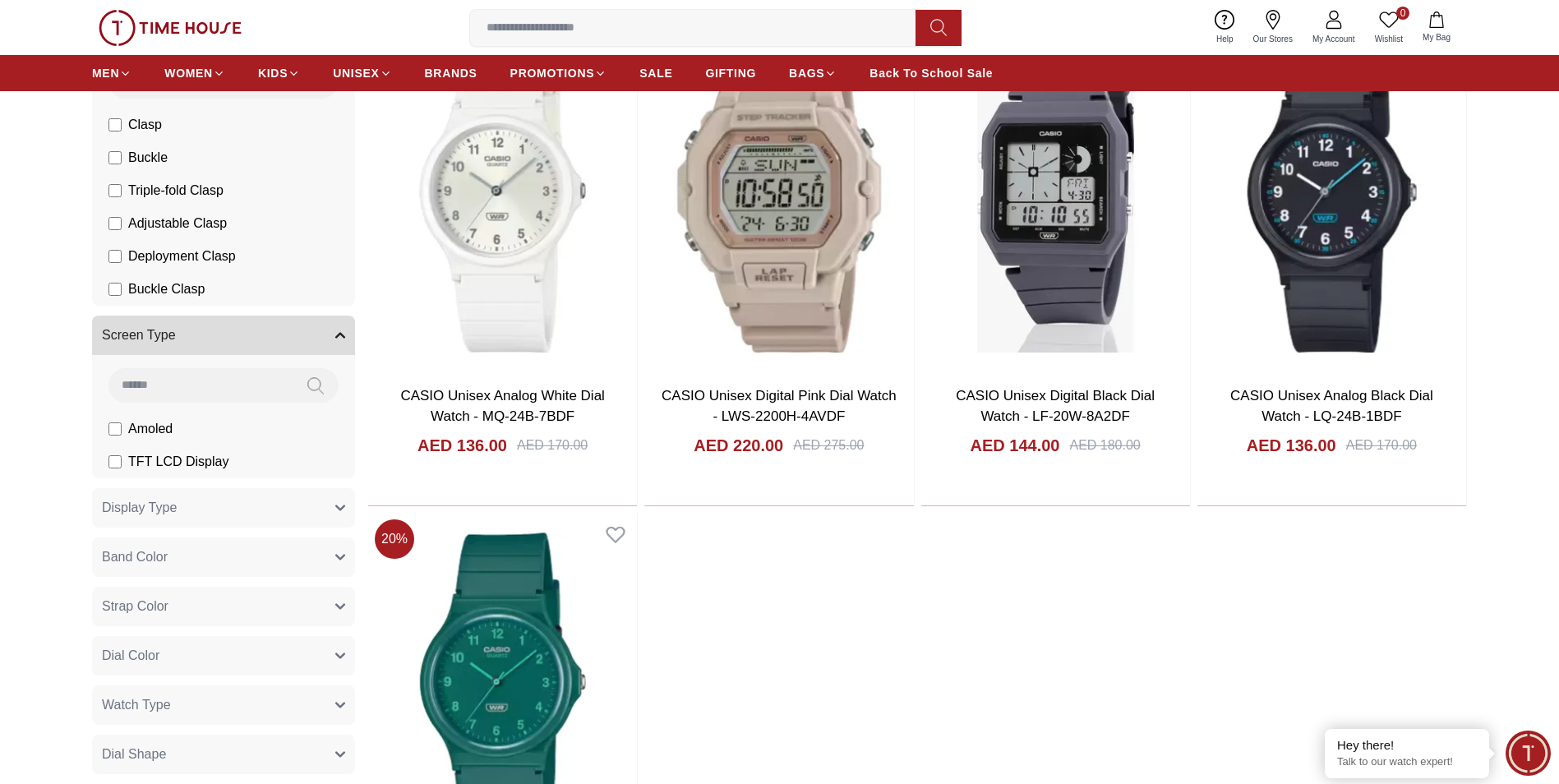
click at [336, 513] on button "Display Type" at bounding box center [222, 507] width 263 height 39
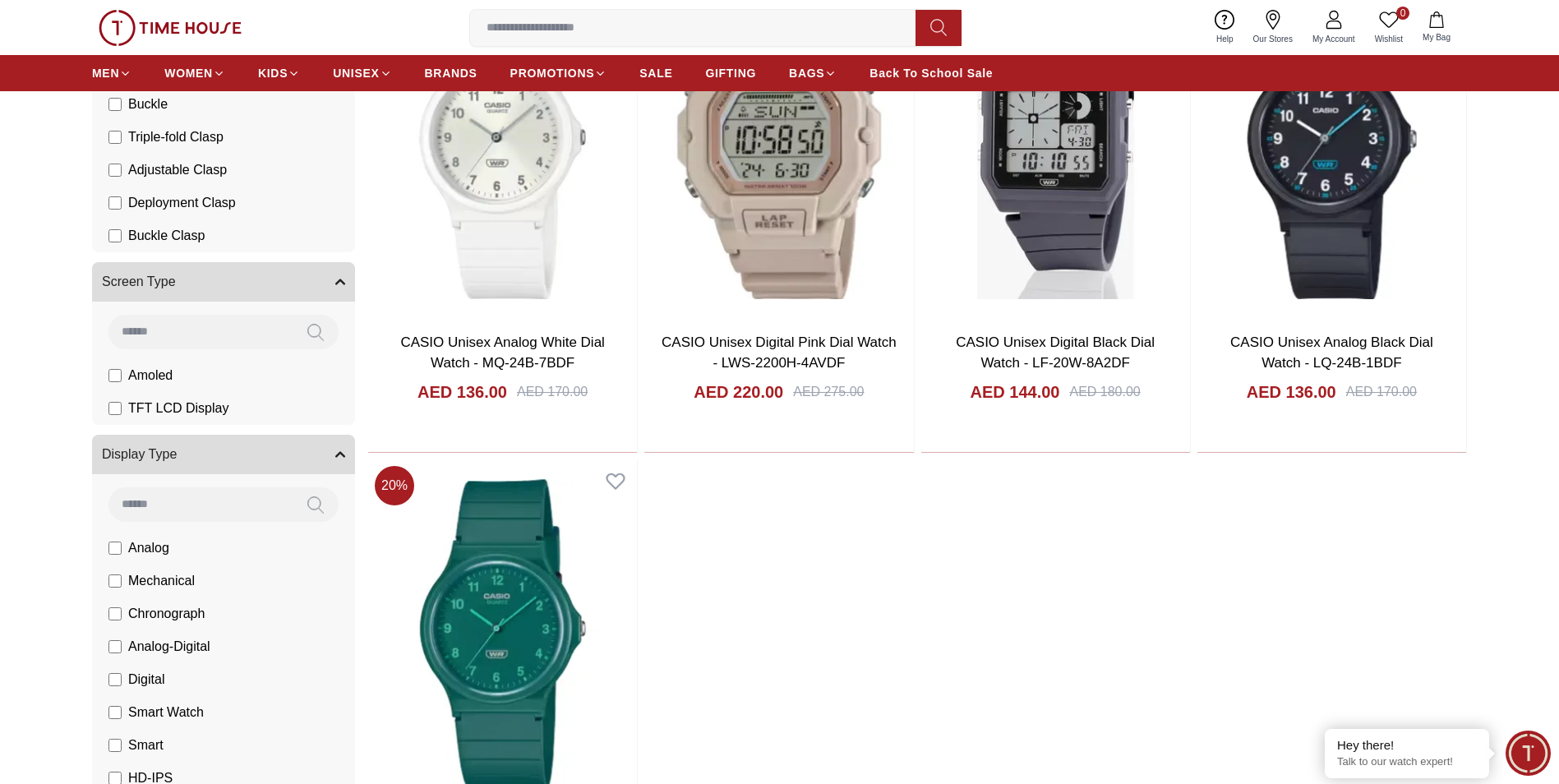
scroll to position [797, 0]
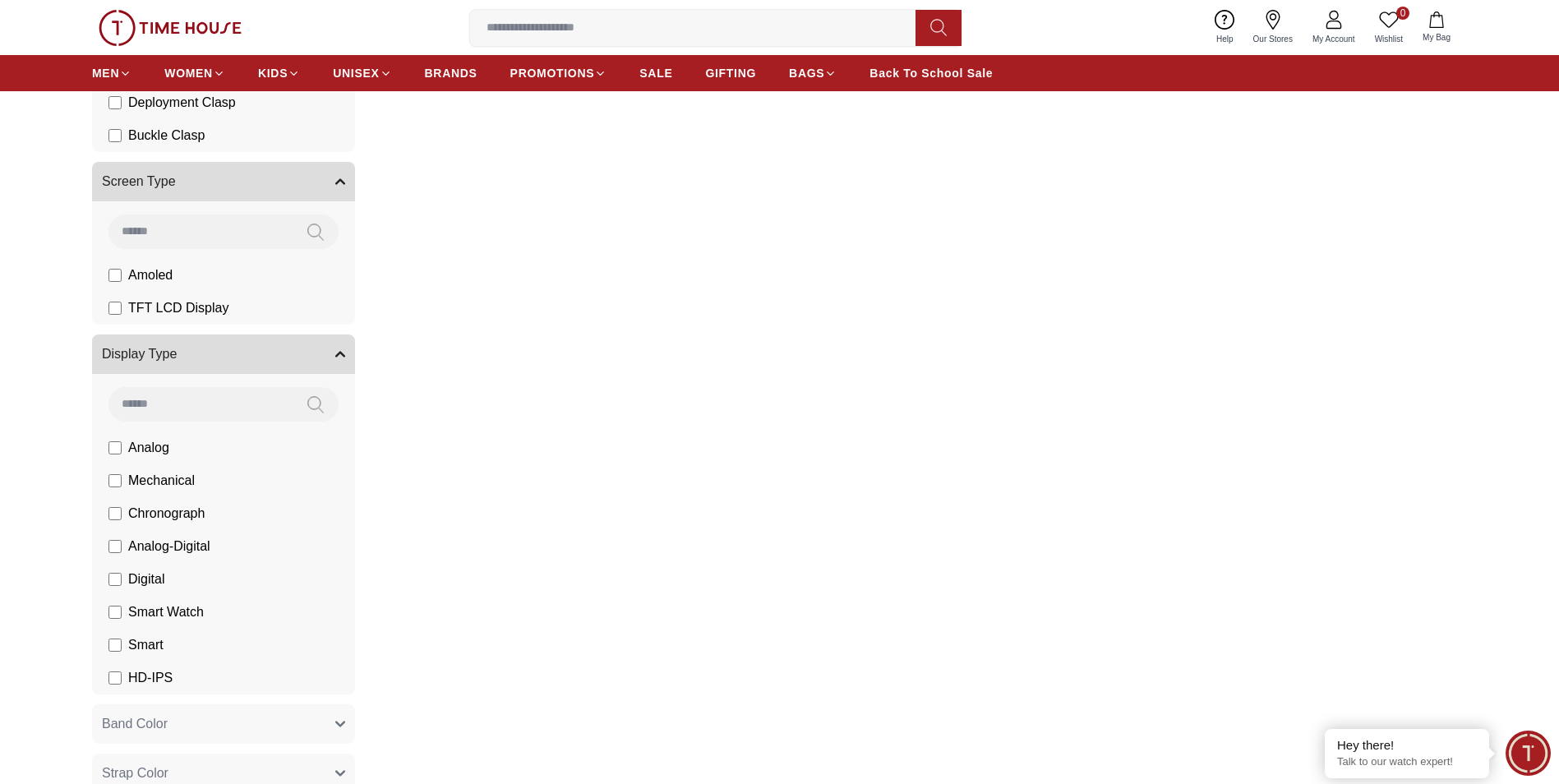
scroll to position [962, 0]
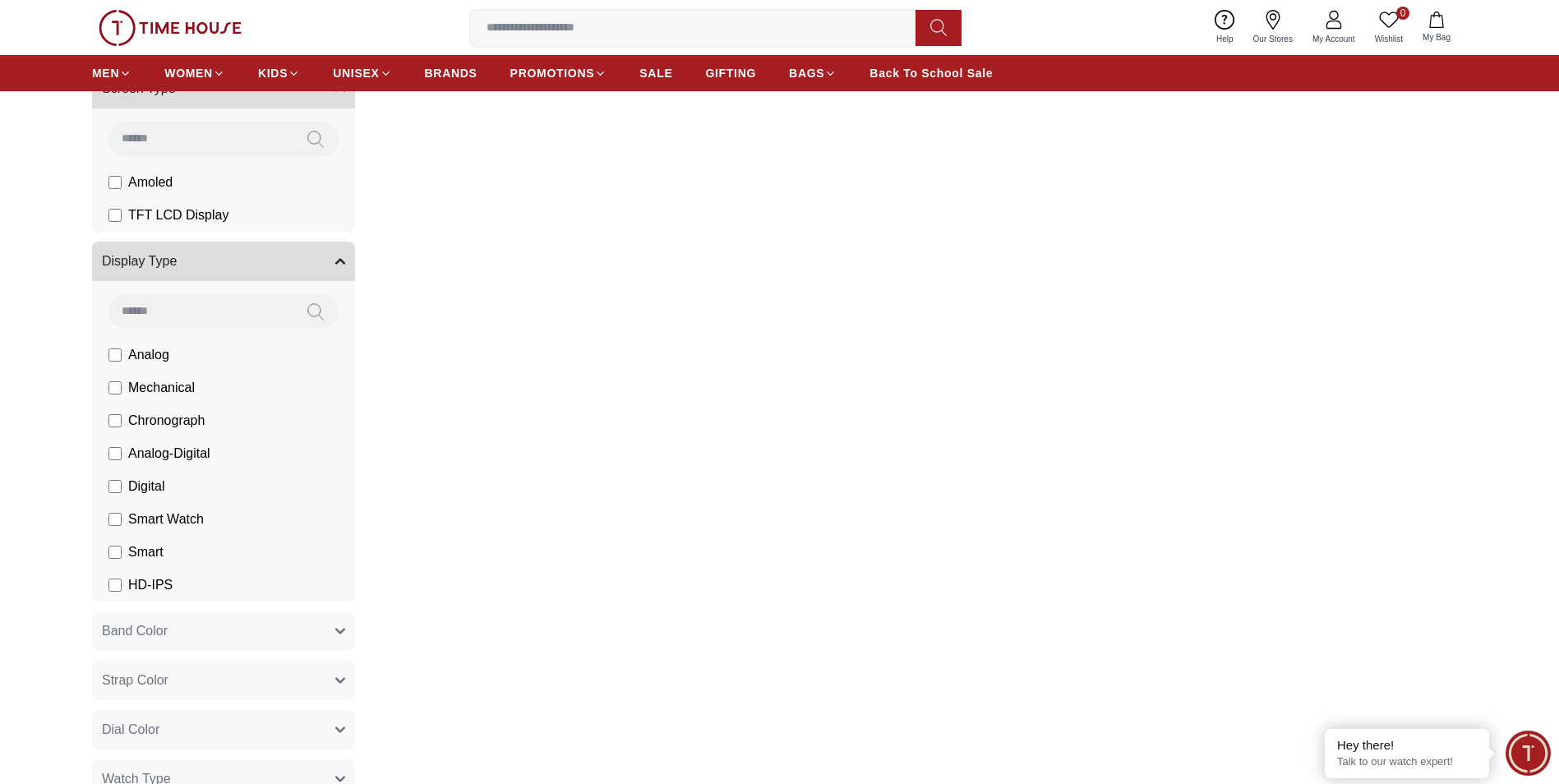
click at [125, 582] on label "HD-IPS" at bounding box center [140, 584] width 64 height 20
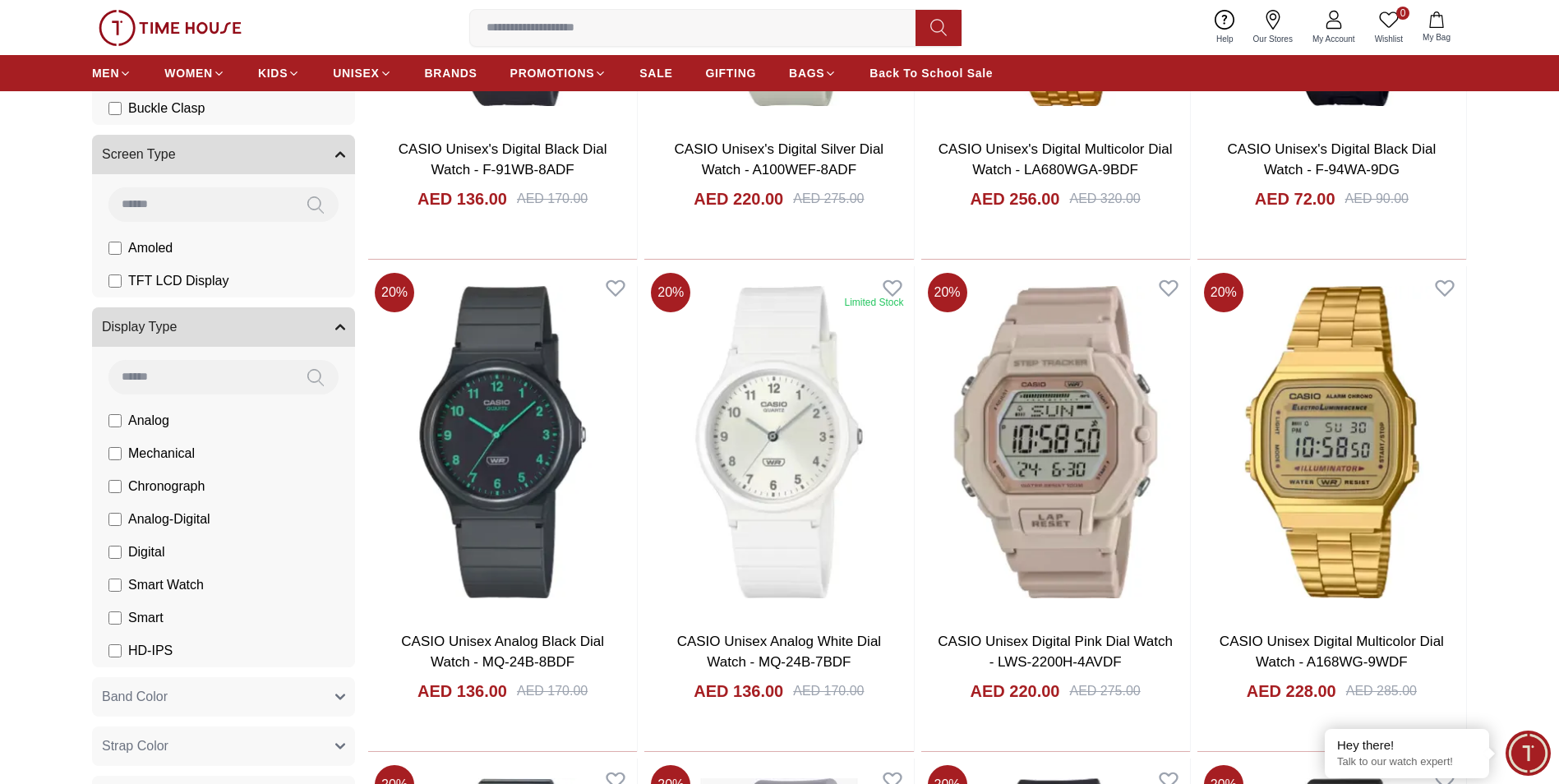
scroll to position [1027, 0]
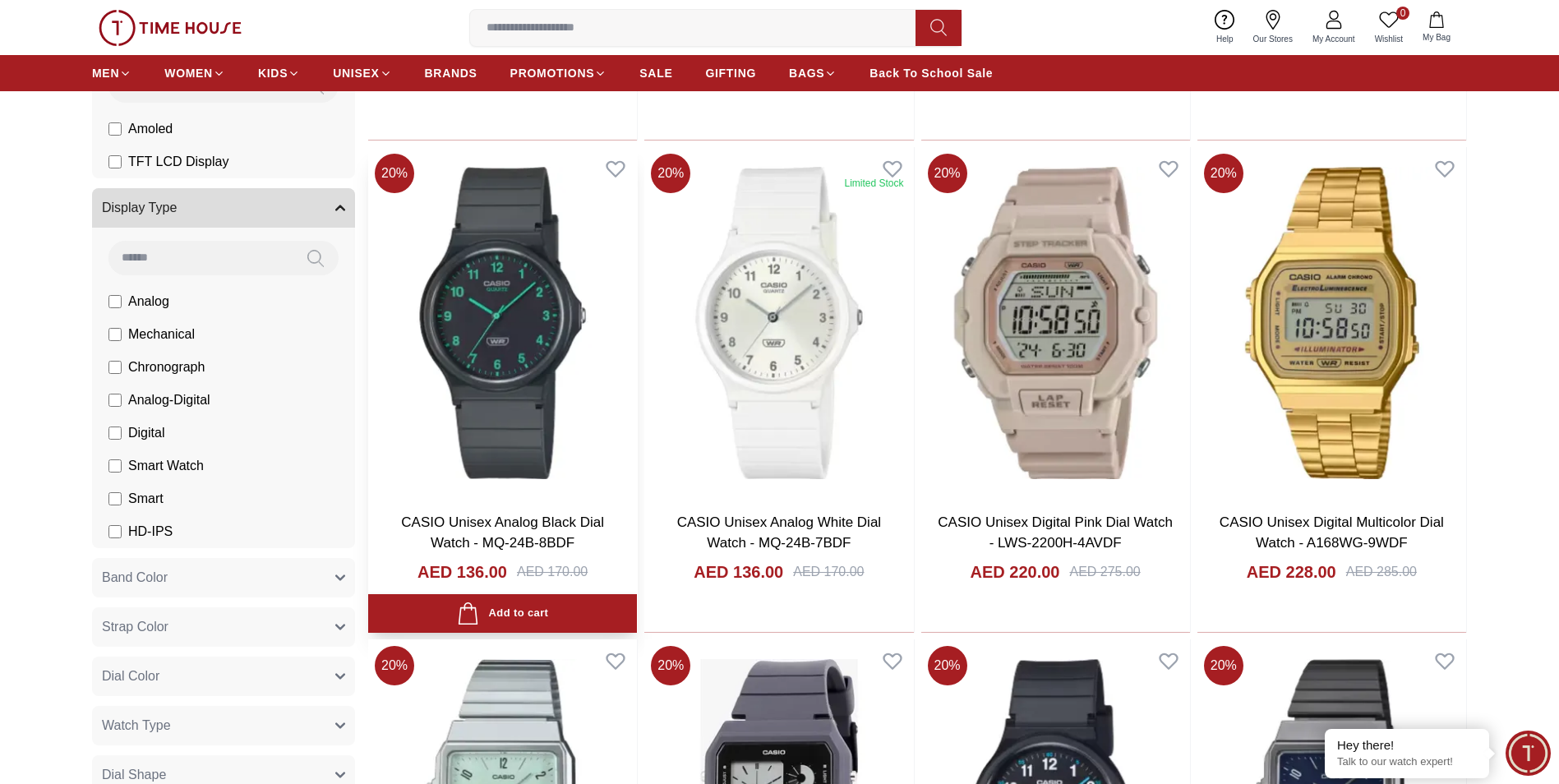
scroll to position [1109, 0]
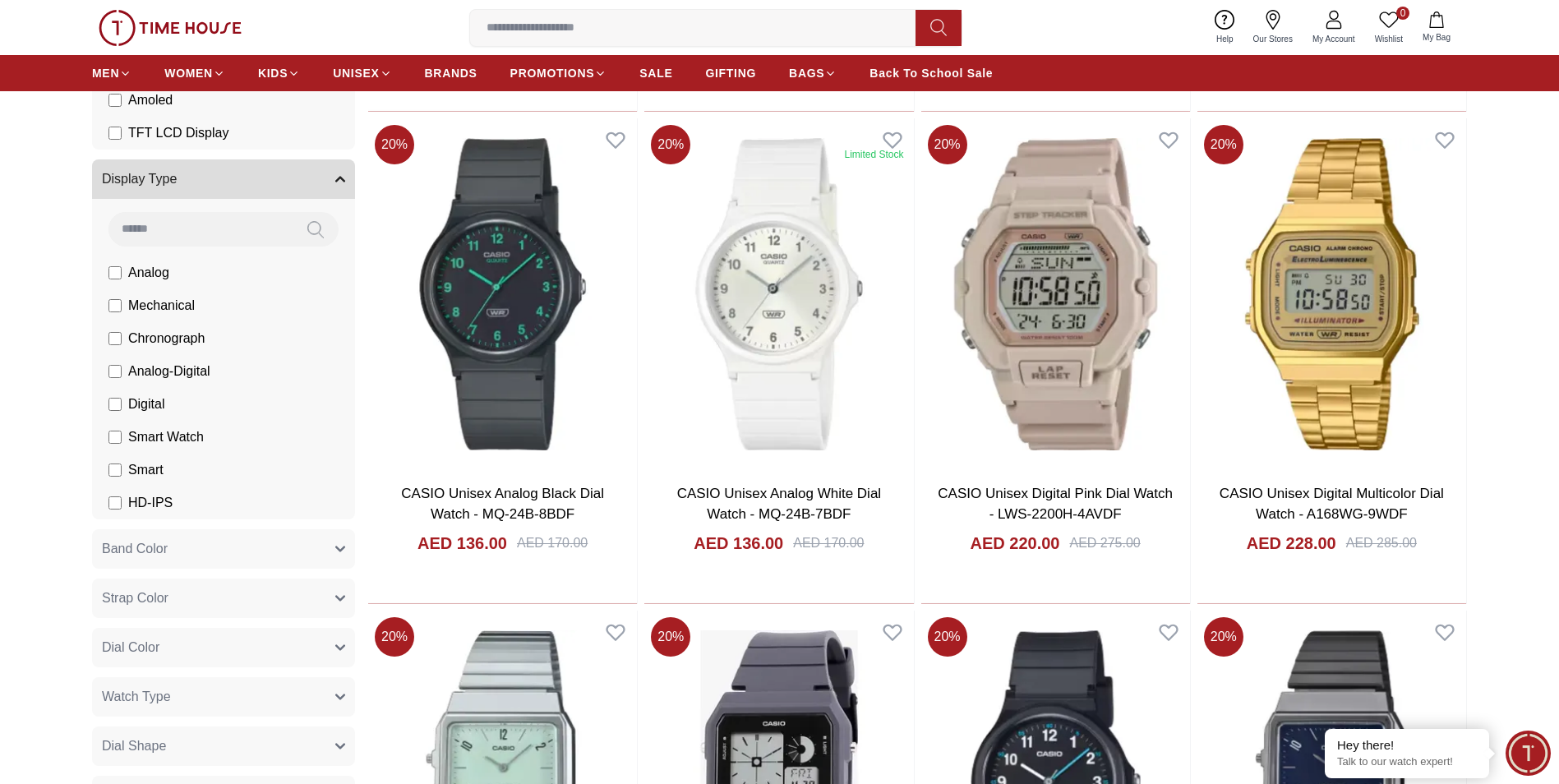
drag, startPoint x: 344, startPoint y: 550, endPoint x: 342, endPoint y: 561, distance: 11.2
click at [344, 550] on icon "button" at bounding box center [340, 549] width 10 height 10
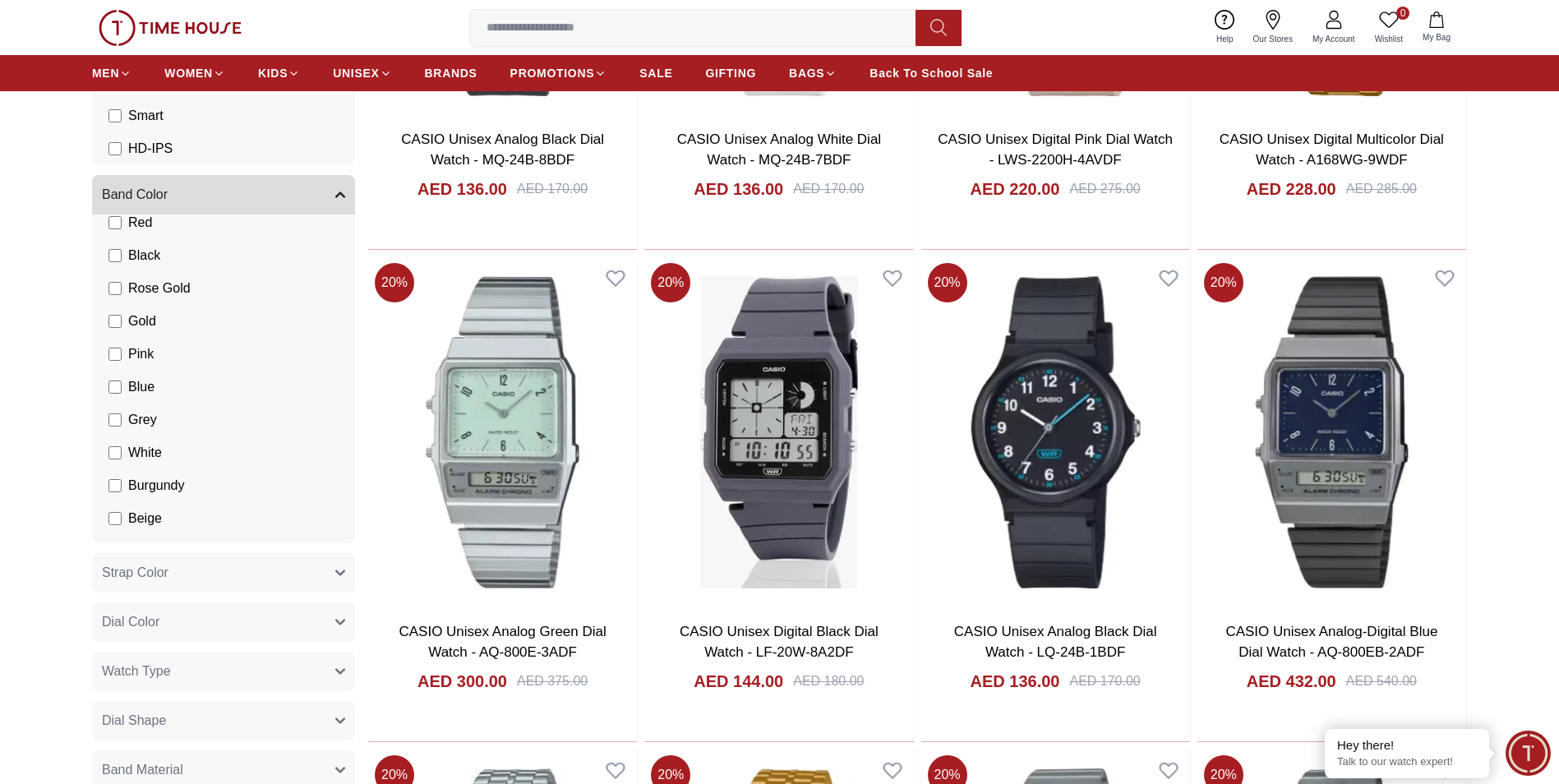
scroll to position [1520, 0]
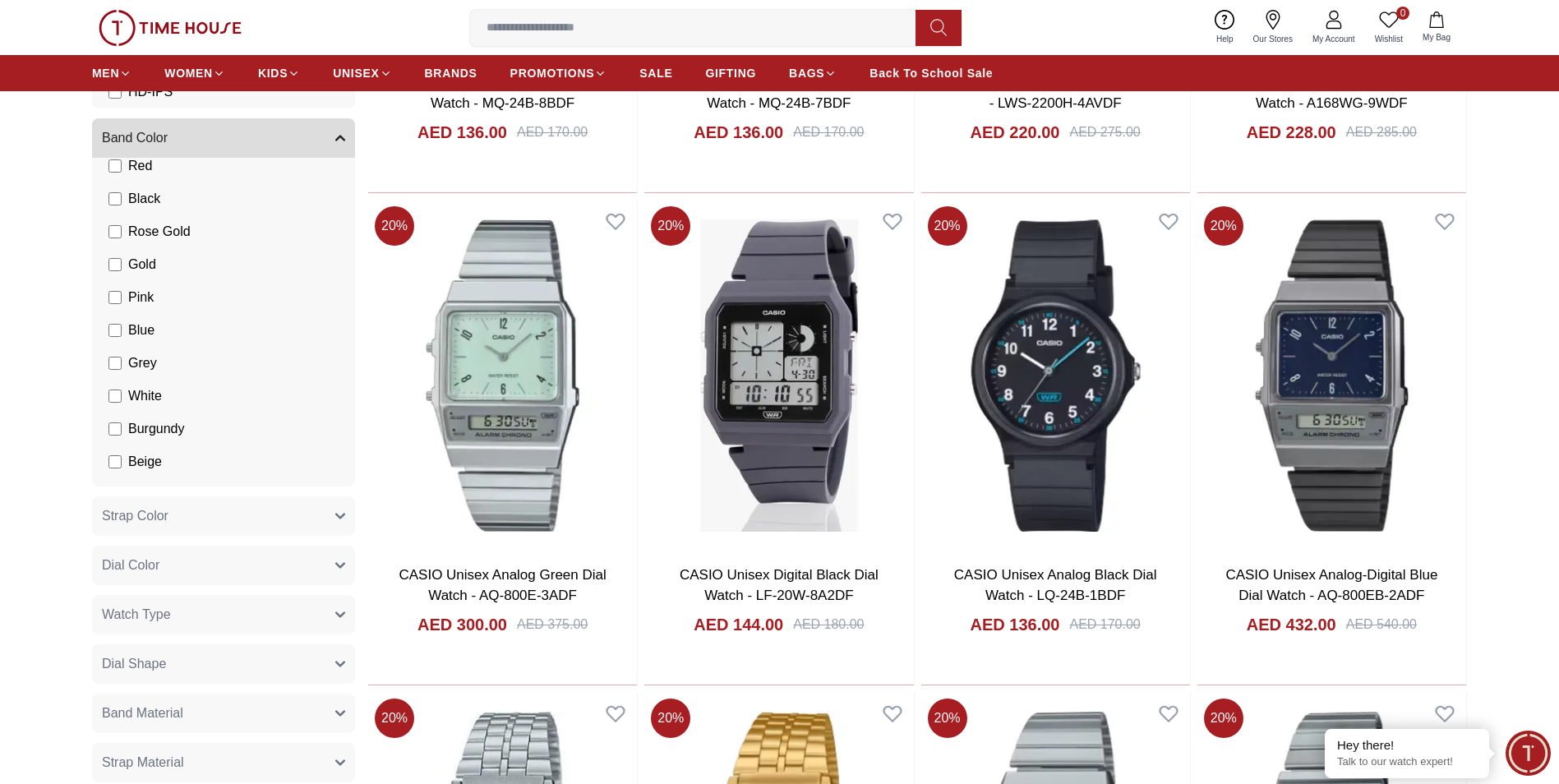
click at [335, 613] on button "Watch Type" at bounding box center [222, 615] width 263 height 39
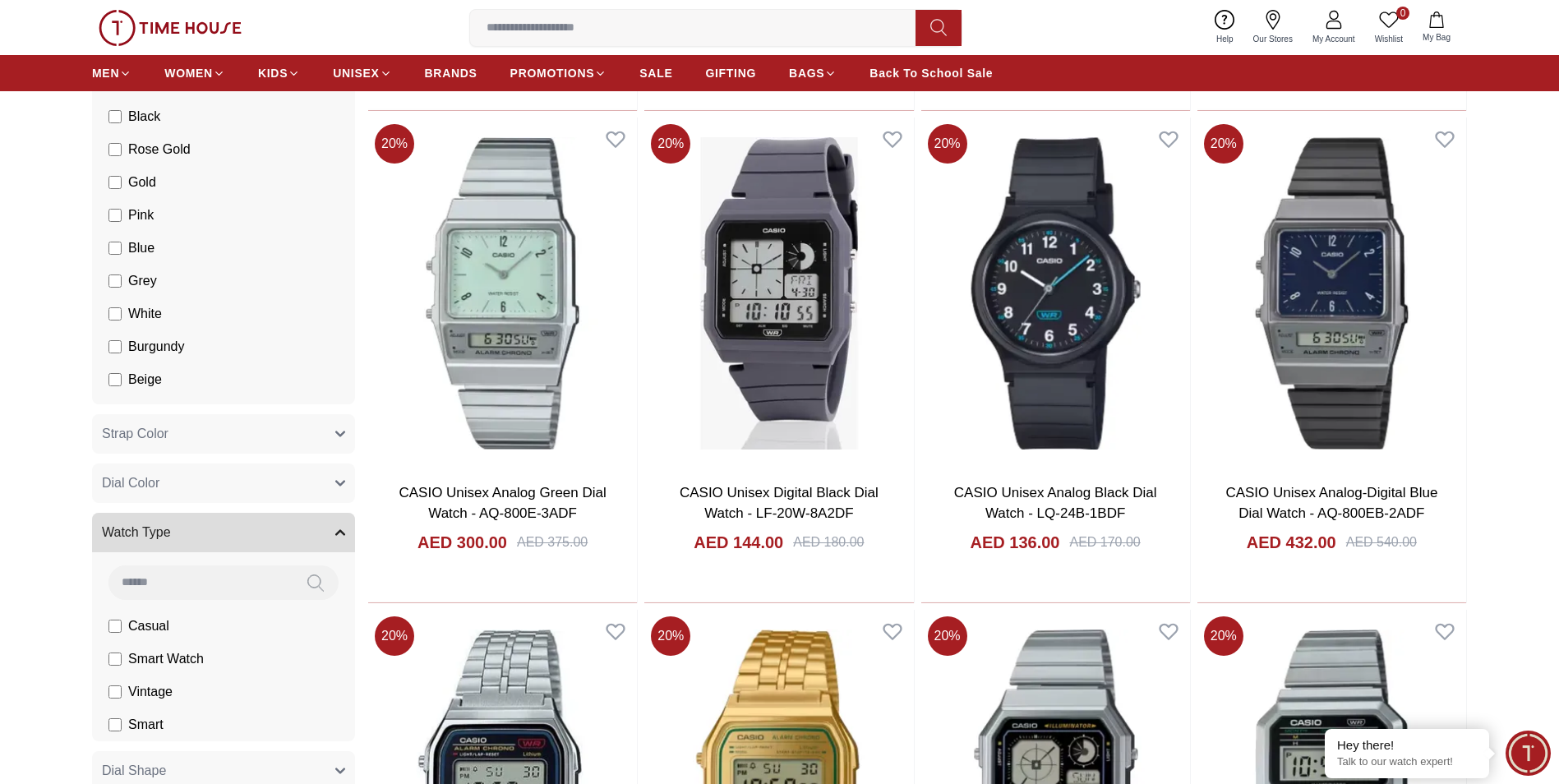
scroll to position [1684, 0]
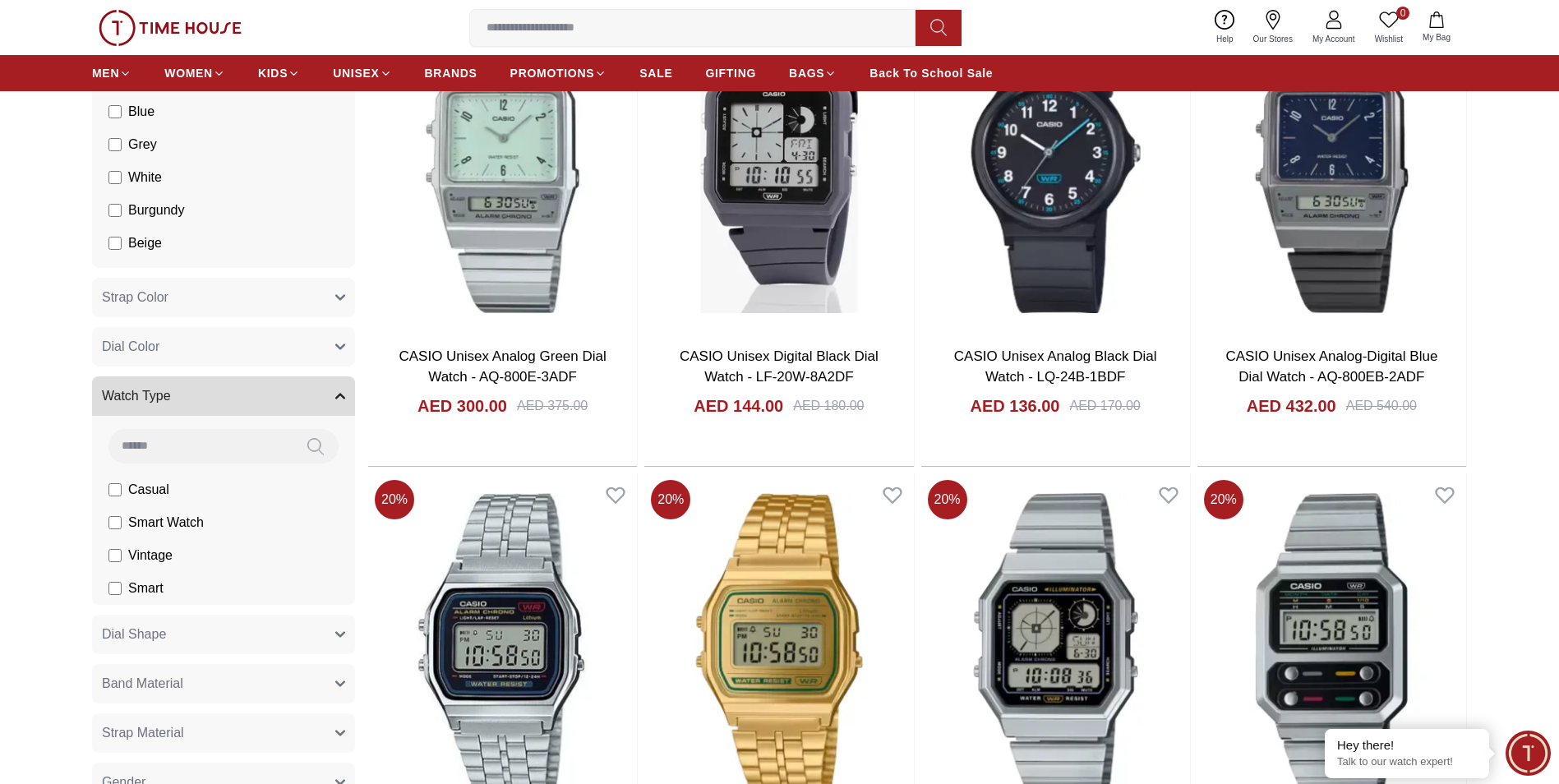
scroll to position [1848, 0]
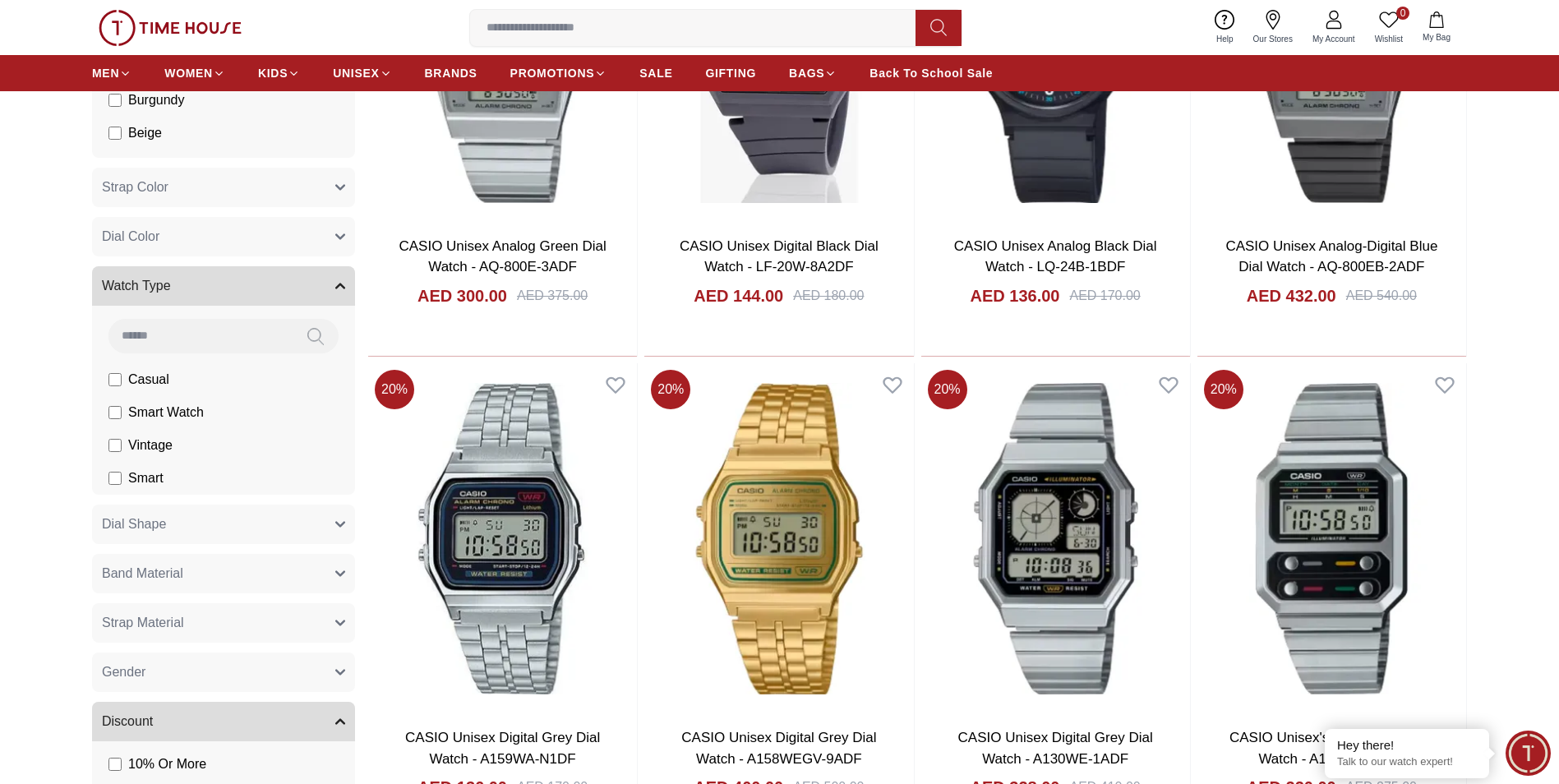
click at [336, 528] on icon "button" at bounding box center [340, 524] width 10 height 10
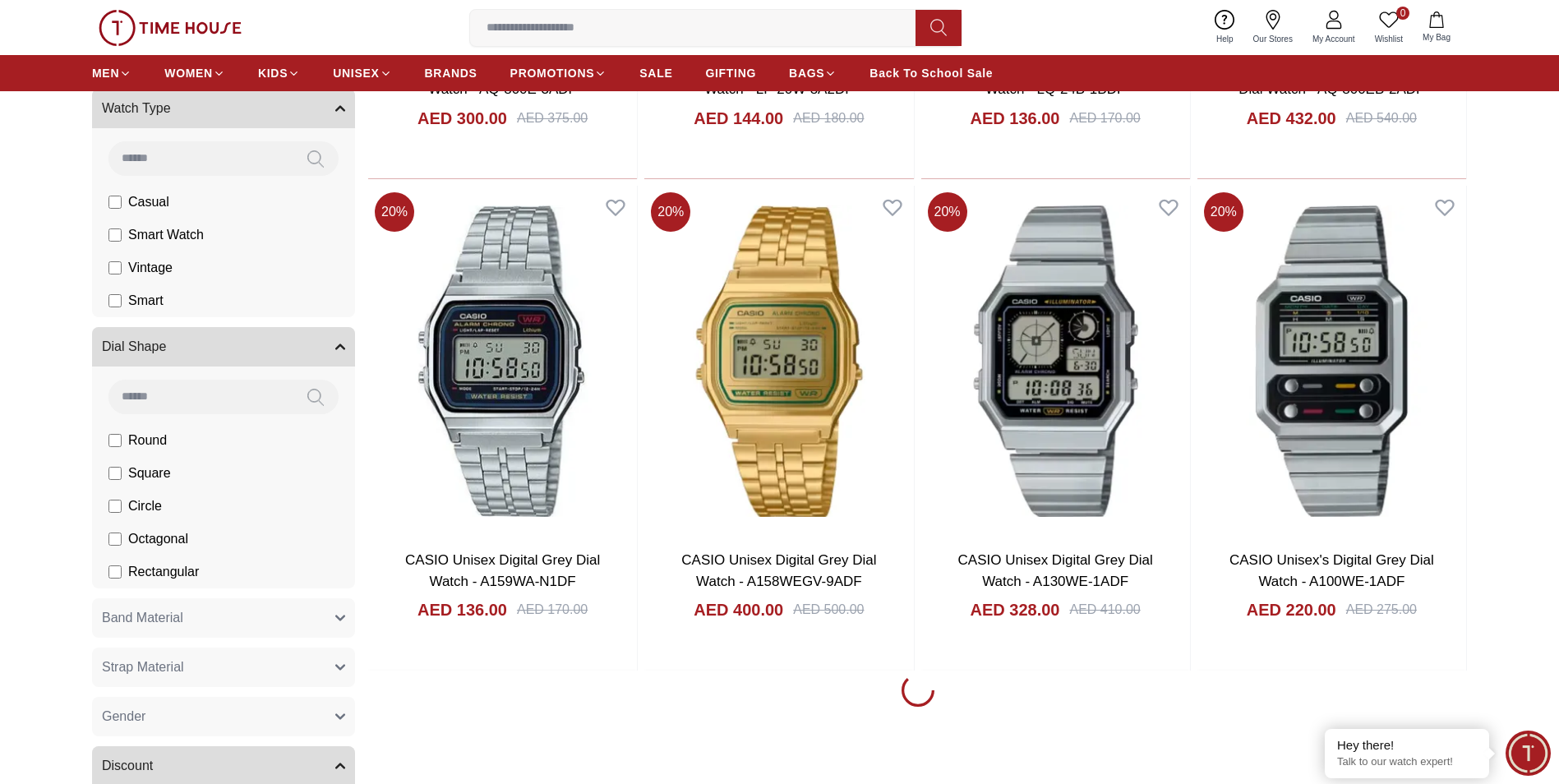
scroll to position [2095, 0]
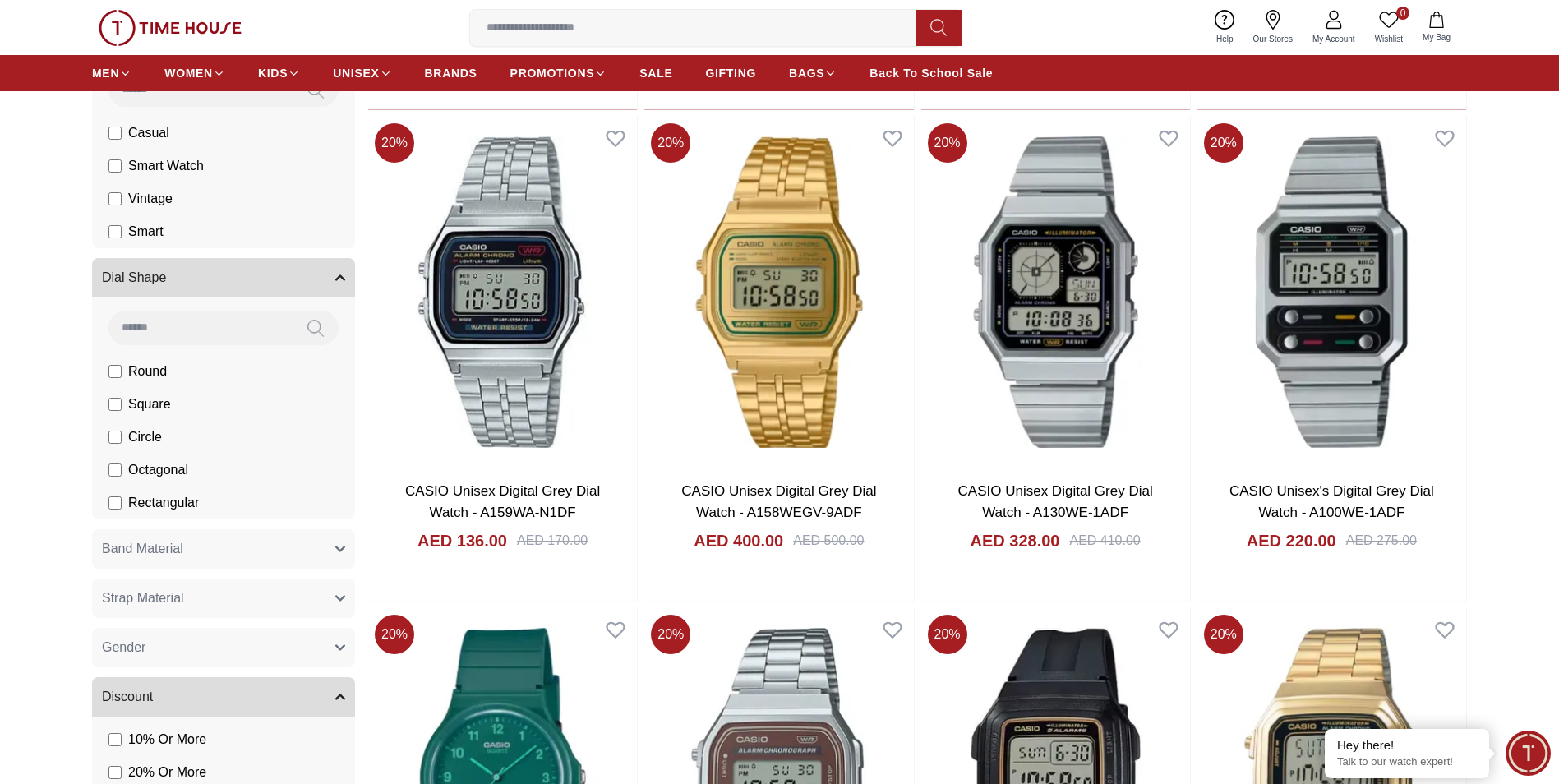
click at [335, 549] on button "Band Material" at bounding box center [222, 549] width 263 height 39
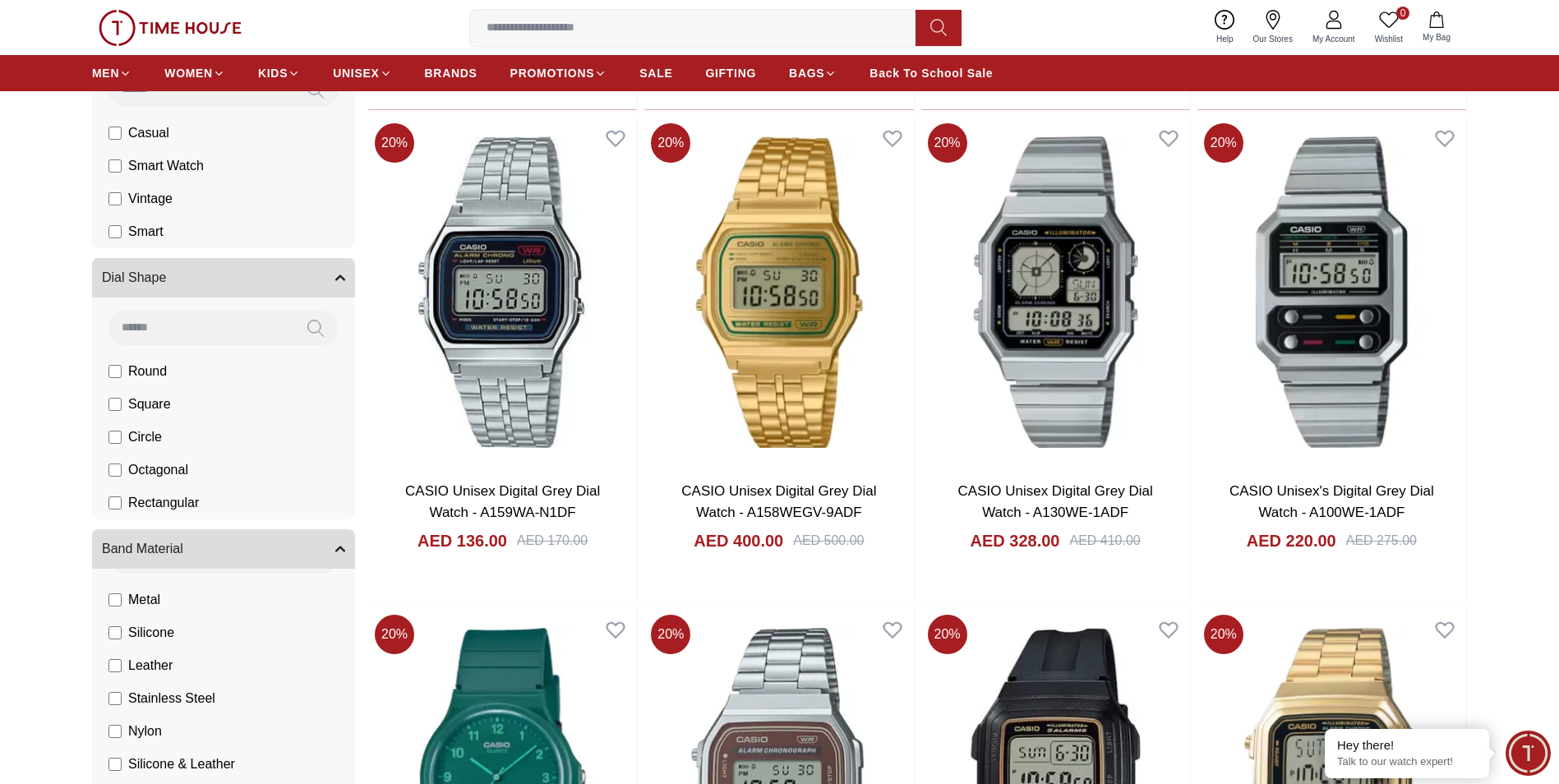
scroll to position [58, 0]
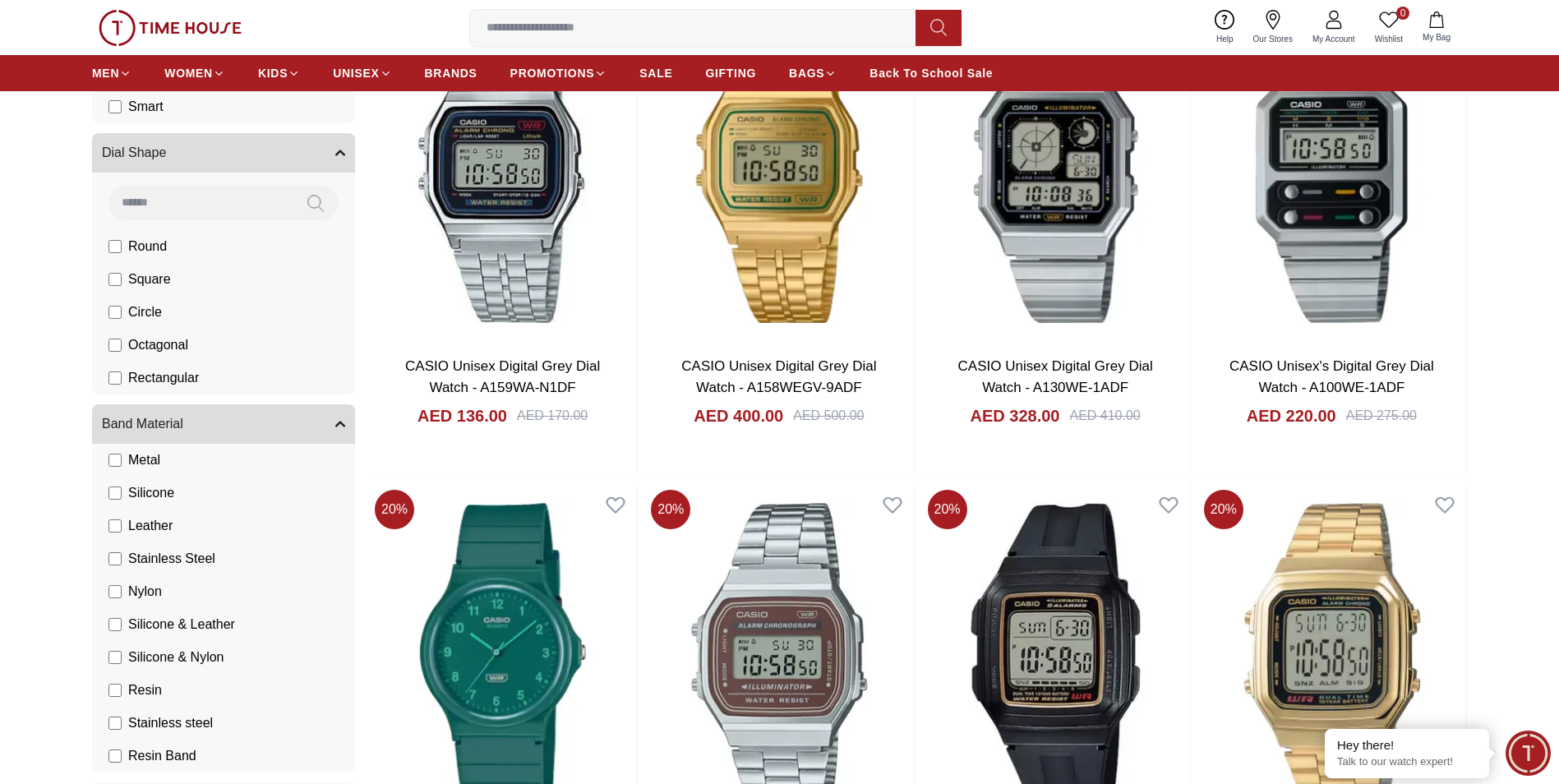
scroll to position [2259, 0]
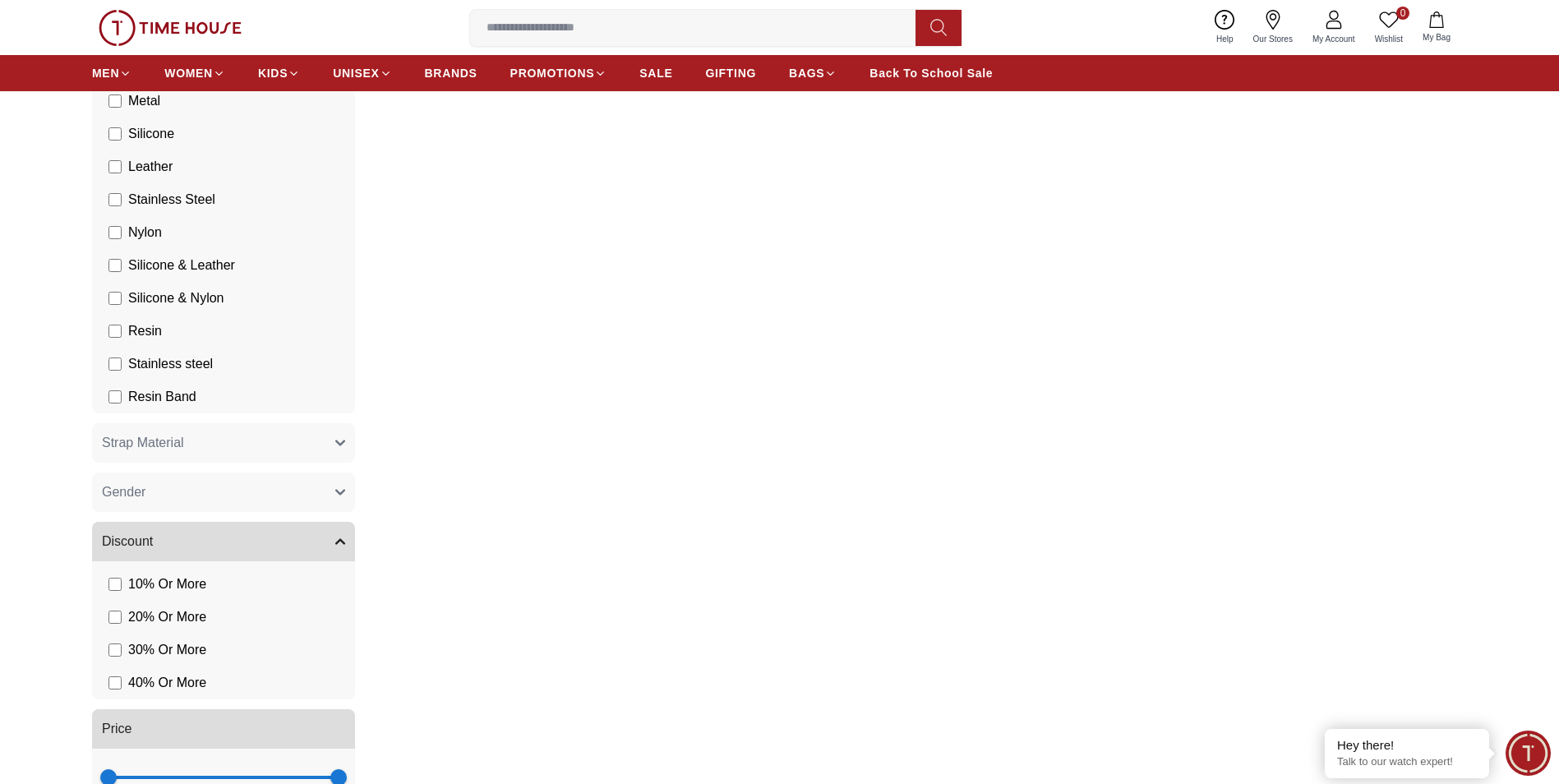
scroll to position [2587, 0]
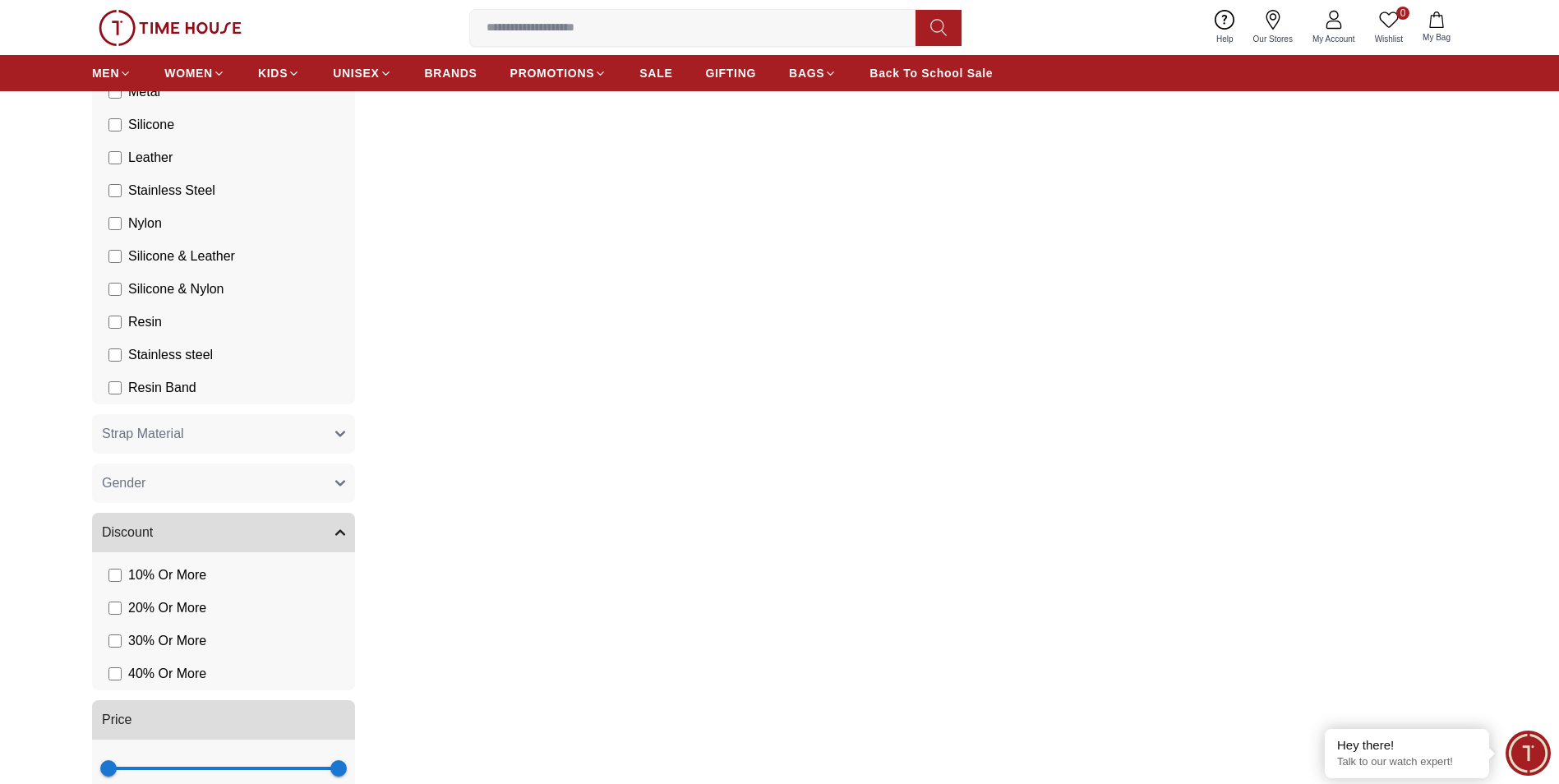
click at [105, 672] on li "40 % Or More" at bounding box center [227, 673] width 256 height 33
click at [165, 677] on span "40 % Or More" at bounding box center [167, 673] width 79 height 20
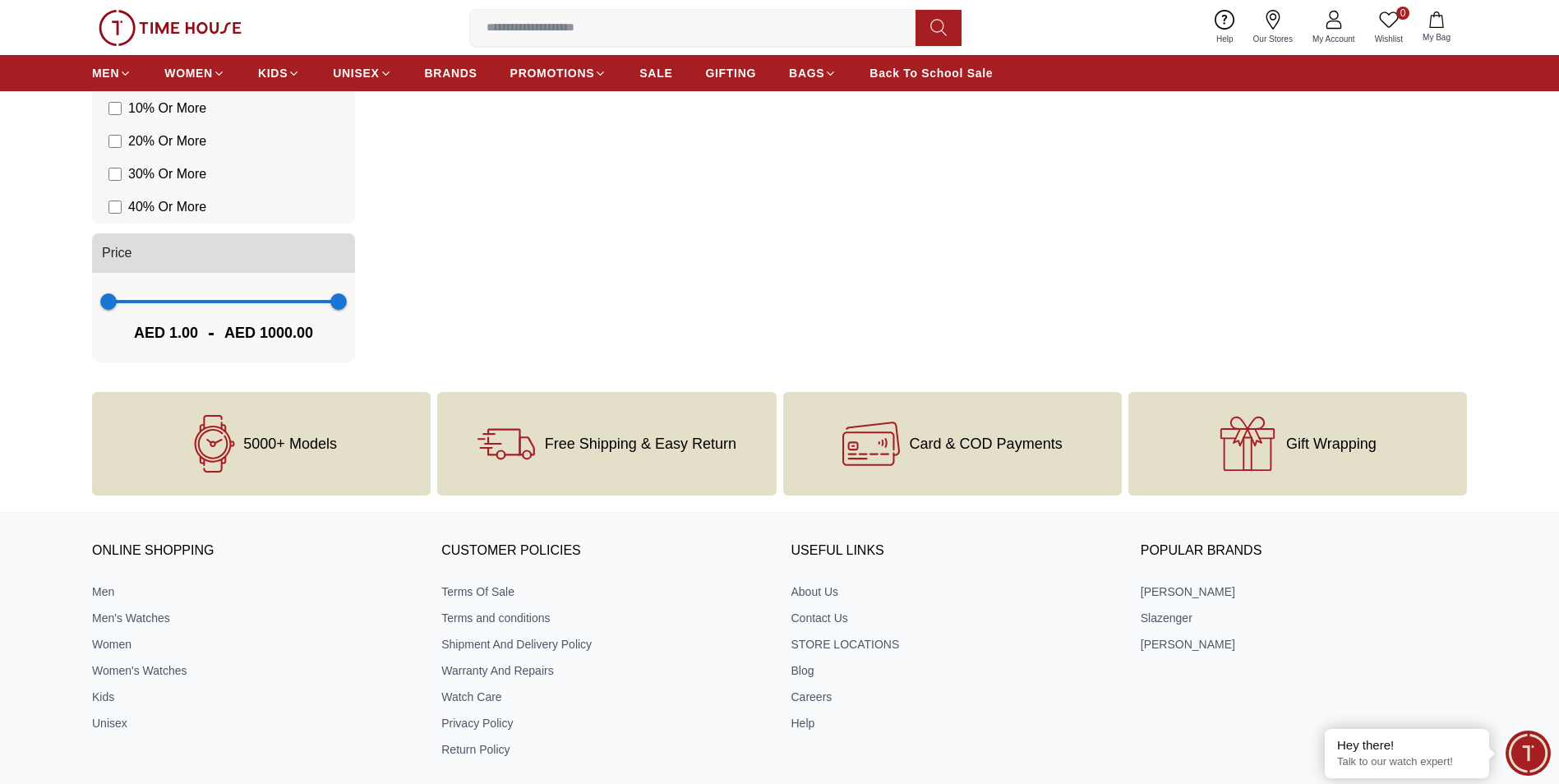
scroll to position [3081, 0]
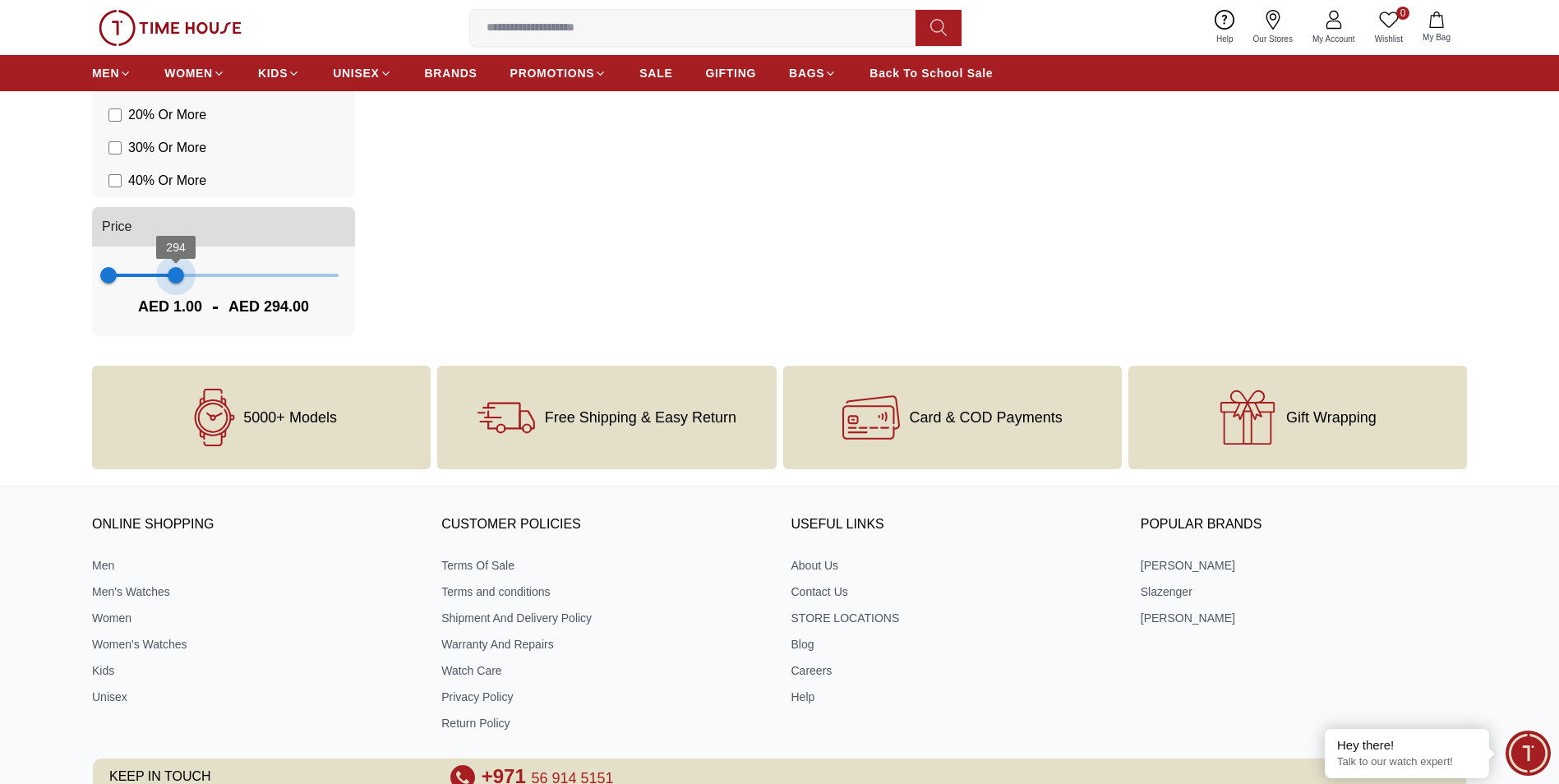
type input "***"
drag, startPoint x: 336, startPoint y: 279, endPoint x: 179, endPoint y: 292, distance: 157.5
click at [179, 283] on span "304" at bounding box center [179, 276] width 17 height 17
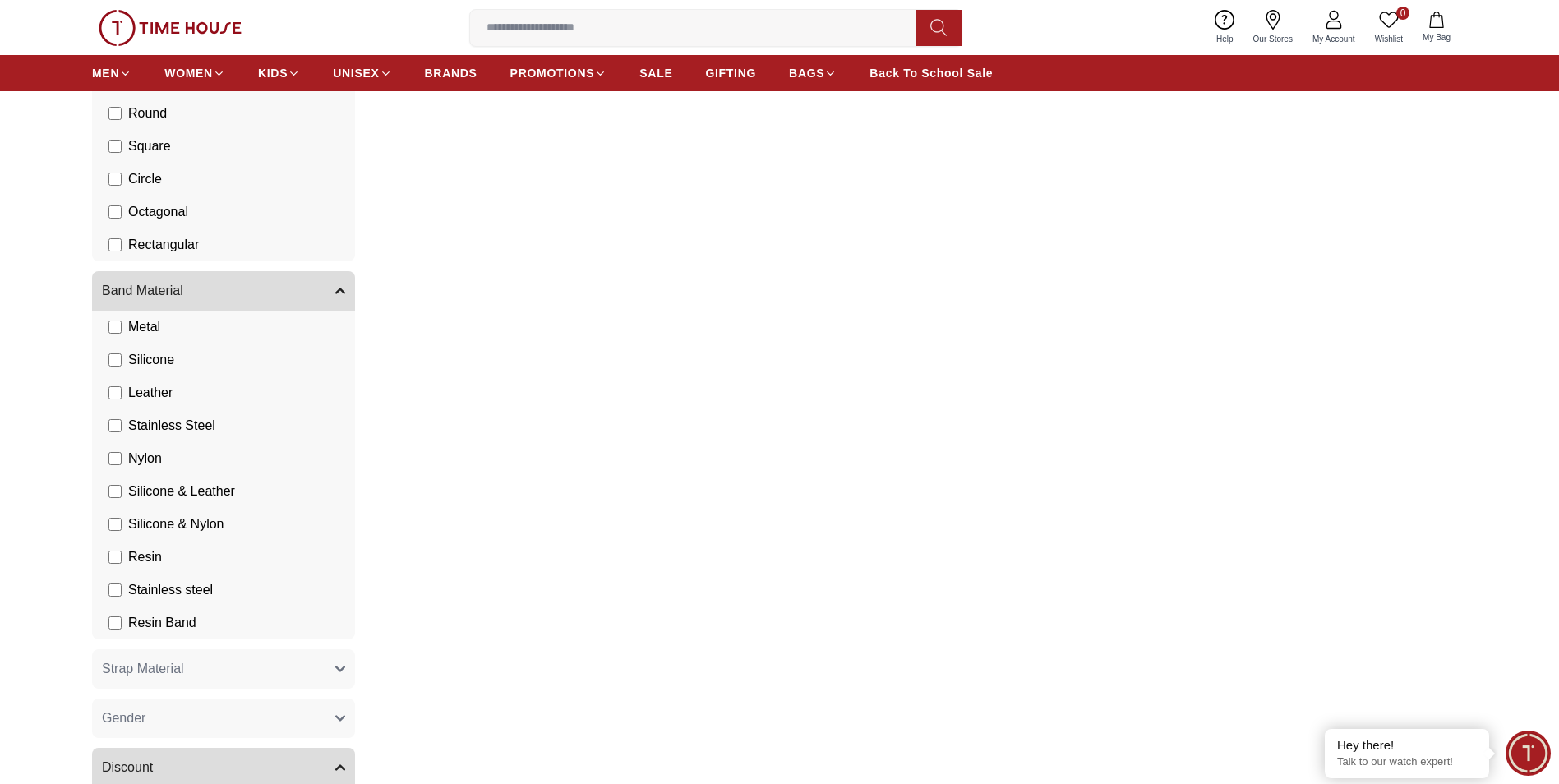
scroll to position [2342, 0]
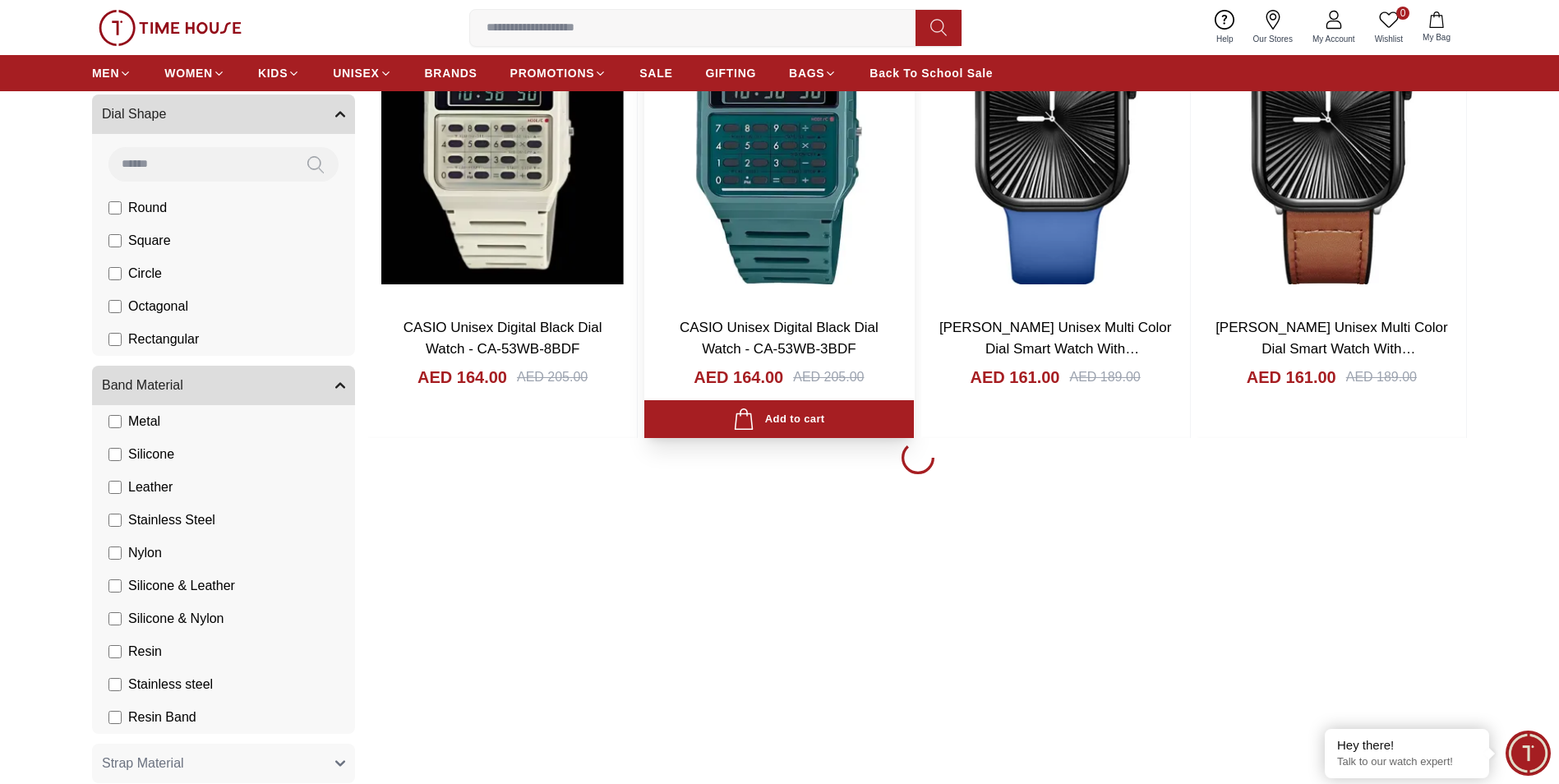
scroll to position [2013, 0]
